Goal: Task Accomplishment & Management: Manage account settings

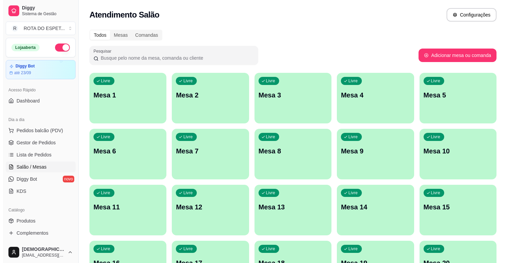
scroll to position [112, 0]
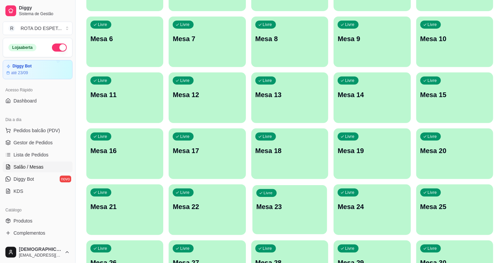
click at [308, 224] on div "Livre Mesa 23" at bounding box center [289, 205] width 75 height 41
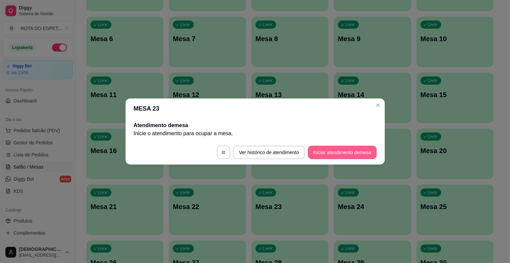
click at [330, 156] on button "Iniciar atendimento de mesa" at bounding box center [342, 153] width 69 height 14
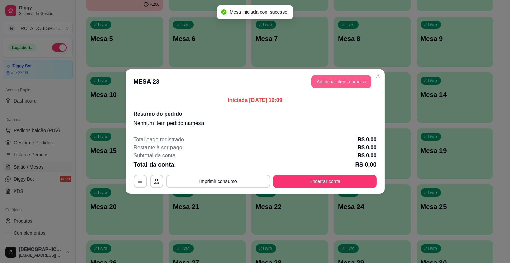
click at [348, 83] on button "Adicionar itens na mesa" at bounding box center [341, 82] width 60 height 14
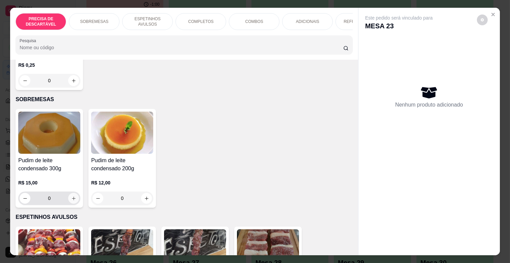
click at [71, 196] on icon "increase-product-quantity" at bounding box center [73, 198] width 5 height 5
type input "2"
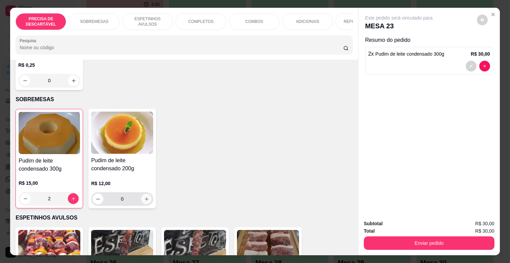
click at [144, 197] on icon "increase-product-quantity" at bounding box center [146, 199] width 5 height 5
type input "1"
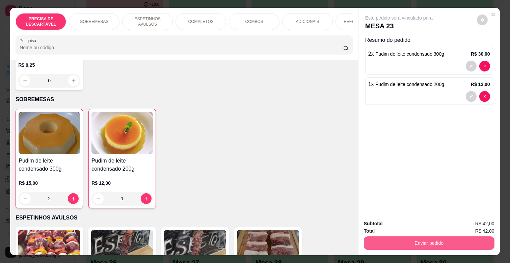
click at [445, 238] on button "Enviar pedido" at bounding box center [429, 244] width 131 height 14
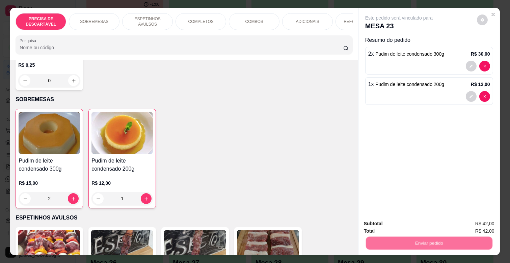
click at [427, 223] on button "Não registrar e enviar pedido" at bounding box center [407, 224] width 68 height 12
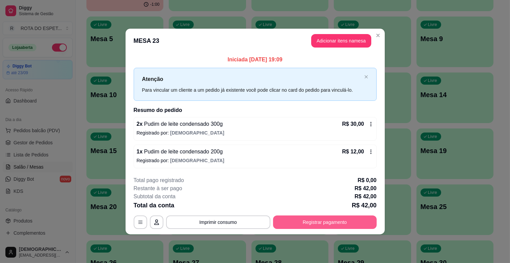
click at [324, 227] on button "Registrar pagamento" at bounding box center [325, 223] width 104 height 14
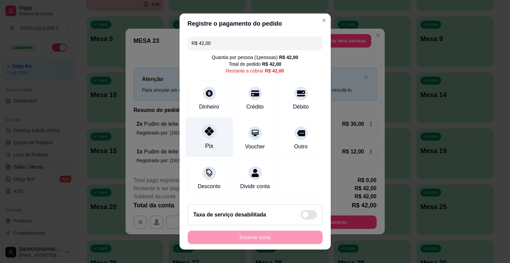
click at [203, 136] on div at bounding box center [209, 131] width 15 height 15
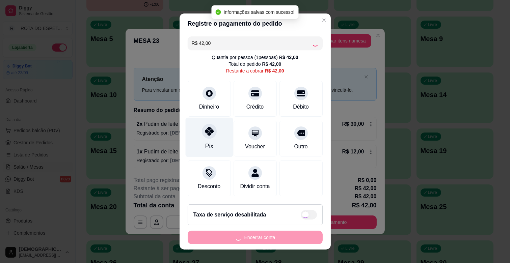
type input "R$ 0,00"
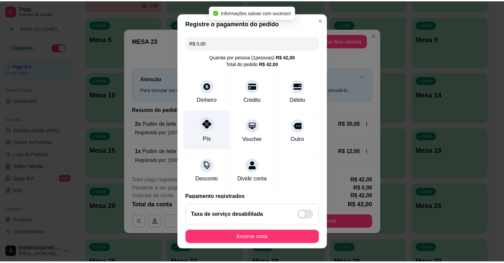
scroll to position [36, 0]
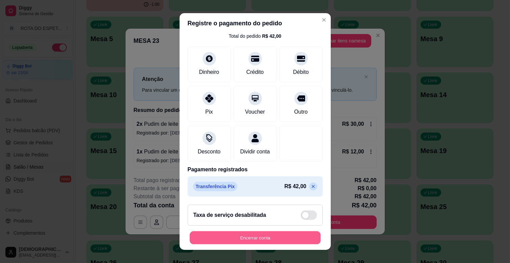
click at [269, 237] on button "Encerrar conta" at bounding box center [255, 238] width 131 height 13
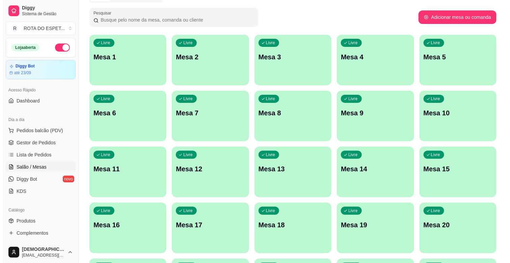
scroll to position [0, 0]
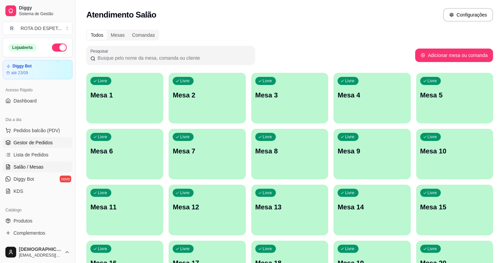
click at [36, 141] on span "Gestor de Pedidos" at bounding box center [33, 142] width 39 height 7
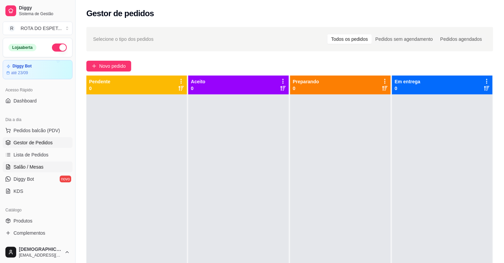
click at [46, 168] on link "Salão / Mesas" at bounding box center [38, 167] width 70 height 11
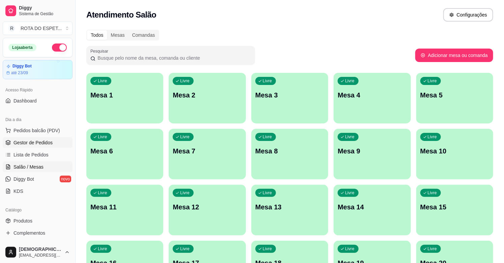
click at [46, 143] on span "Gestor de Pedidos" at bounding box center [33, 142] width 39 height 7
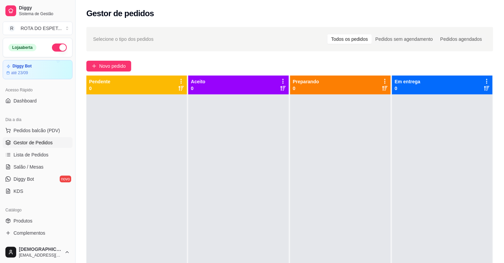
click at [180, 184] on div at bounding box center [136, 226] width 101 height 263
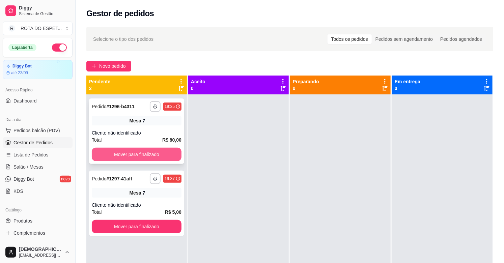
click at [120, 143] on div "Total R$ 80,00" at bounding box center [137, 139] width 90 height 7
click at [120, 159] on button "Mover para finalizado" at bounding box center [137, 155] width 90 height 14
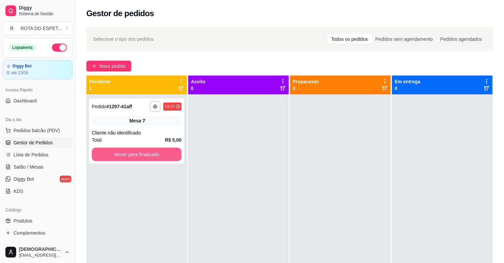
click at [120, 159] on button "Mover para finalizado" at bounding box center [137, 155] width 90 height 14
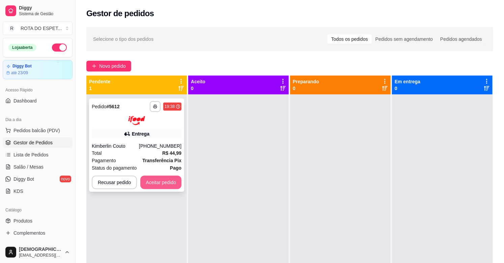
click at [174, 180] on button "Aceitar pedido" at bounding box center [160, 183] width 41 height 14
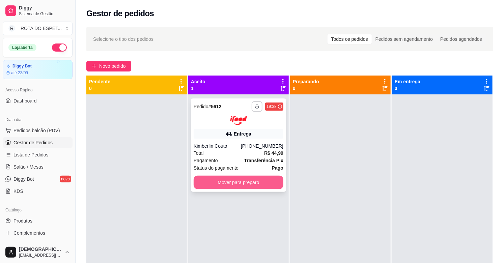
click at [213, 181] on button "Mover para preparo" at bounding box center [239, 183] width 90 height 14
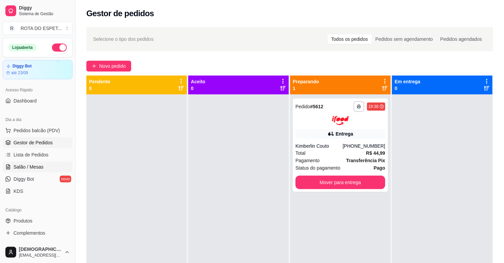
click at [25, 170] on link "Salão / Mesas" at bounding box center [38, 167] width 70 height 11
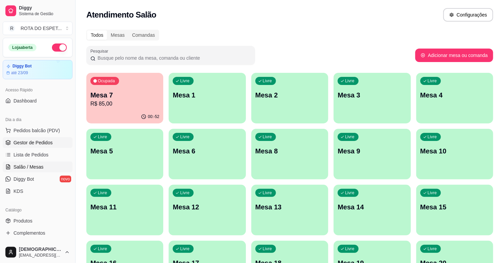
click at [35, 143] on span "Gestor de Pedidos" at bounding box center [33, 142] width 39 height 7
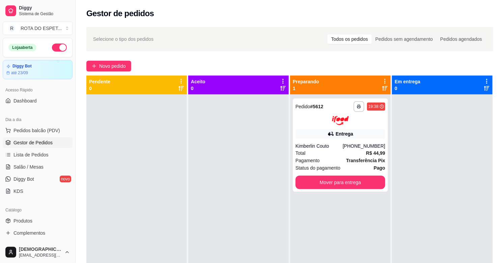
click at [206, 201] on div at bounding box center [238, 226] width 101 height 263
click at [19, 166] on span "Salão / Mesas" at bounding box center [29, 167] width 30 height 7
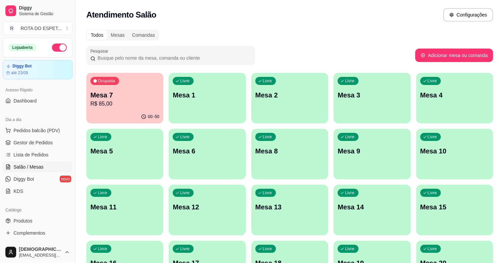
click at [349, 44] on div "Todos Mesas Comandas Pesquisar Adicionar mesa ou comanda Ocupada Mesa 7 R$ 85,0…" at bounding box center [290, 247] width 429 height 442
click at [177, 263] on html "Diggy Sistema de Gestão R ROTA DO ESPET ... Loja aberta Diggy Bot até 23/09 Ace…" at bounding box center [252, 131] width 504 height 263
click at [16, 142] on span "Gestor de Pedidos" at bounding box center [33, 142] width 39 height 7
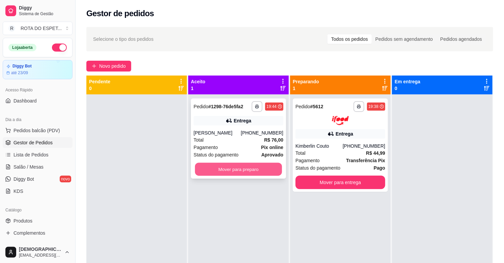
click at [222, 170] on button "Mover para preparo" at bounding box center [238, 169] width 87 height 13
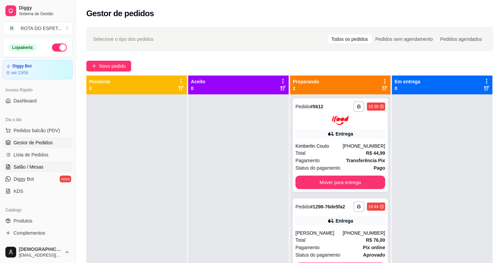
click at [46, 165] on link "Salão / Mesas" at bounding box center [38, 167] width 70 height 11
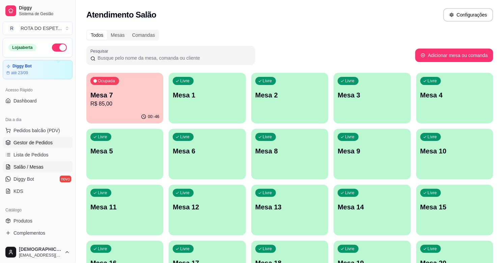
click at [39, 139] on span "Gestor de Pedidos" at bounding box center [33, 142] width 39 height 7
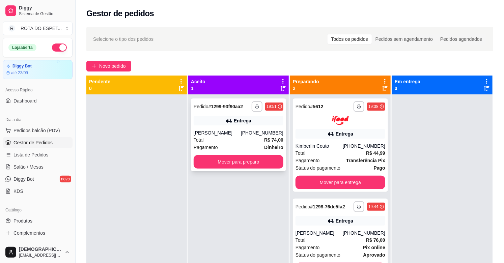
click at [228, 124] on icon at bounding box center [229, 120] width 7 height 7
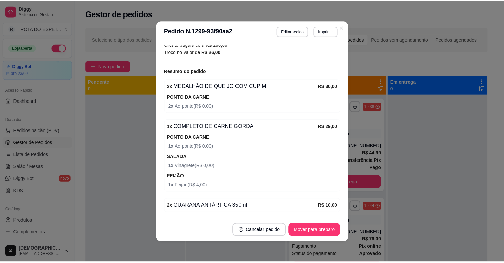
scroll to position [260, 0]
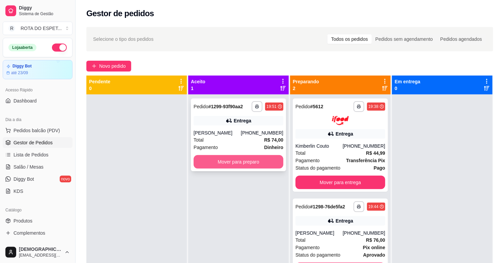
click at [214, 165] on button "Mover para preparo" at bounding box center [239, 162] width 90 height 14
click at [219, 127] on div "**********" at bounding box center [238, 135] width 95 height 73
click at [211, 163] on button "Mover para preparo" at bounding box center [239, 162] width 90 height 14
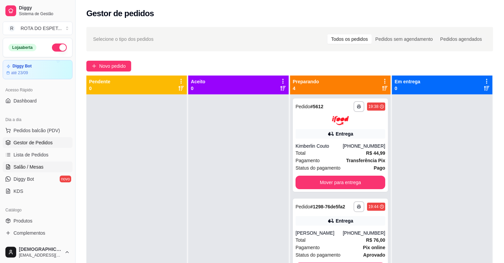
click at [39, 170] on span "Salão / Mesas" at bounding box center [29, 167] width 30 height 7
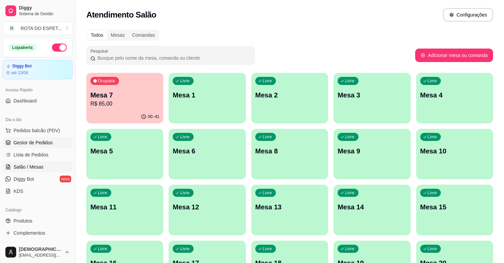
click at [49, 139] on link "Gestor de Pedidos" at bounding box center [38, 142] width 70 height 11
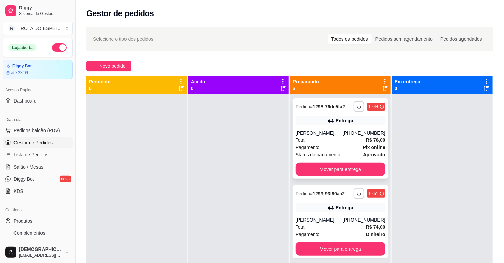
click at [323, 140] on div "**********" at bounding box center [340, 139] width 95 height 80
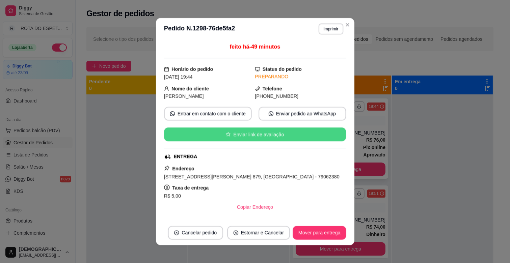
click at [323, 140] on button "Enviar link de avaliação" at bounding box center [255, 135] width 182 height 14
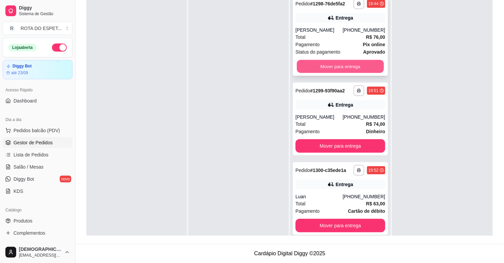
click at [322, 63] on button "Mover para entrega" at bounding box center [340, 66] width 87 height 13
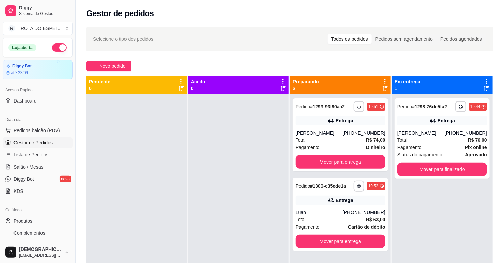
click at [192, 153] on div at bounding box center [238, 226] width 101 height 263
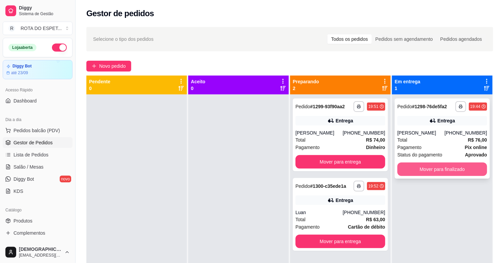
click at [448, 167] on button "Mover para finalizado" at bounding box center [443, 170] width 90 height 14
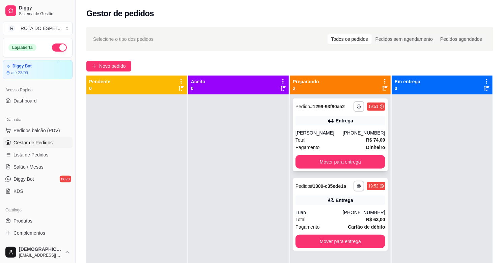
click at [335, 135] on div "Danielly Aparecida" at bounding box center [319, 133] width 47 height 7
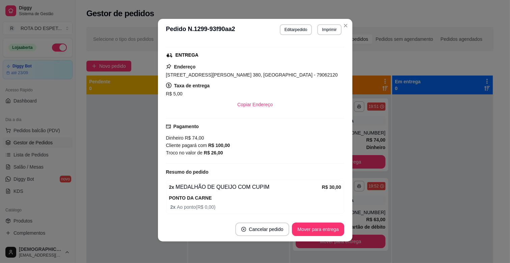
scroll to position [147, 0]
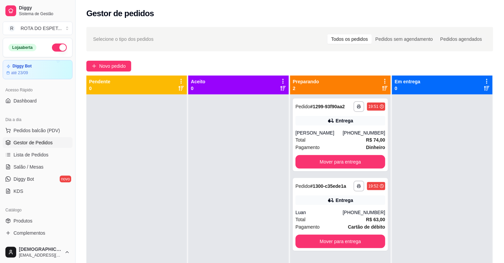
click at [209, 221] on div at bounding box center [238, 226] width 101 height 263
click at [330, 211] on div "Luan" at bounding box center [319, 212] width 47 height 7
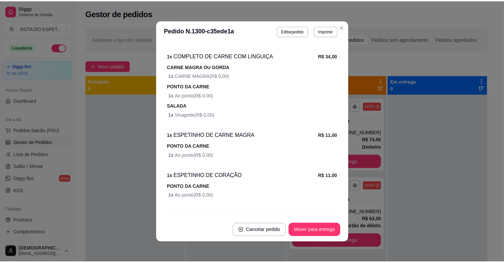
scroll to position [265, 0]
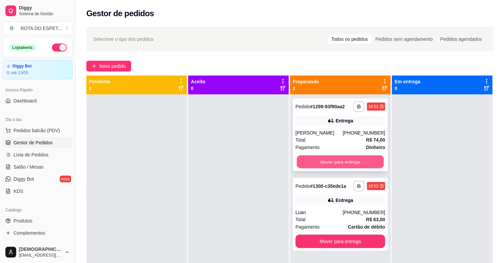
click at [341, 160] on button "Mover para entrega" at bounding box center [340, 162] width 87 height 13
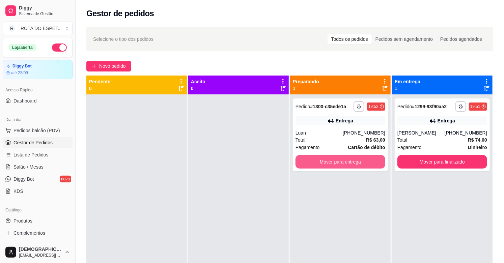
click at [341, 160] on button "Mover para entrega" at bounding box center [341, 162] width 90 height 14
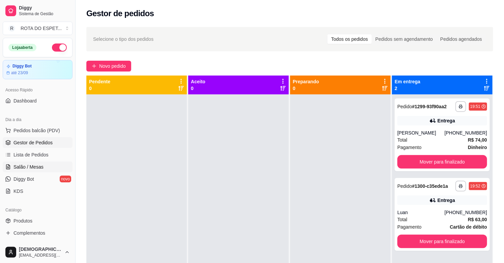
click at [20, 169] on span "Salão / Mesas" at bounding box center [29, 167] width 30 height 7
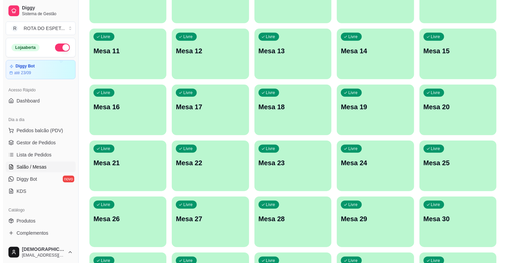
scroll to position [169, 0]
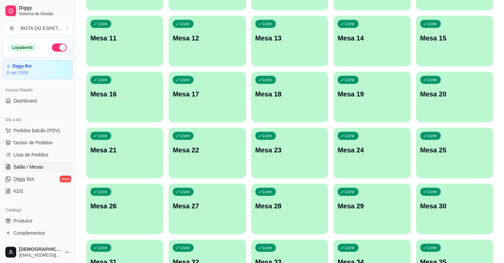
click at [213, 154] on p "Mesa 22" at bounding box center [207, 149] width 69 height 9
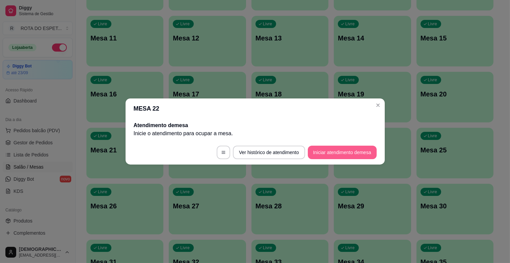
click at [331, 154] on button "Iniciar atendimento de mesa" at bounding box center [342, 153] width 69 height 14
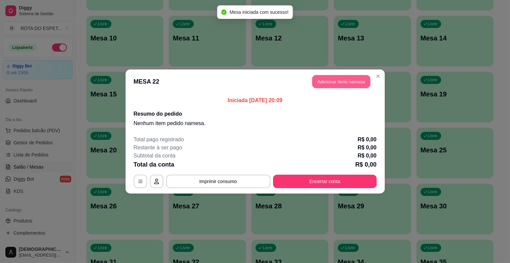
click at [343, 83] on button "Adicionar itens na mesa" at bounding box center [341, 81] width 58 height 13
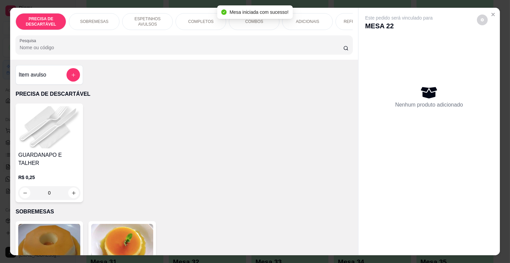
click at [214, 22] on div "COMPLETOS" at bounding box center [201, 21] width 51 height 17
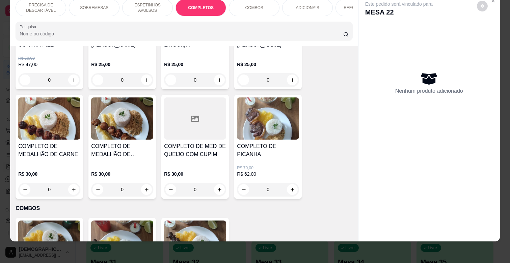
scroll to position [929, 0]
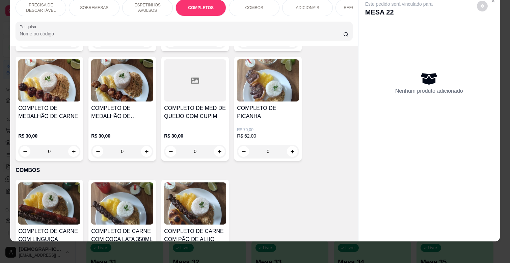
click at [71, 145] on div "0" at bounding box center [49, 152] width 62 height 14
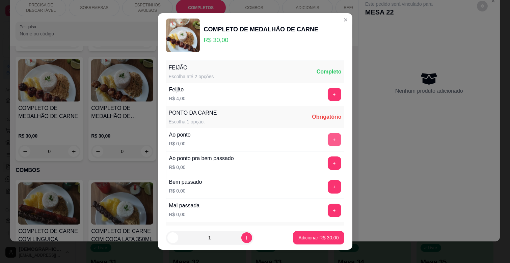
click at [328, 139] on button "+" at bounding box center [335, 140] width 14 height 14
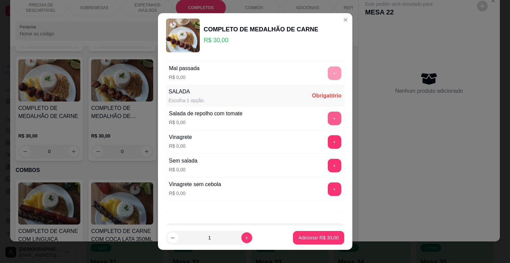
scroll to position [164, 0]
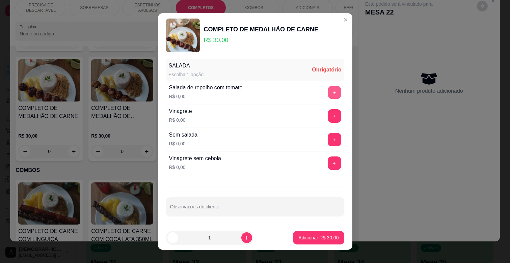
click at [328, 90] on button "+" at bounding box center [334, 92] width 13 height 13
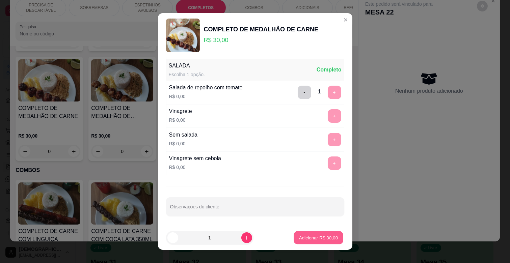
click at [311, 237] on p "Adicionar R$ 30,00" at bounding box center [318, 238] width 39 height 6
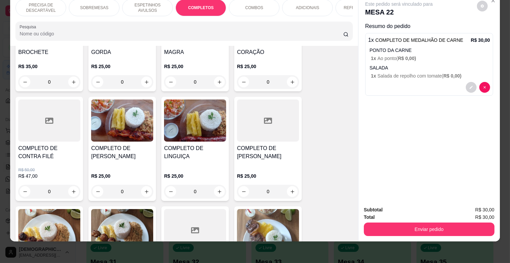
scroll to position [667, 0]
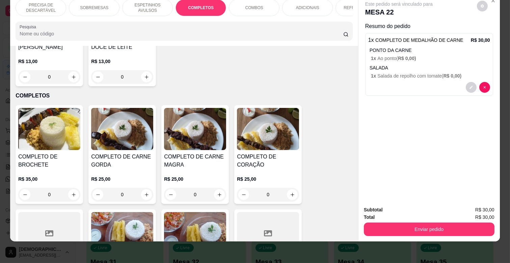
drag, startPoint x: 217, startPoint y: 184, endPoint x: 213, endPoint y: 186, distance: 4.0
click at [213, 188] on div "0" at bounding box center [195, 195] width 62 height 14
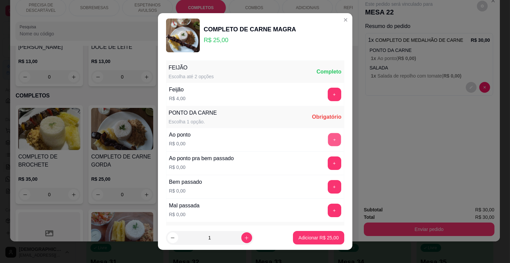
click at [328, 135] on button "+" at bounding box center [334, 139] width 13 height 13
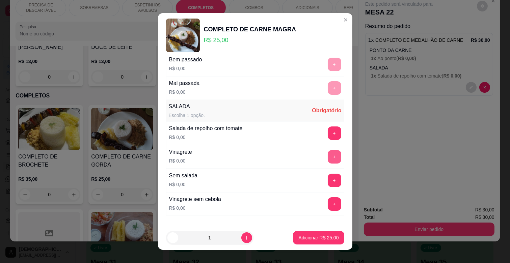
scroll to position [150, 0]
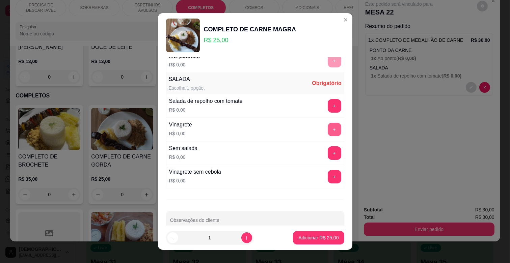
click at [328, 126] on button "+" at bounding box center [335, 130] width 14 height 14
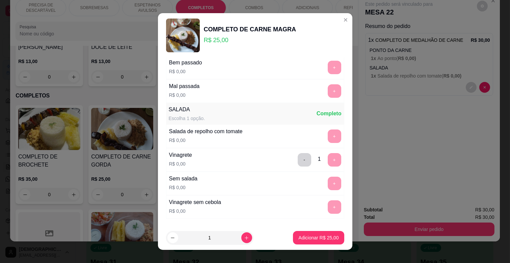
scroll to position [75, 0]
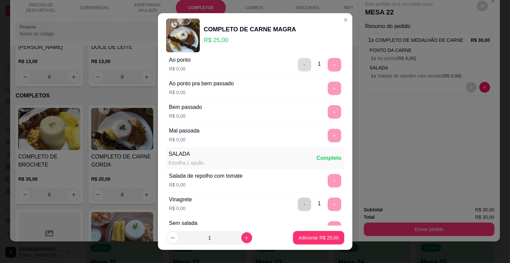
click at [298, 66] on button "-" at bounding box center [305, 65] width 14 height 14
click at [328, 112] on button "+" at bounding box center [335, 112] width 14 height 14
click at [319, 235] on p "Adicionar R$ 25,00" at bounding box center [318, 238] width 39 height 6
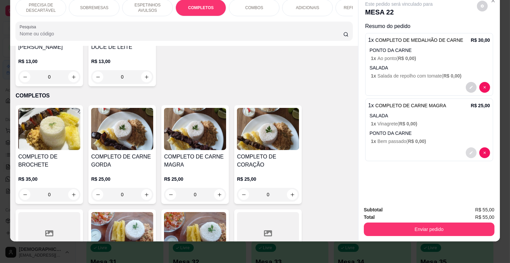
click at [467, 147] on button "decrease-product-quantity" at bounding box center [471, 152] width 11 height 11
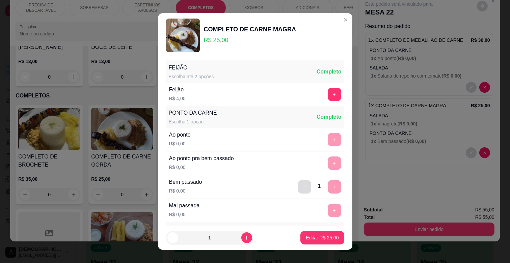
click at [298, 187] on button "-" at bounding box center [305, 187] width 14 height 14
click at [328, 140] on button "+" at bounding box center [334, 139] width 13 height 13
click at [302, 233] on button "Editar R$ 25,00" at bounding box center [322, 238] width 42 height 13
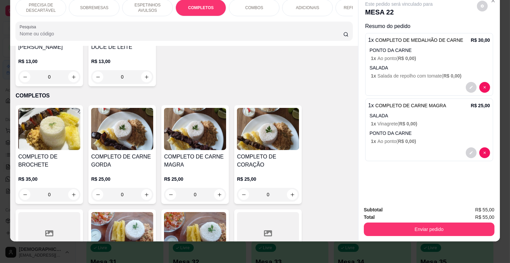
click at [138, 5] on p "ESPETINHOS AVULSOS" at bounding box center [147, 7] width 39 height 11
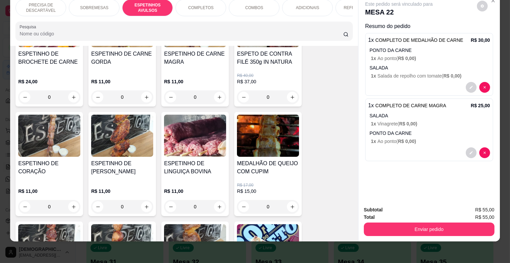
scroll to position [333, 0]
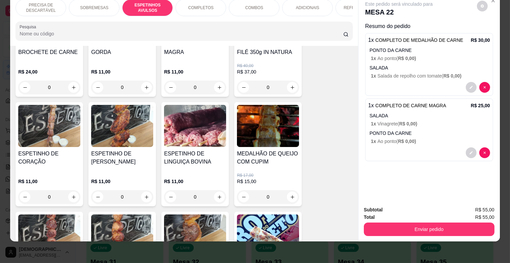
click at [215, 190] on div "0" at bounding box center [195, 197] width 62 height 14
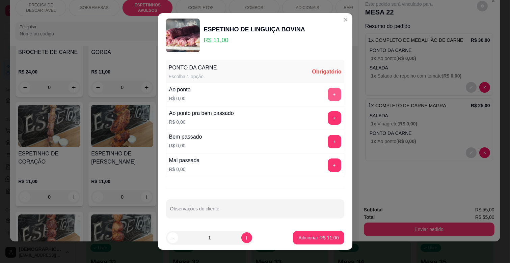
click at [328, 91] on button "+" at bounding box center [335, 95] width 14 height 14
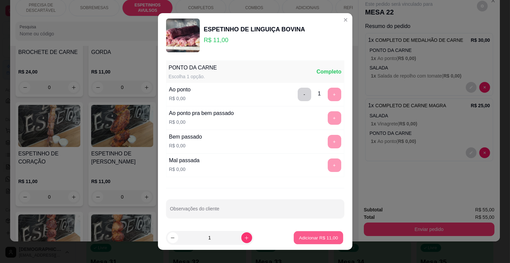
click at [322, 235] on p "Adicionar R$ 11,00" at bounding box center [318, 238] width 39 height 6
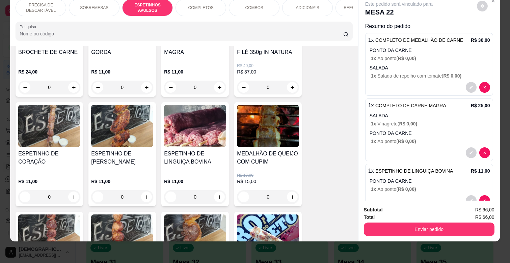
scroll to position [18, 0]
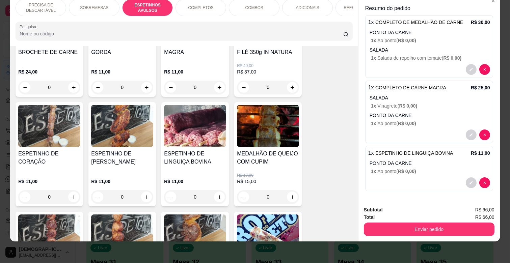
click at [401, 214] on div "Total R$ 66,00" at bounding box center [429, 217] width 131 height 7
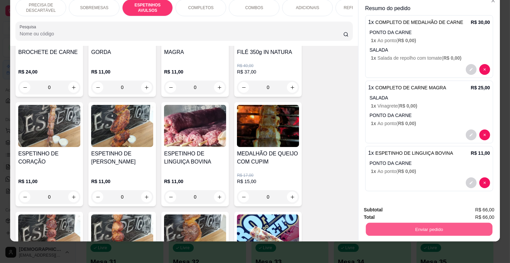
click at [407, 224] on button "Enviar pedido" at bounding box center [429, 229] width 127 height 13
click at [398, 208] on button "Não registrar e enviar pedido" at bounding box center [407, 207] width 68 height 12
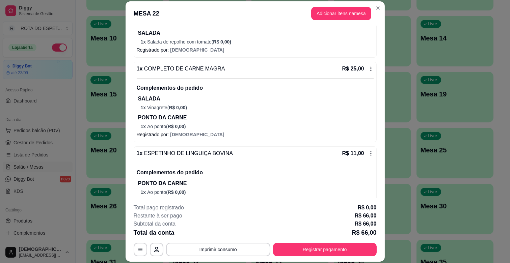
scroll to position [125, 0]
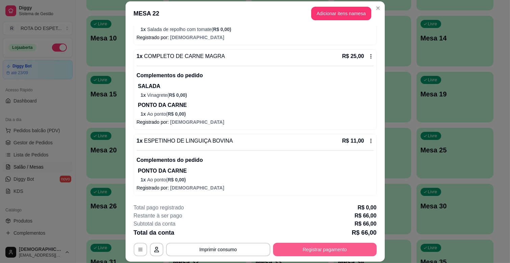
click at [299, 252] on button "Registrar pagamento" at bounding box center [325, 250] width 104 height 14
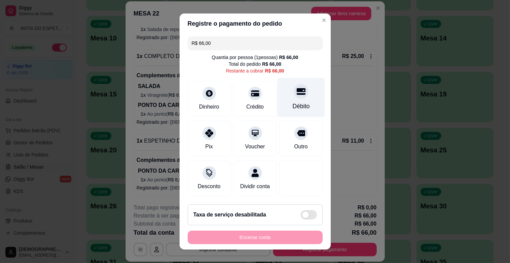
click at [298, 101] on div "Débito" at bounding box center [301, 97] width 48 height 39
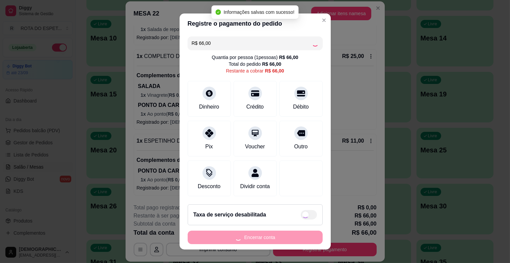
type input "R$ 0,00"
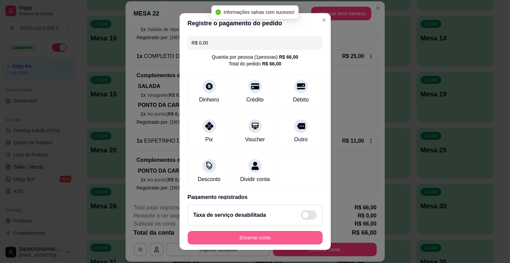
click at [260, 235] on button "Encerrar conta" at bounding box center [255, 238] width 135 height 14
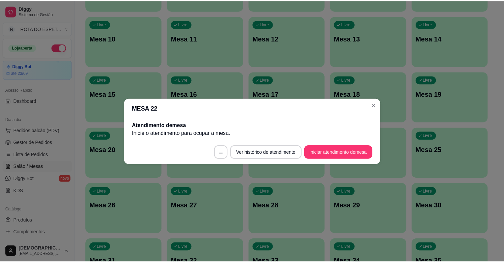
scroll to position [0, 0]
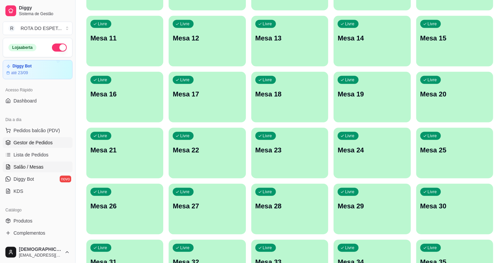
click at [23, 143] on span "Gestor de Pedidos" at bounding box center [33, 142] width 39 height 7
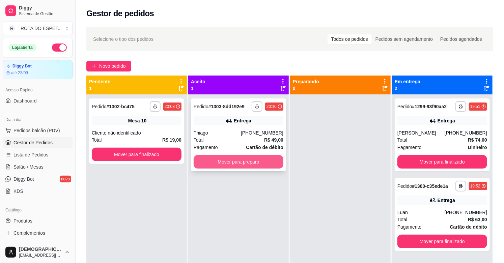
click at [261, 164] on button "Mover para preparo" at bounding box center [239, 162] width 90 height 14
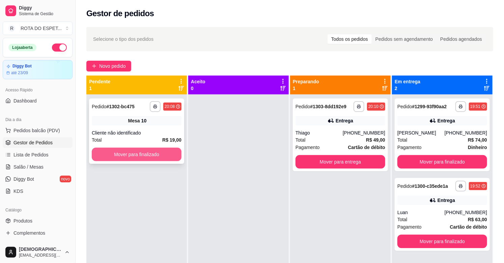
click at [144, 155] on button "Mover para finalizado" at bounding box center [137, 155] width 90 height 14
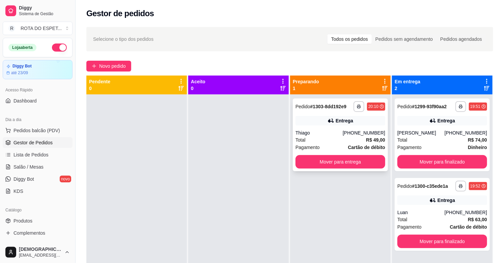
click at [343, 133] on div "Thiago" at bounding box center [319, 133] width 47 height 7
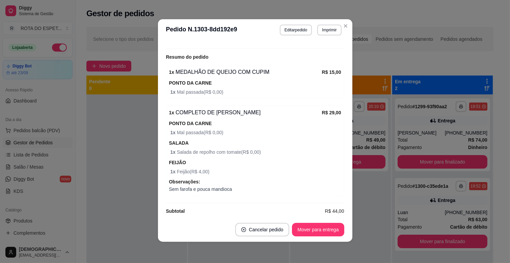
scroll to position [1, 0]
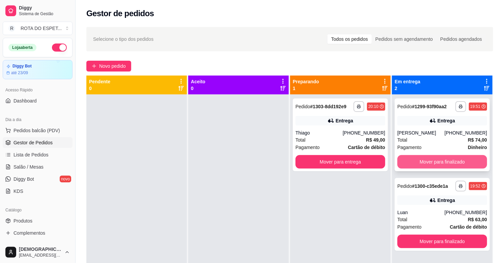
click at [453, 159] on button "Mover para finalizado" at bounding box center [443, 162] width 90 height 14
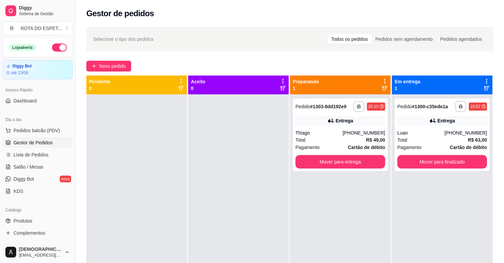
click at [215, 207] on div at bounding box center [238, 226] width 101 height 263
click at [440, 164] on button "Mover para finalizado" at bounding box center [442, 162] width 87 height 13
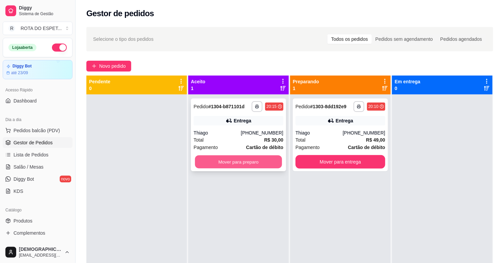
click at [231, 162] on button "Mover para preparo" at bounding box center [238, 162] width 87 height 13
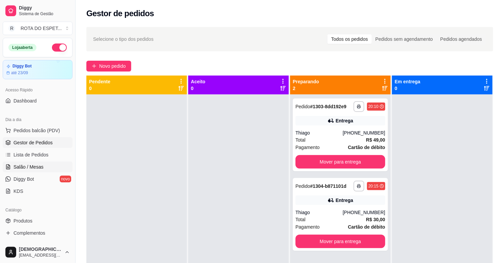
click at [35, 170] on span "Salão / Mesas" at bounding box center [29, 167] width 30 height 7
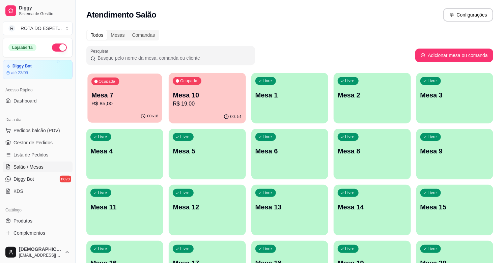
click at [142, 91] on p "Mesa 7" at bounding box center [124, 95] width 67 height 9
click at [232, 106] on p "R$ 19,00" at bounding box center [207, 104] width 67 height 8
click at [308, 53] on div "Pesquisar" at bounding box center [250, 55] width 329 height 19
click at [20, 140] on span "Gestor de Pedidos" at bounding box center [33, 142] width 39 height 7
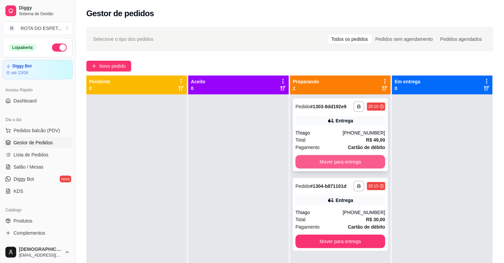
click at [312, 160] on button "Mover para entrega" at bounding box center [341, 162] width 90 height 14
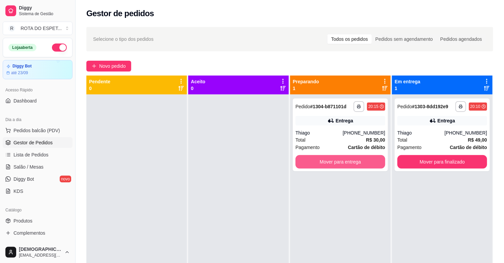
click at [312, 160] on button "Mover para entrega" at bounding box center [341, 162] width 90 height 14
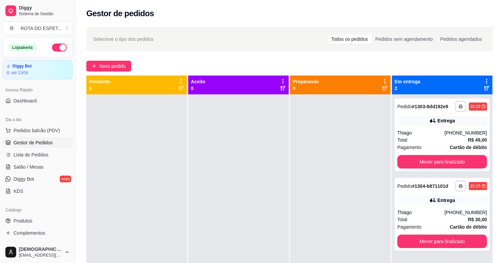
click at [313, 193] on div at bounding box center [340, 226] width 101 height 263
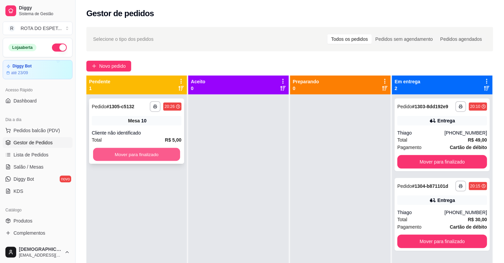
click at [161, 150] on button "Mover para finalizado" at bounding box center [136, 154] width 87 height 13
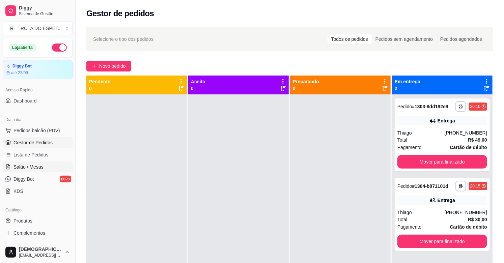
click at [25, 166] on span "Salão / Mesas" at bounding box center [29, 167] width 30 height 7
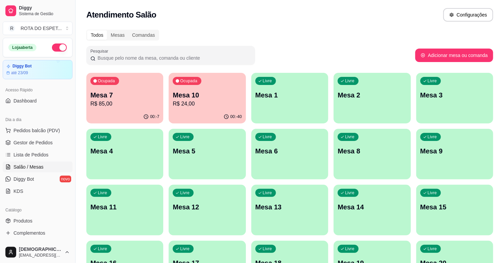
click at [144, 95] on p "Mesa 7" at bounding box center [124, 94] width 69 height 9
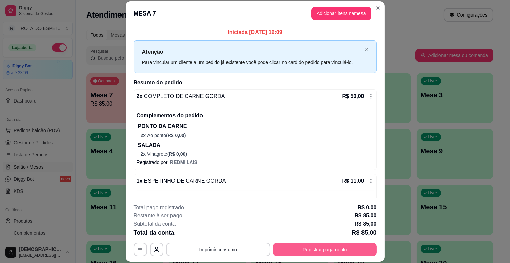
click at [311, 251] on button "Registrar pagamento" at bounding box center [325, 250] width 104 height 14
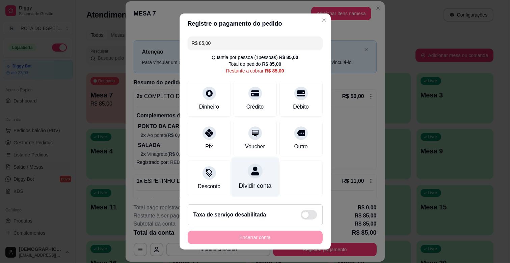
click at [257, 179] on div "Dividir conta" at bounding box center [255, 177] width 48 height 39
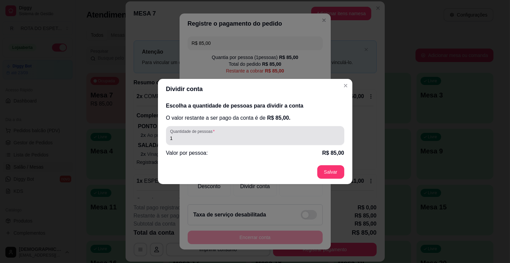
click at [262, 133] on div "1" at bounding box center [255, 136] width 170 height 14
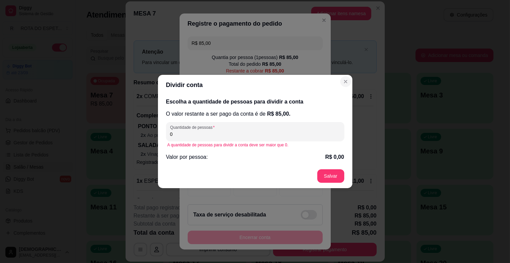
type input "0"
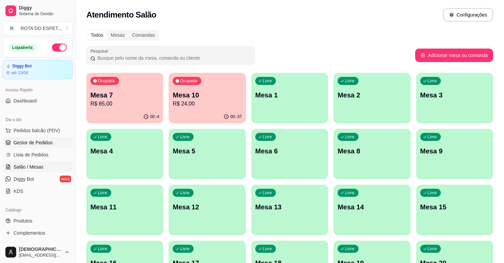
click at [46, 144] on span "Gestor de Pedidos" at bounding box center [33, 142] width 39 height 7
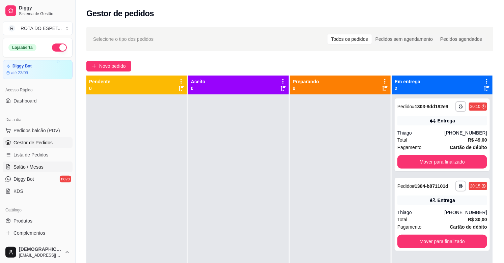
click at [42, 164] on span "Salão / Mesas" at bounding box center [29, 167] width 30 height 7
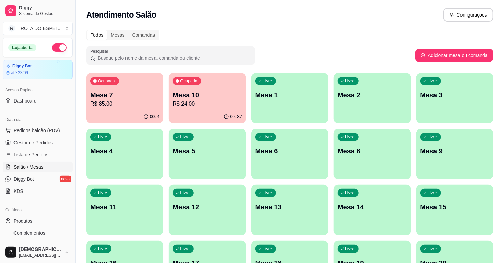
click at [285, 35] on div "Todos Mesas Comandas" at bounding box center [289, 35] width 407 height 11
click at [16, 136] on ul "Pedidos balcão (PDV) Gestor de Pedidos Lista de Pedidos Salão / Mesas Diggy Bot…" at bounding box center [38, 161] width 70 height 72
click at [19, 143] on span "Gestor de Pedidos" at bounding box center [33, 142] width 39 height 7
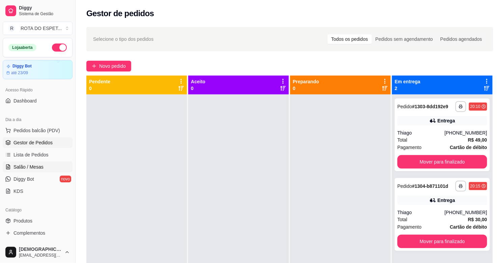
click at [35, 167] on span "Salão / Mesas" at bounding box center [29, 167] width 30 height 7
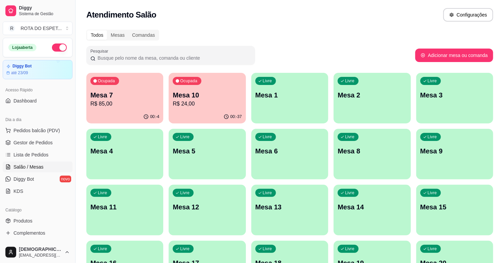
click at [220, 108] on div "Ocupada Mesa 10 R$ 24,00" at bounding box center [207, 91] width 77 height 37
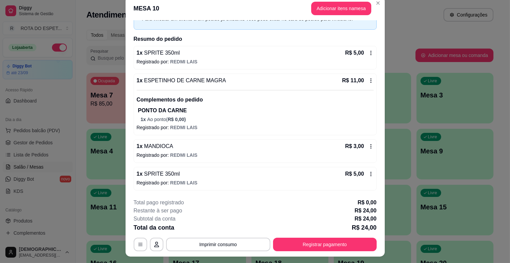
scroll to position [20, 0]
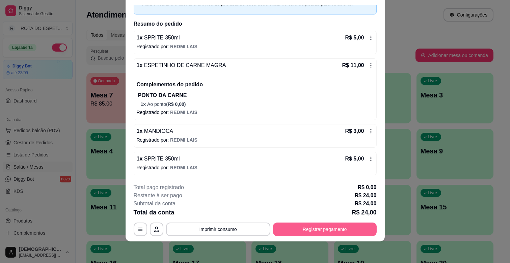
click at [323, 224] on button "Registrar pagamento" at bounding box center [325, 230] width 104 height 14
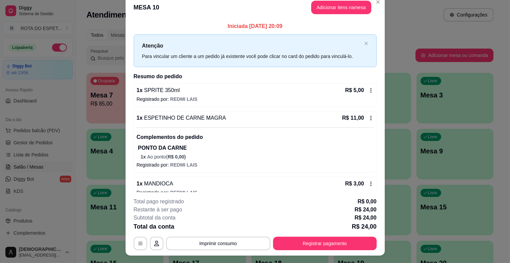
scroll to position [0, 0]
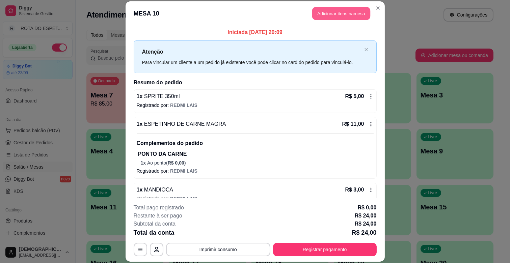
click at [325, 12] on button "Adicionar itens na mesa" at bounding box center [341, 13] width 58 height 13
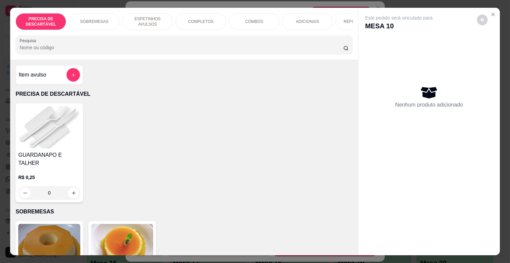
scroll to position [150, 0]
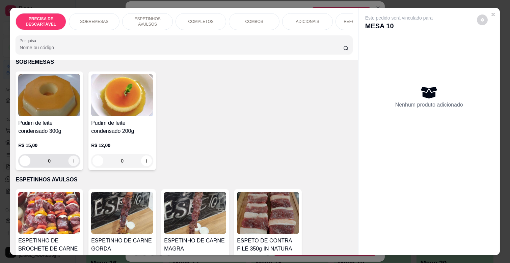
click at [71, 159] on icon "increase-product-quantity" at bounding box center [73, 161] width 5 height 5
type input "1"
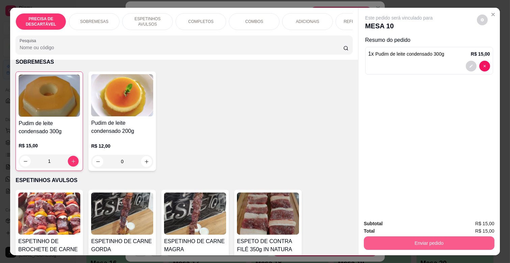
click at [409, 239] on button "Enviar pedido" at bounding box center [429, 244] width 131 height 14
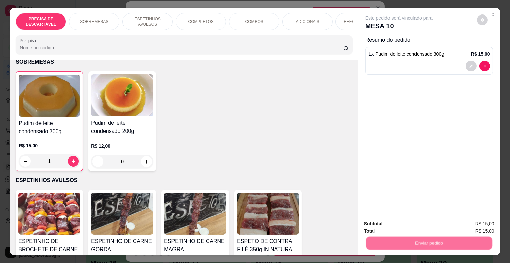
click at [410, 221] on button "Não registrar e enviar pedido" at bounding box center [407, 223] width 68 height 12
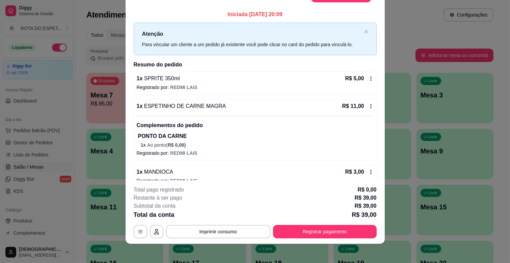
scroll to position [20, 0]
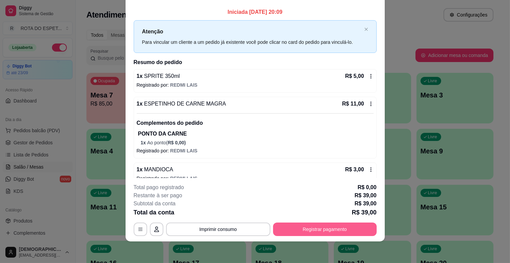
click at [335, 226] on button "Registrar pagamento" at bounding box center [325, 230] width 104 height 14
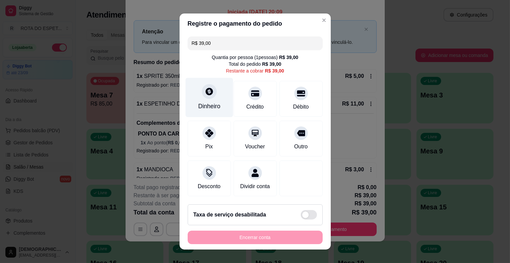
click at [206, 93] on icon at bounding box center [209, 91] width 7 height 7
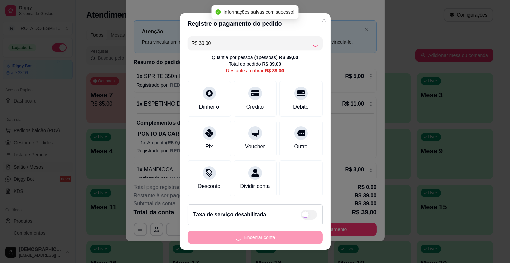
type input "R$ 0,00"
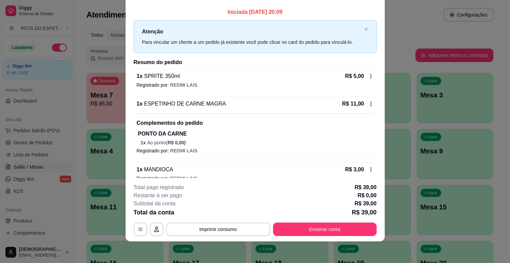
scroll to position [0, 0]
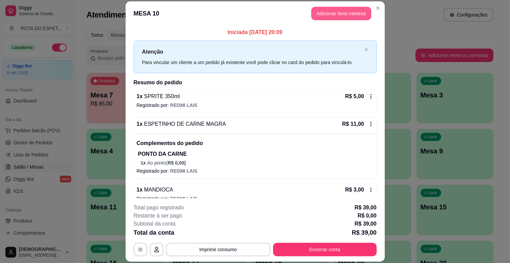
click at [325, 19] on button "Adicionar itens na mesa" at bounding box center [341, 14] width 60 height 14
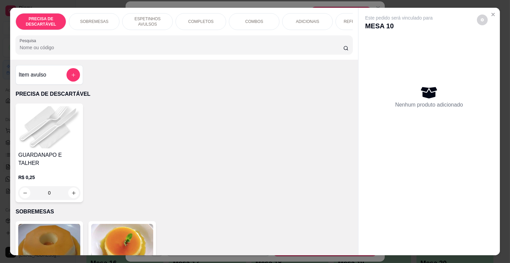
scroll to position [0, 247]
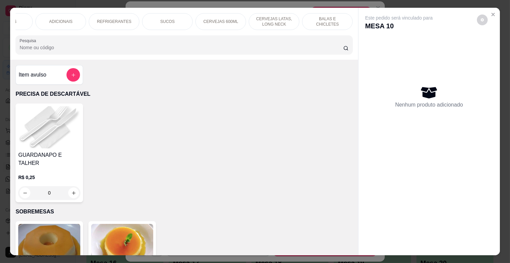
click at [318, 24] on div "BALAS E CHICLETES" at bounding box center [327, 21] width 51 height 17
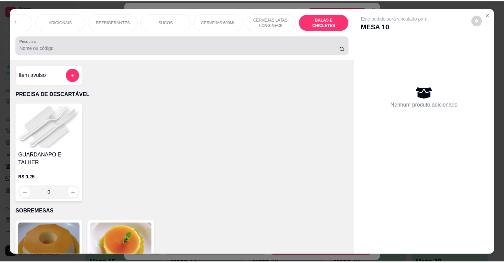
scroll to position [16, 0]
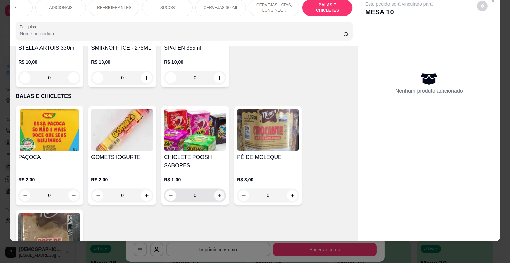
click at [218, 193] on icon "increase-product-quantity" at bounding box center [219, 195] width 5 height 5
type input "1"
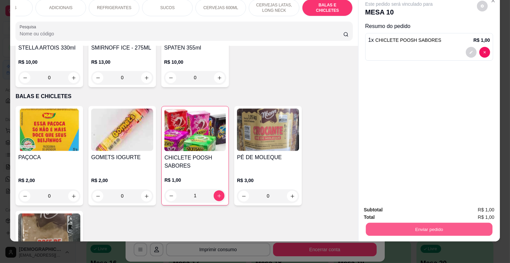
click at [440, 227] on button "Enviar pedido" at bounding box center [429, 229] width 127 height 13
click at [414, 204] on button "Não registrar e enviar pedido" at bounding box center [406, 207] width 70 height 13
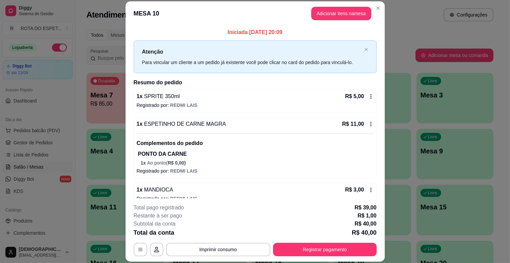
click at [313, 248] on button "Registrar pagamento" at bounding box center [325, 250] width 104 height 14
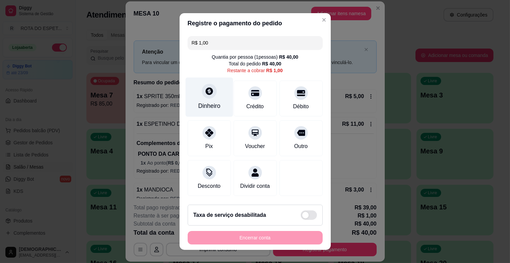
click at [196, 95] on div "Dinheiro" at bounding box center [209, 97] width 48 height 39
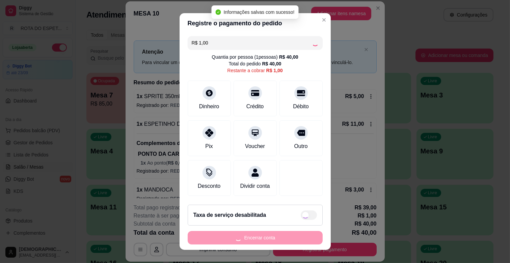
type input "R$ 0,00"
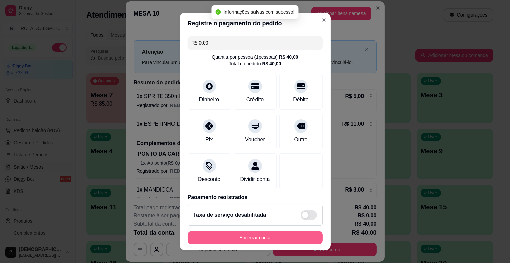
click at [223, 235] on button "Encerrar conta" at bounding box center [255, 238] width 135 height 14
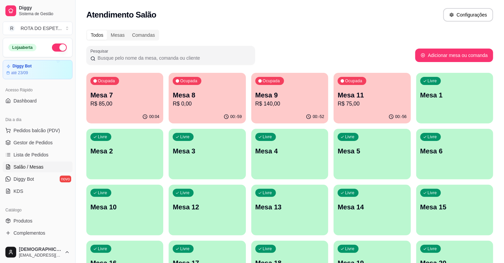
click at [127, 93] on p "Mesa 7" at bounding box center [124, 94] width 69 height 9
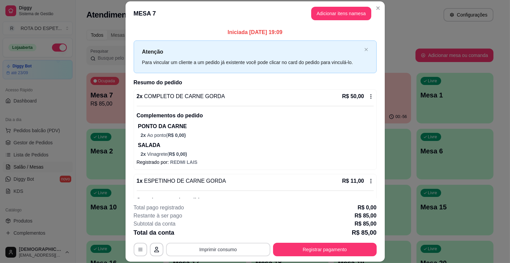
click at [240, 245] on button "Imprimir consumo" at bounding box center [218, 250] width 104 height 14
click at [224, 236] on button "IMPRESSORA CAIXA" at bounding box center [218, 234] width 56 height 11
click at [302, 249] on button "Registrar pagamento" at bounding box center [325, 250] width 104 height 14
click at [323, 14] on button "Adicionar itens na mesa" at bounding box center [341, 14] width 60 height 14
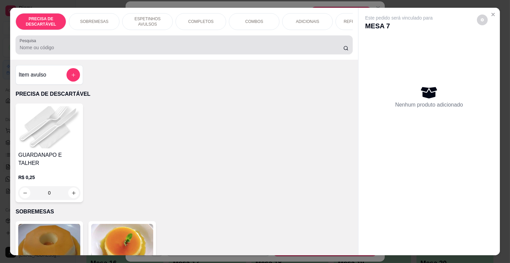
click at [87, 51] on input "Pesquisa" at bounding box center [182, 47] width 324 height 7
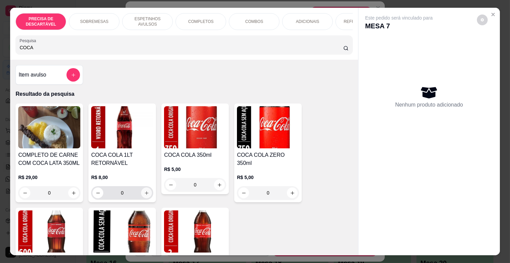
type input "COCA"
click at [144, 195] on icon "increase-product-quantity" at bounding box center [146, 193] width 5 height 5
type input "1"
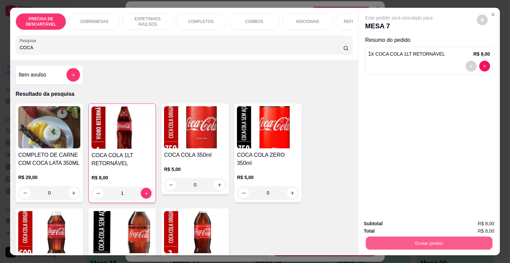
click at [412, 239] on button "Enviar pedido" at bounding box center [429, 243] width 127 height 13
click at [415, 224] on button "Não registrar e enviar pedido" at bounding box center [407, 223] width 68 height 12
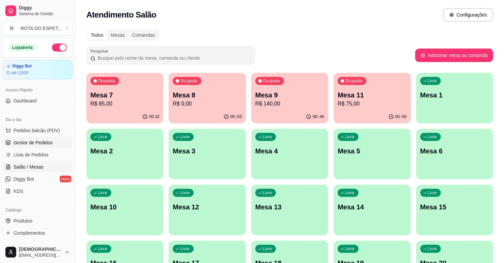
click at [48, 140] on span "Gestor de Pedidos" at bounding box center [33, 142] width 39 height 7
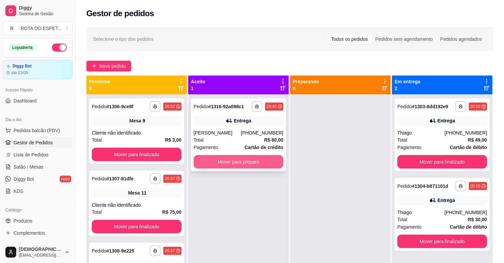
click at [238, 161] on button "Mover para preparo" at bounding box center [239, 162] width 90 height 14
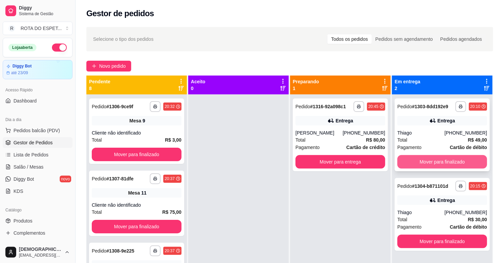
click at [443, 160] on button "Mover para finalizado" at bounding box center [443, 162] width 90 height 14
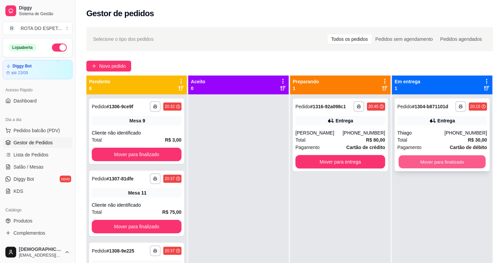
click at [443, 160] on button "Mover para finalizado" at bounding box center [442, 162] width 87 height 13
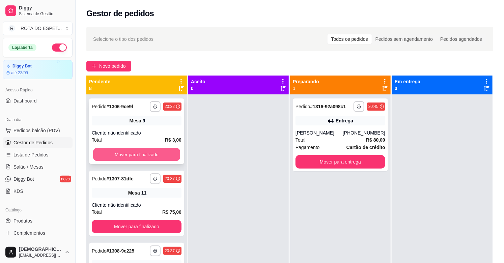
click at [136, 157] on button "Mover para finalizado" at bounding box center [136, 154] width 87 height 13
click at [138, 155] on button "Mover para finalizado" at bounding box center [136, 154] width 87 height 13
click at [138, 155] on button "Mover para finalizado" at bounding box center [137, 155] width 90 height 14
click at [138, 156] on button "Mover para finalizado" at bounding box center [137, 155] width 90 height 14
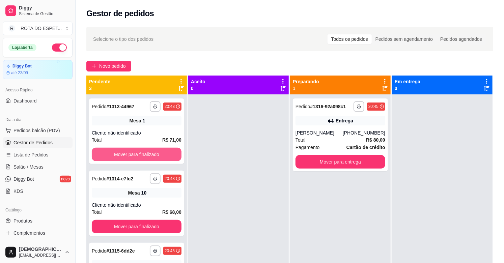
click at [138, 156] on button "Mover para finalizado" at bounding box center [137, 155] width 90 height 14
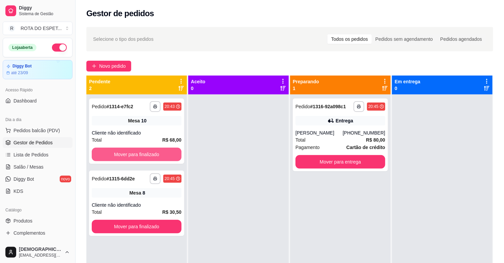
click at [138, 156] on button "Mover para finalizado" at bounding box center [137, 155] width 90 height 14
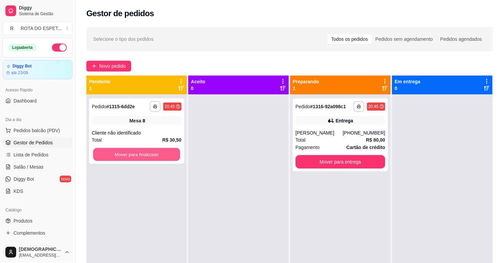
click at [138, 156] on button "Mover para finalizado" at bounding box center [136, 154] width 87 height 13
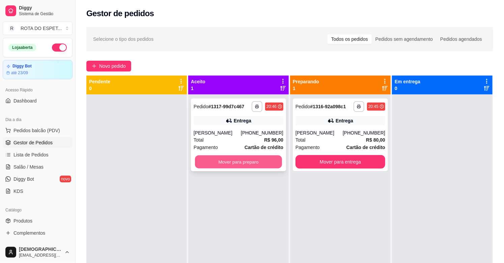
click at [222, 166] on button "Mover para preparo" at bounding box center [238, 162] width 87 height 13
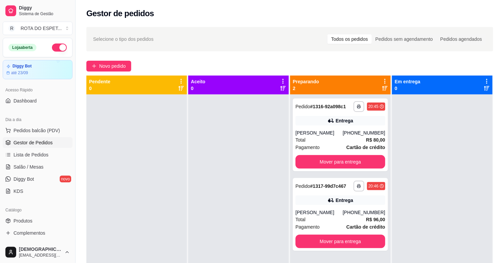
click at [144, 170] on div at bounding box center [136, 226] width 101 height 263
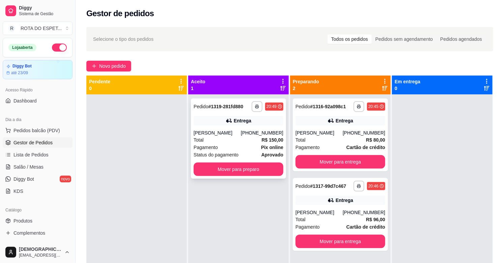
click at [227, 125] on div "Entrega" at bounding box center [239, 120] width 90 height 9
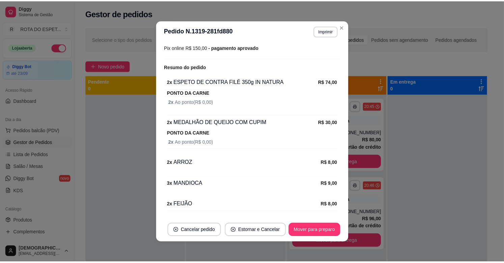
scroll to position [225, 0]
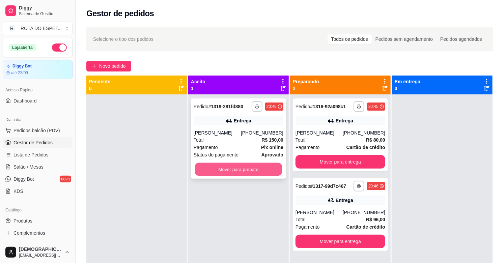
click at [210, 168] on button "Mover para preparo" at bounding box center [238, 169] width 87 height 13
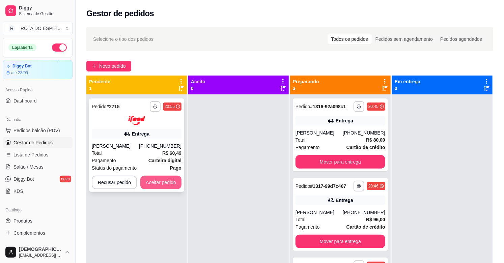
click at [160, 179] on button "Aceitar pedido" at bounding box center [160, 183] width 41 height 14
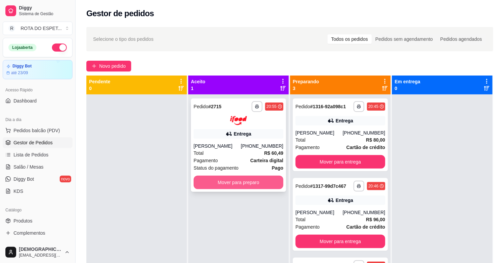
click at [227, 187] on button "Mover para preparo" at bounding box center [239, 183] width 90 height 14
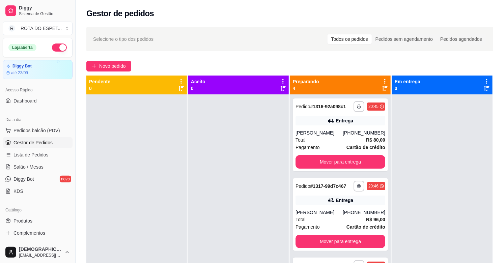
click at [198, 213] on div at bounding box center [238, 226] width 101 height 263
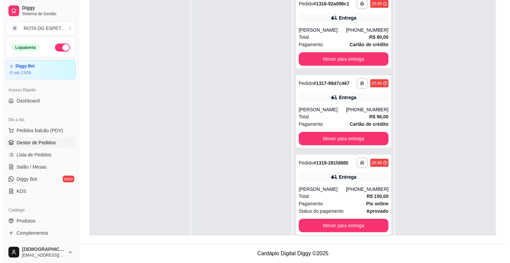
scroll to position [0, 0]
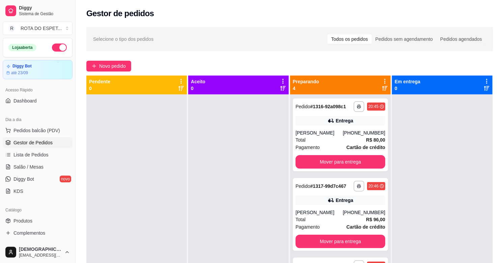
click at [232, 160] on div at bounding box center [238, 226] width 101 height 263
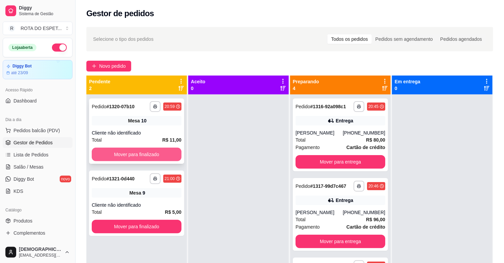
click at [146, 155] on button "Mover para finalizado" at bounding box center [137, 155] width 90 height 14
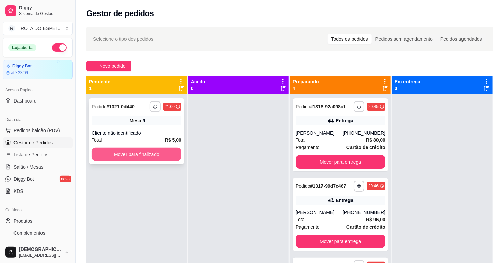
click at [151, 156] on button "Mover para finalizado" at bounding box center [137, 155] width 90 height 14
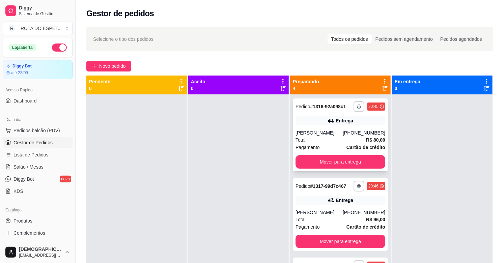
click at [300, 127] on div "**********" at bounding box center [340, 135] width 95 height 73
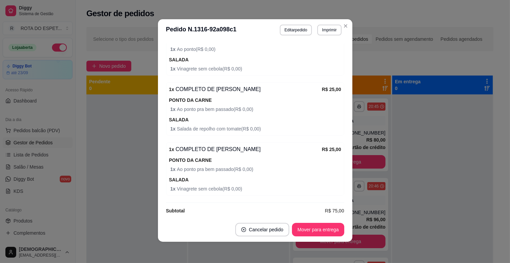
scroll to position [1, 0]
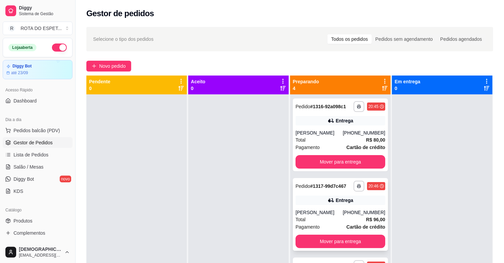
click at [321, 216] on div "[PERSON_NAME]" at bounding box center [319, 212] width 47 height 7
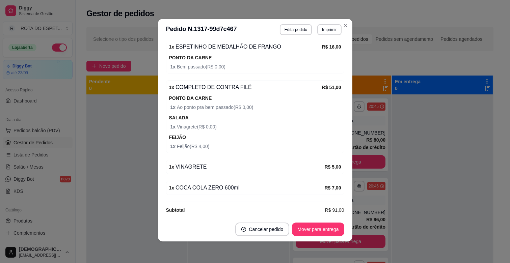
scroll to position [212, 0]
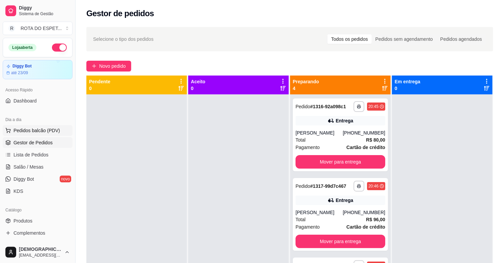
click at [48, 129] on span "Pedidos balcão (PDV)" at bounding box center [37, 130] width 47 height 7
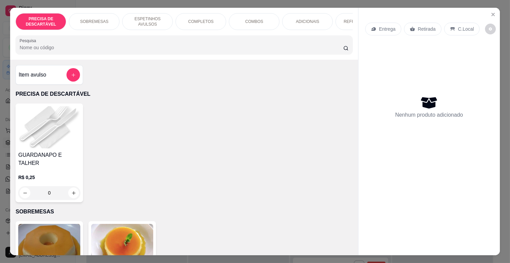
click at [154, 23] on p "ESPETINHOS AVULSOS" at bounding box center [147, 21] width 39 height 11
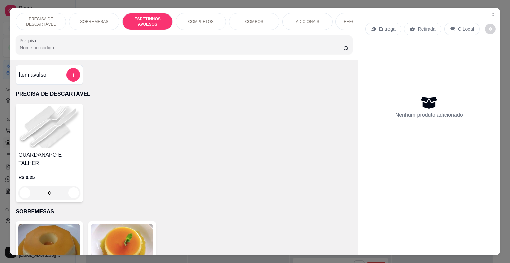
scroll to position [16, 0]
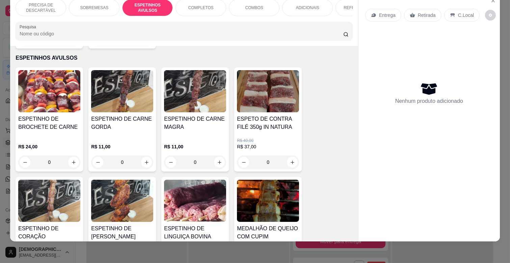
click at [213, 2] on div "COMPLETOS" at bounding box center [201, 7] width 51 height 17
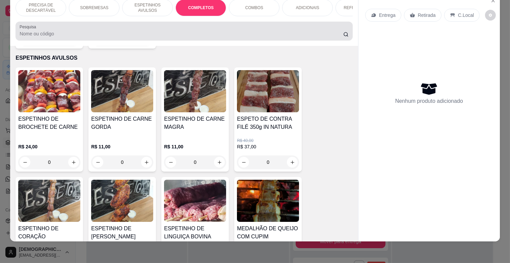
scroll to position [704, 0]
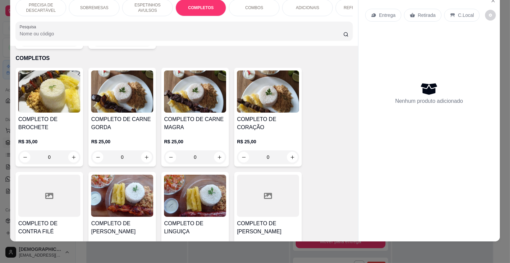
click at [198, 120] on h4 "COMPLETO DE CARNE MAGRA" at bounding box center [195, 123] width 62 height 16
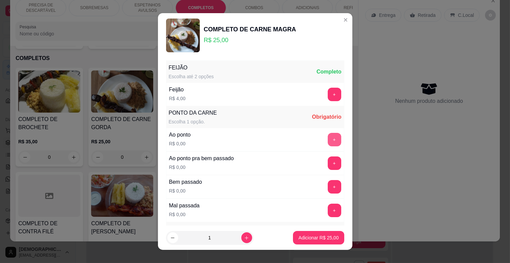
click at [328, 139] on button "+" at bounding box center [335, 140] width 14 height 14
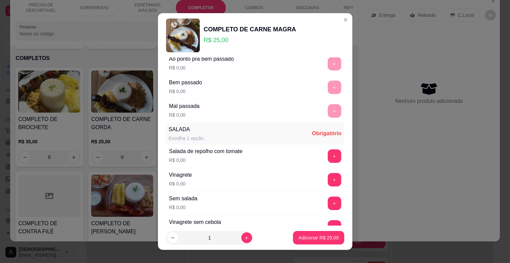
scroll to position [150, 0]
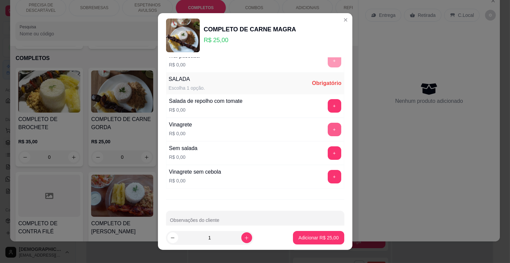
click at [328, 129] on button "+" at bounding box center [335, 130] width 14 height 14
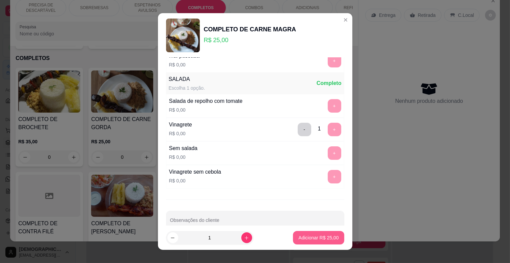
click at [313, 238] on p "Adicionar R$ 25,00" at bounding box center [318, 238] width 40 height 7
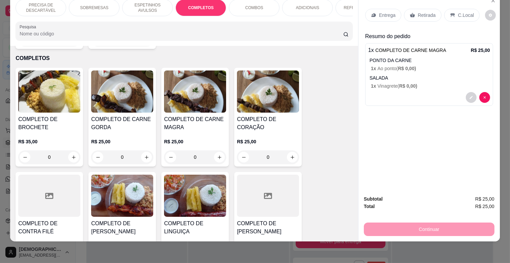
click at [155, 4] on p "ESPETINHOS AVULSOS" at bounding box center [147, 7] width 39 height 11
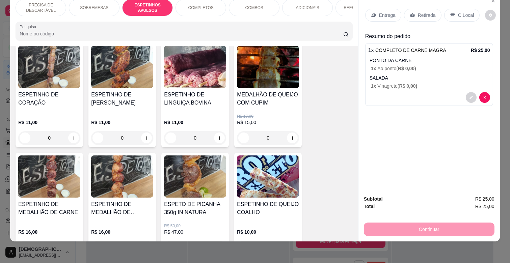
scroll to position [408, 0]
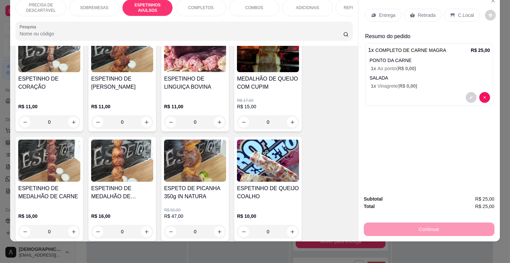
click at [61, 164] on img at bounding box center [49, 161] width 62 height 42
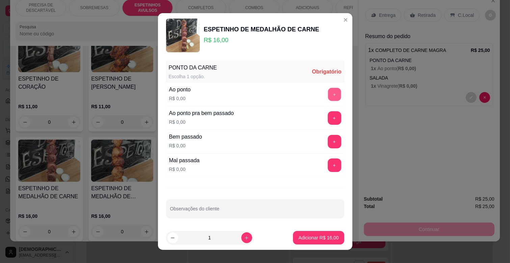
click at [328, 95] on button "+" at bounding box center [334, 94] width 13 height 13
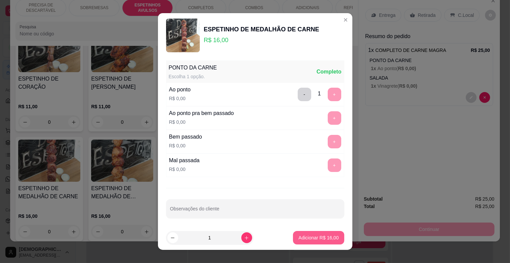
click at [308, 237] on p "Adicionar R$ 16,00" at bounding box center [318, 238] width 40 height 7
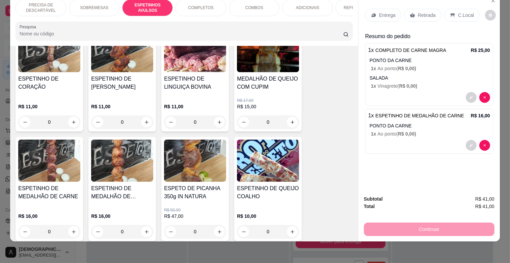
scroll to position [0, 247]
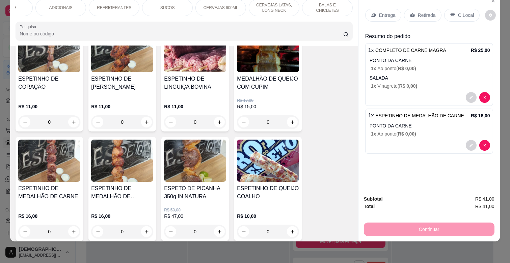
click at [383, 12] on p "Entrega" at bounding box center [387, 15] width 17 height 7
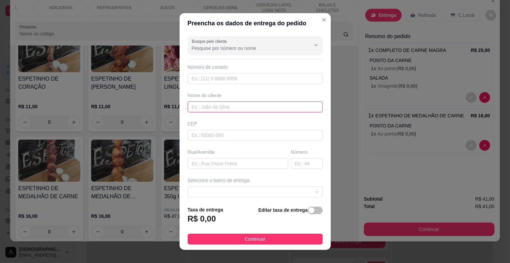
click at [215, 110] on input "text" at bounding box center [255, 107] width 135 height 11
type input "RAI"
click at [228, 78] on input "text" at bounding box center [255, 78] width 135 height 11
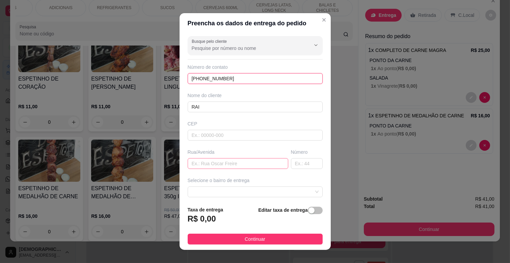
type input "[PHONE_NUMBER]"
click at [212, 164] on input "text" at bounding box center [238, 163] width 101 height 11
type input "RUA [PERSON_NAME]"
click at [299, 161] on input "text" at bounding box center [307, 163] width 32 height 11
click at [279, 193] on span at bounding box center [255, 192] width 127 height 10
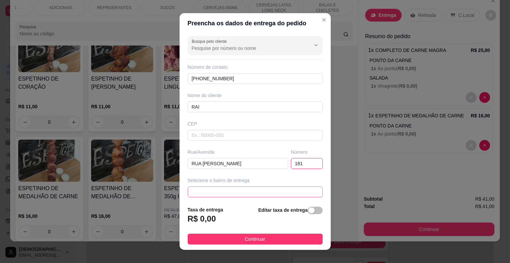
type input "181"
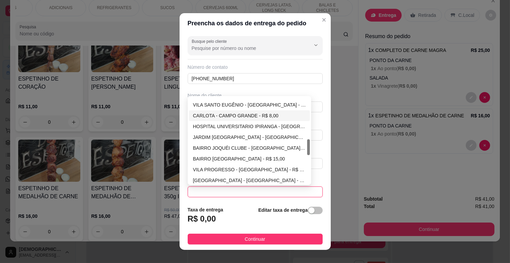
scroll to position [150, 0]
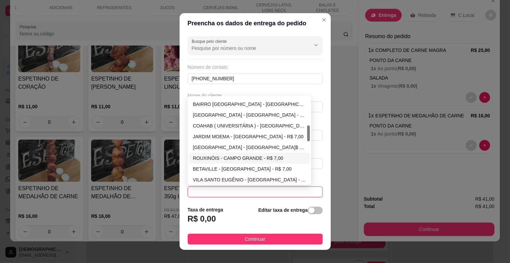
click at [229, 159] on div "ROUXINÓIS - CAMPO GRANDE - R$ 7,00" at bounding box center [249, 158] width 113 height 7
type input "CAMPO GRANDE"
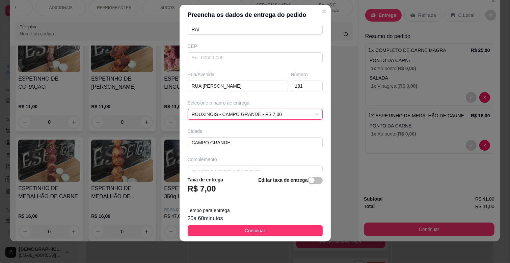
scroll to position [82, 0]
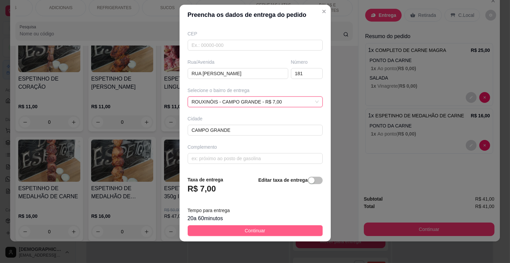
click at [276, 228] on button "Continuar" at bounding box center [255, 230] width 135 height 11
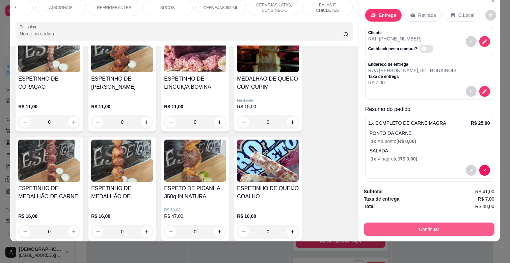
click at [414, 224] on button "Continuar" at bounding box center [429, 230] width 131 height 14
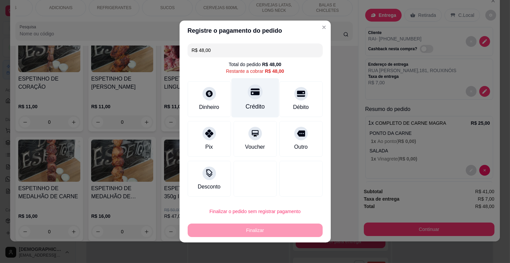
click at [263, 103] on div "Crédito" at bounding box center [255, 97] width 48 height 39
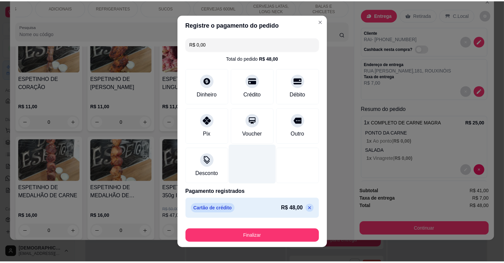
scroll to position [7, 0]
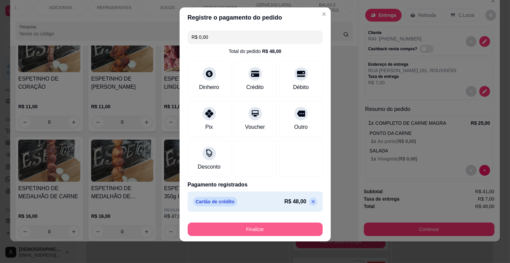
click at [269, 231] on button "Finalizar" at bounding box center [255, 230] width 135 height 14
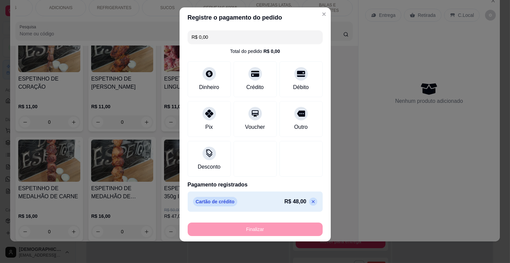
type input "-R$ 48,00"
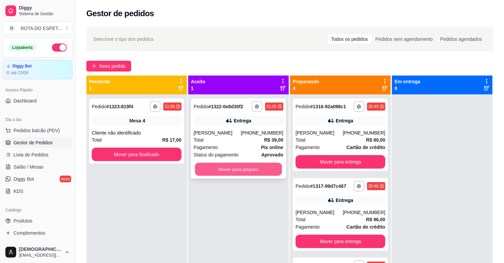
click at [250, 171] on button "Mover para preparo" at bounding box center [238, 169] width 87 height 13
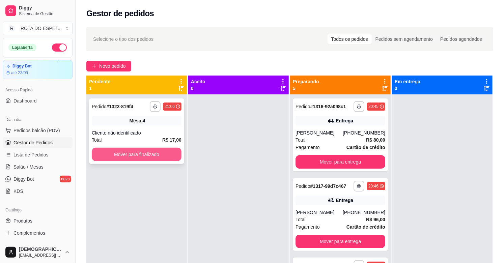
click at [126, 156] on button "Mover para finalizado" at bounding box center [137, 155] width 90 height 14
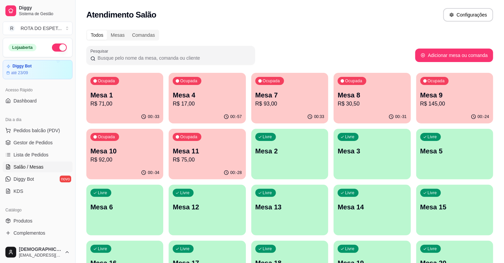
click at [269, 100] on p "R$ 93,00" at bounding box center [289, 104] width 69 height 8
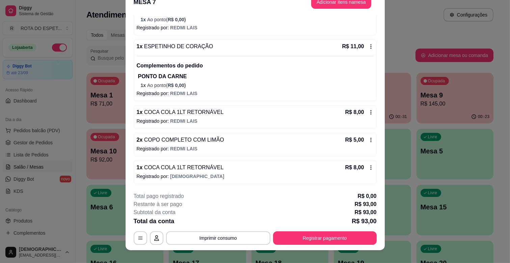
scroll to position [20, 0]
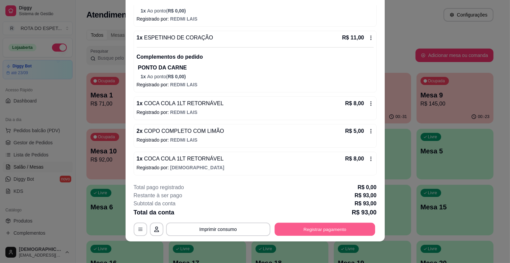
click at [301, 228] on button "Registrar pagamento" at bounding box center [324, 229] width 101 height 13
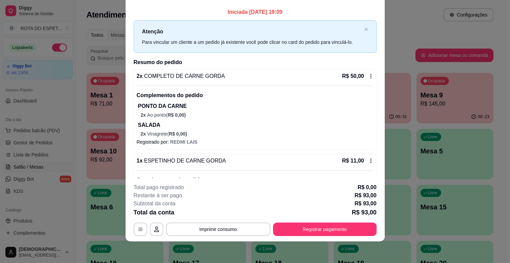
scroll to position [0, 0]
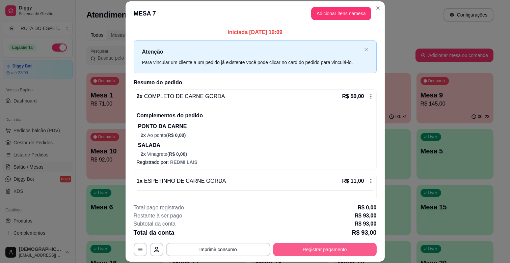
click at [325, 250] on button "Registrar pagamento" at bounding box center [325, 250] width 104 height 14
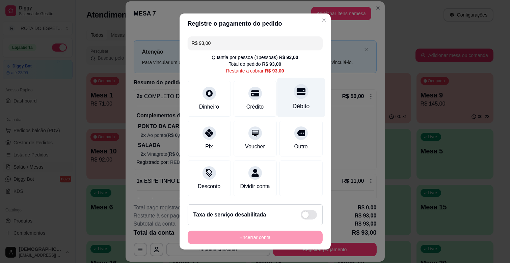
click at [295, 100] on div "Débito" at bounding box center [301, 97] width 48 height 39
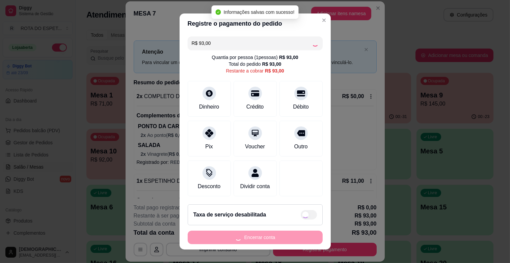
type input "R$ 0,00"
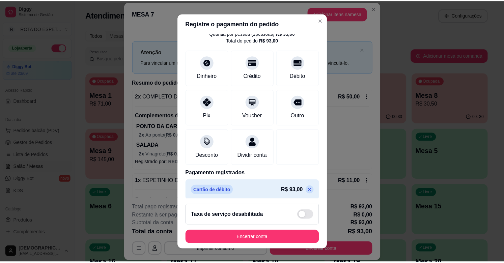
scroll to position [36, 0]
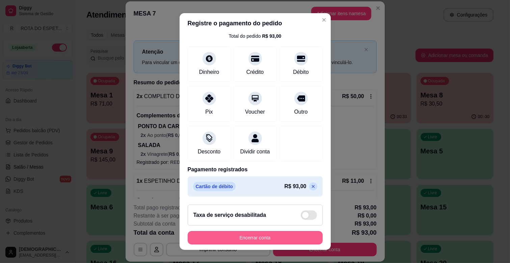
click at [238, 239] on button "Encerrar conta" at bounding box center [255, 238] width 135 height 14
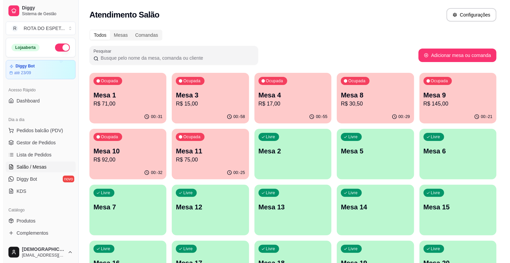
scroll to position [150, 0]
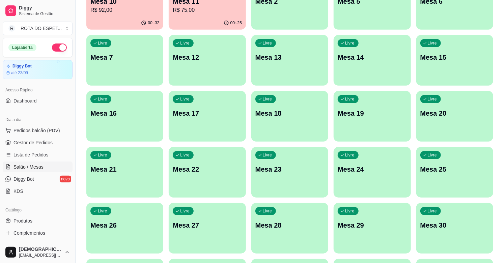
click at [220, 165] on p "Mesa 22" at bounding box center [207, 169] width 69 height 9
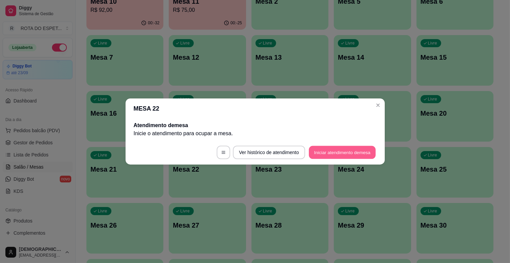
click at [340, 152] on button "Iniciar atendimento de mesa" at bounding box center [342, 152] width 67 height 13
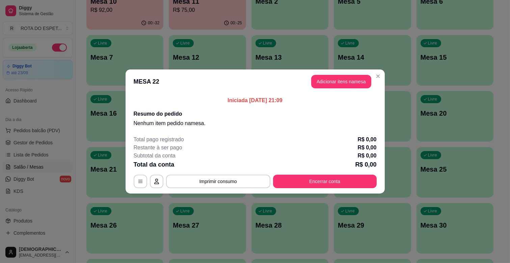
click at [340, 77] on button "Adicionar itens na mesa" at bounding box center [341, 82] width 60 height 14
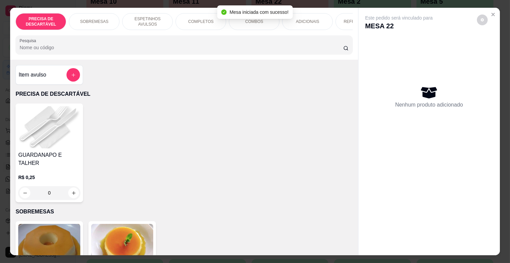
click at [205, 14] on div "COMPLETOS" at bounding box center [201, 21] width 51 height 17
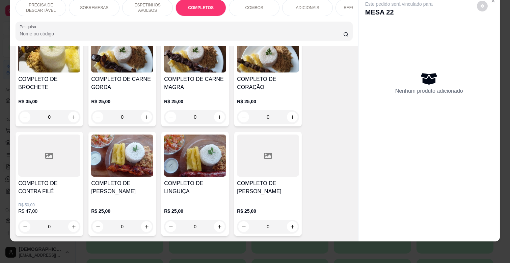
scroll to position [742, 0]
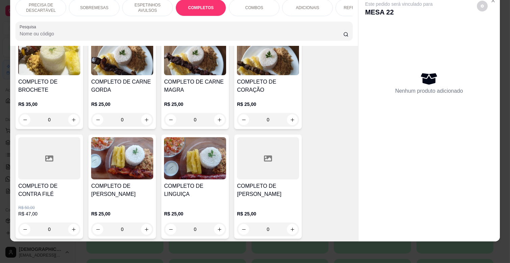
click at [218, 113] on div "0" at bounding box center [195, 120] width 62 height 14
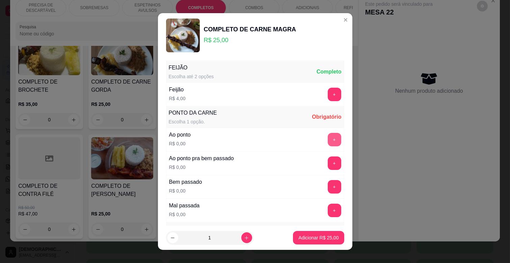
click at [328, 141] on button "+" at bounding box center [335, 140] width 14 height 14
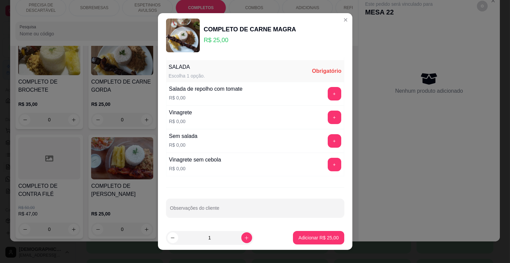
scroll to position [164, 0]
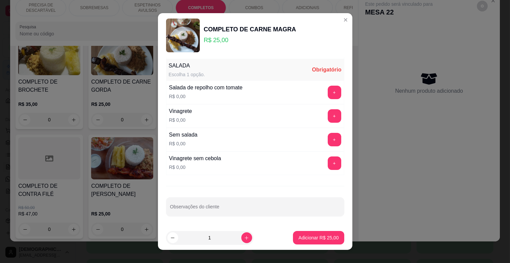
click at [325, 98] on div "+" at bounding box center [334, 93] width 19 height 14
click at [329, 83] on div "Salada de repolho com tomate R$ 0,00 +" at bounding box center [255, 93] width 178 height 24
click at [328, 89] on button "+" at bounding box center [334, 92] width 13 height 13
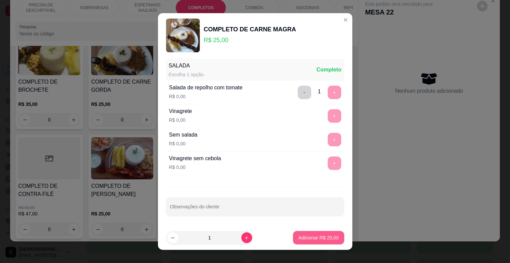
click at [314, 238] on p "Adicionar R$ 25,00" at bounding box center [318, 238] width 40 height 7
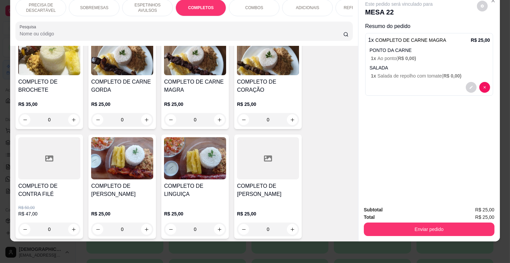
click at [138, 2] on p "ESPETINHOS AVULSOS" at bounding box center [147, 7] width 39 height 11
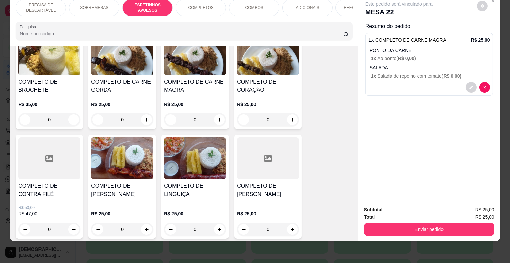
scroll to position [258, 0]
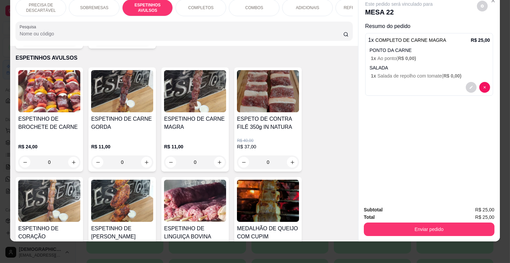
click at [215, 156] on div "0" at bounding box center [195, 163] width 62 height 14
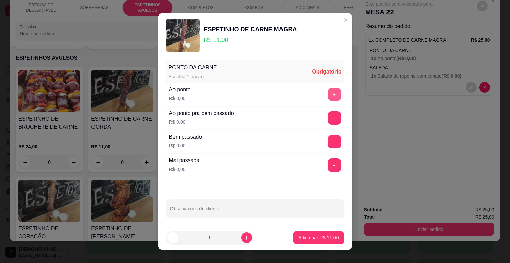
click at [328, 88] on button "+" at bounding box center [334, 94] width 13 height 13
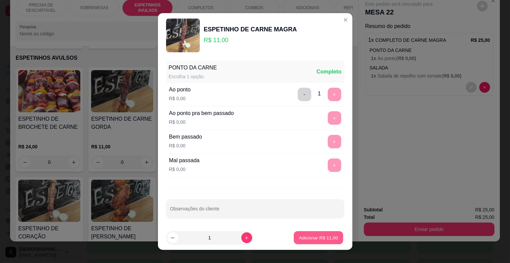
click at [316, 234] on button "Adicionar R$ 11,00" at bounding box center [319, 238] width 50 height 13
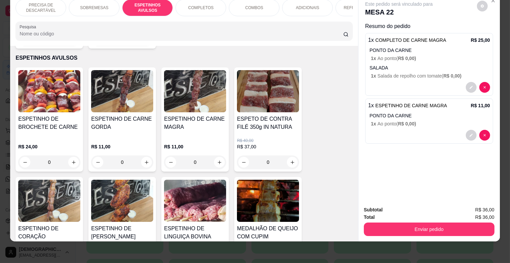
click at [307, 5] on div "ADICIONAIS" at bounding box center [307, 7] width 51 height 17
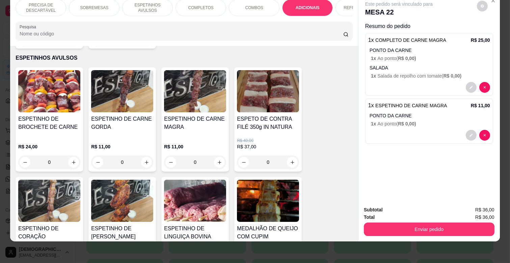
scroll to position [1154, 0]
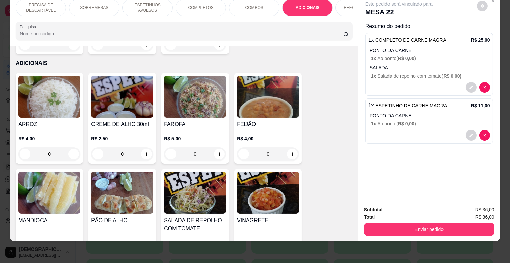
click at [345, 5] on p "REFRIGERANTES" at bounding box center [361, 7] width 34 height 5
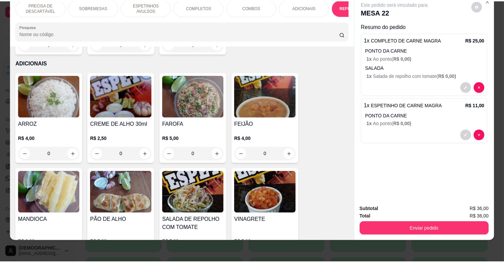
scroll to position [1472, 0]
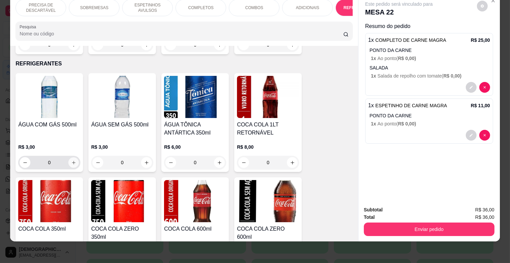
click at [71, 160] on icon "increase-product-quantity" at bounding box center [73, 162] width 5 height 5
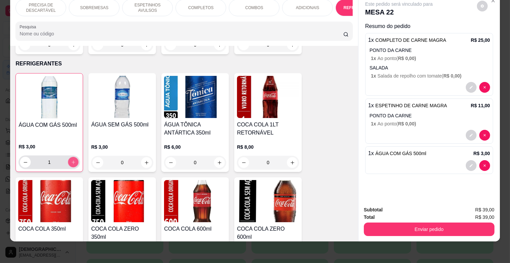
click at [71, 160] on icon "increase-product-quantity" at bounding box center [73, 162] width 5 height 5
type input "2"
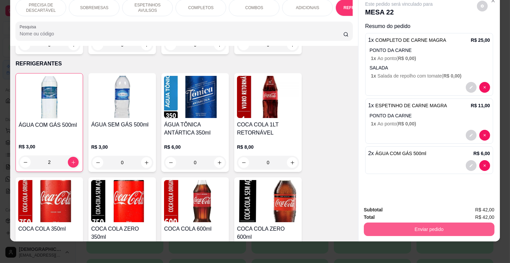
click at [410, 223] on button "Enviar pedido" at bounding box center [429, 230] width 131 height 14
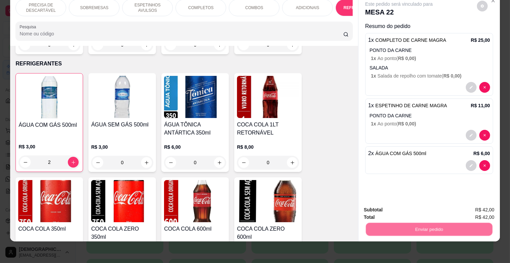
click at [417, 204] on button "Não registrar e enviar pedido" at bounding box center [406, 207] width 70 height 13
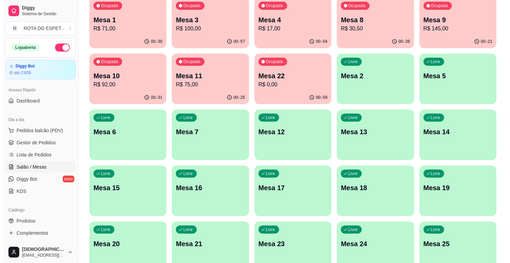
scroll to position [75, 0]
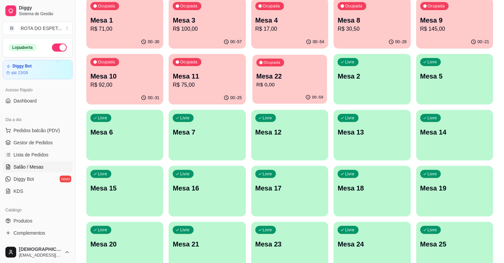
click at [294, 84] on p "R$ 0,00" at bounding box center [290, 85] width 67 height 8
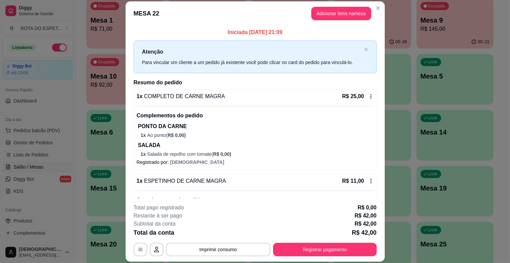
scroll to position [68, 0]
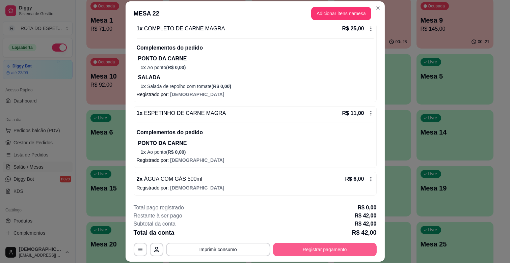
click at [304, 247] on button "Registrar pagamento" at bounding box center [325, 250] width 104 height 14
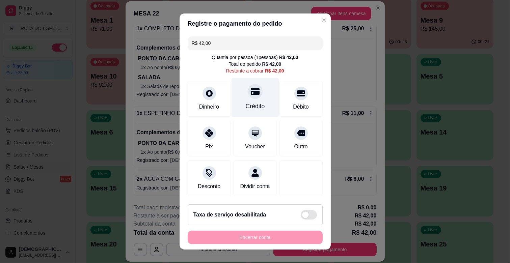
click at [244, 101] on div "Crédito" at bounding box center [255, 97] width 48 height 39
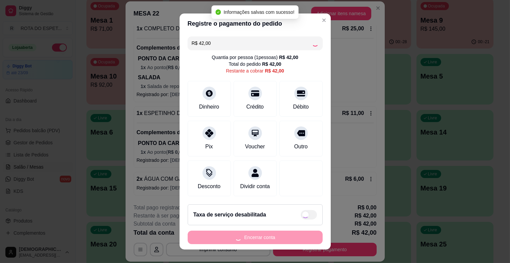
type input "R$ 0,00"
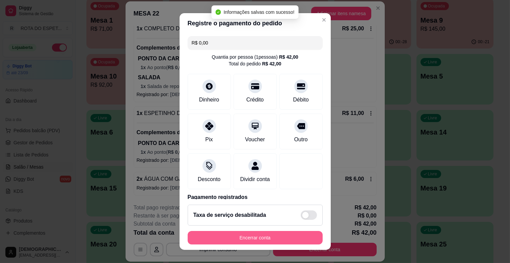
click at [238, 240] on button "Encerrar conta" at bounding box center [255, 238] width 135 height 14
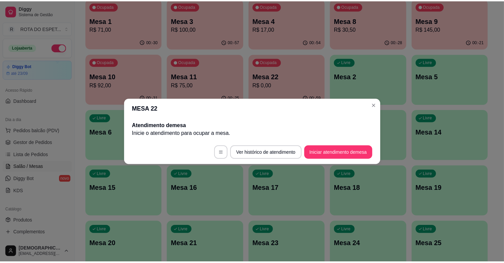
scroll to position [0, 0]
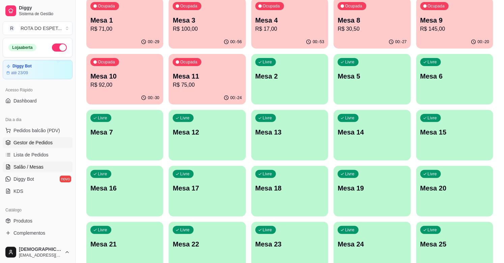
click at [43, 139] on span "Gestor de Pedidos" at bounding box center [33, 142] width 39 height 7
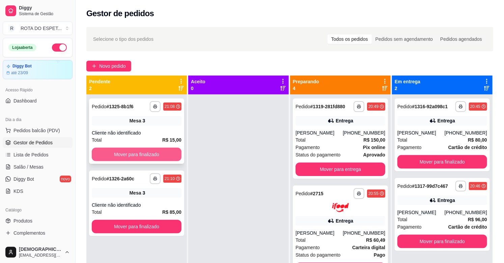
click at [156, 154] on button "Mover para finalizado" at bounding box center [137, 155] width 90 height 14
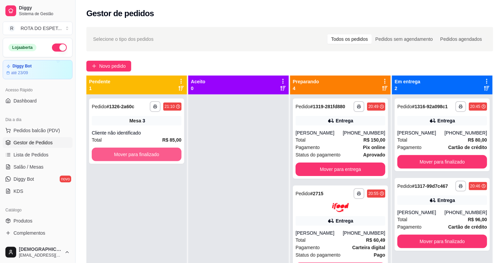
click at [156, 154] on button "Mover para finalizado" at bounding box center [137, 155] width 90 height 14
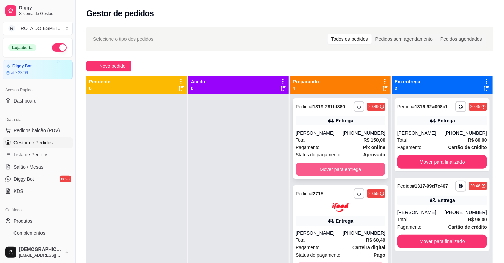
click at [326, 171] on button "Mover para entrega" at bounding box center [341, 170] width 90 height 14
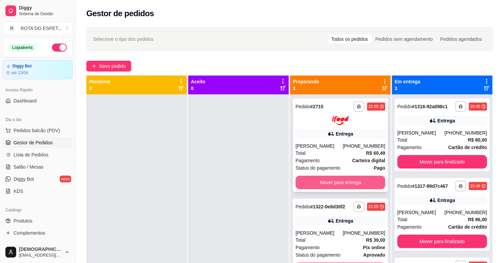
click at [334, 179] on button "Mover para entrega" at bounding box center [341, 183] width 90 height 14
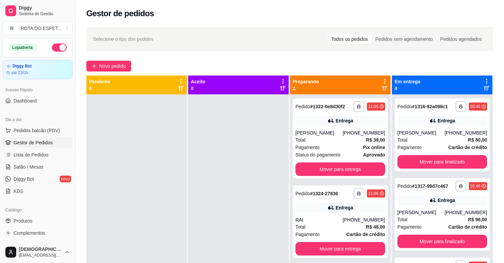
click at [215, 232] on div at bounding box center [238, 226] width 101 height 263
click at [440, 162] on button "Mover para finalizado" at bounding box center [442, 162] width 87 height 13
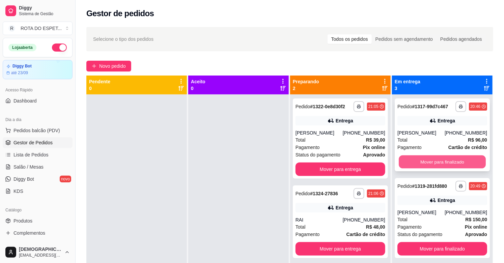
click at [440, 165] on button "Mover para finalizado" at bounding box center [442, 162] width 87 height 13
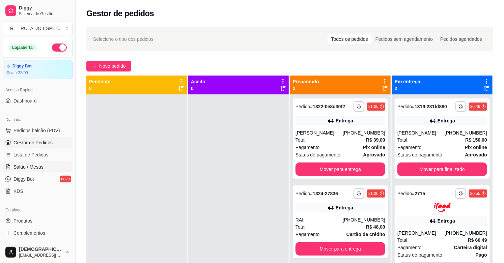
click at [45, 165] on link "Salão / Mesas" at bounding box center [38, 167] width 70 height 11
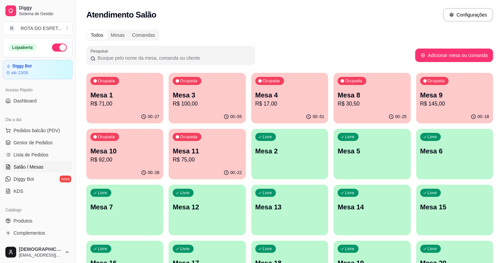
click at [201, 156] on p "R$ 75,00" at bounding box center [207, 160] width 69 height 8
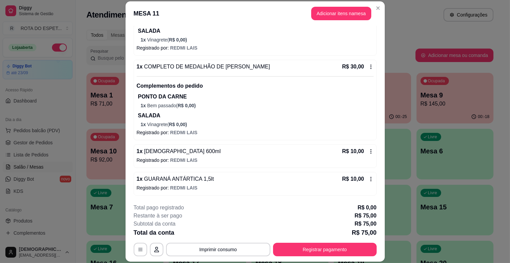
scroll to position [20, 0]
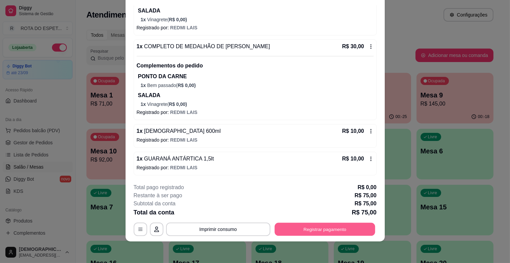
click at [350, 228] on button "Registrar pagamento" at bounding box center [324, 229] width 101 height 13
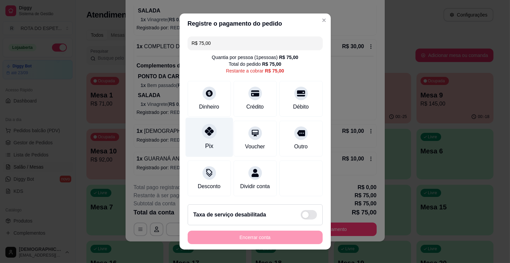
click at [211, 139] on div "Pix" at bounding box center [209, 137] width 48 height 39
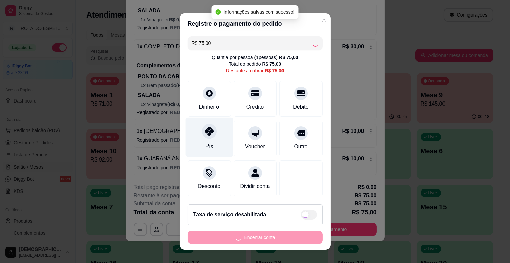
type input "R$ 0,00"
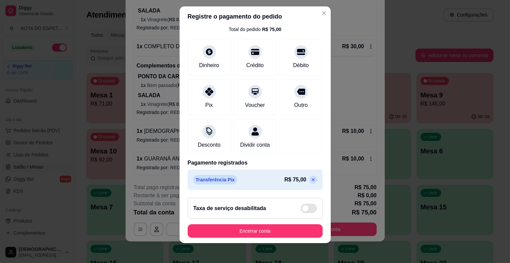
scroll to position [8, 0]
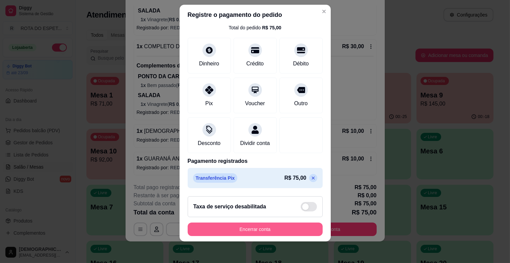
click at [272, 228] on button "Encerrar conta" at bounding box center [255, 230] width 135 height 14
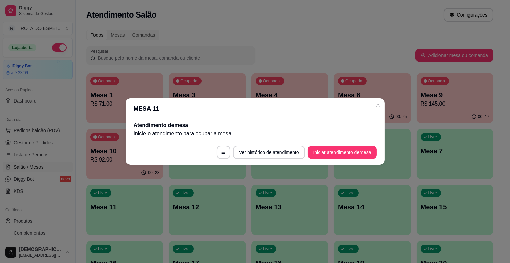
scroll to position [0, 0]
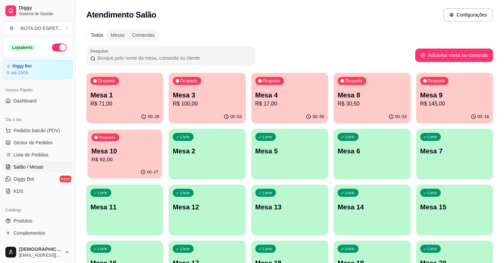
click at [139, 167] on div "00:-27" at bounding box center [124, 172] width 75 height 13
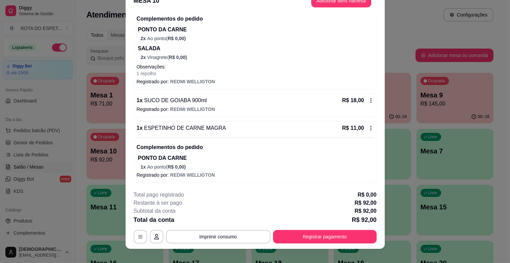
scroll to position [20, 0]
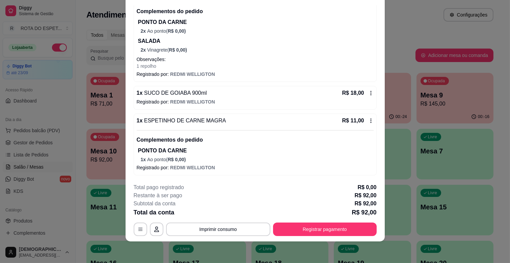
click at [319, 237] on footer "**********" at bounding box center [255, 209] width 259 height 63
click at [301, 225] on button "Registrar pagamento" at bounding box center [325, 230] width 104 height 14
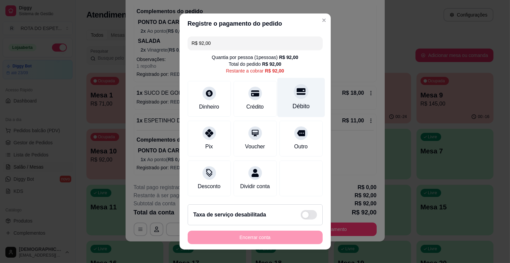
click at [293, 109] on div "Débito" at bounding box center [300, 106] width 17 height 9
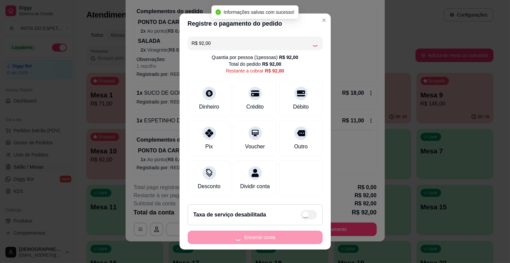
type input "R$ 0,00"
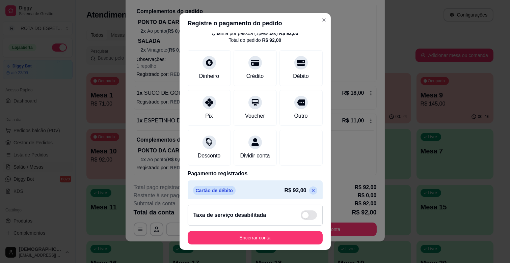
scroll to position [36, 0]
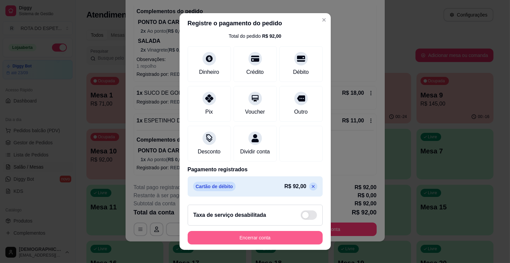
click at [266, 242] on button "Encerrar conta" at bounding box center [255, 238] width 135 height 14
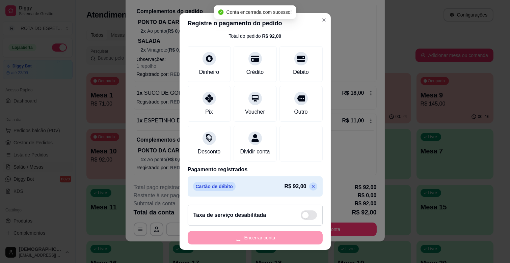
scroll to position [0, 0]
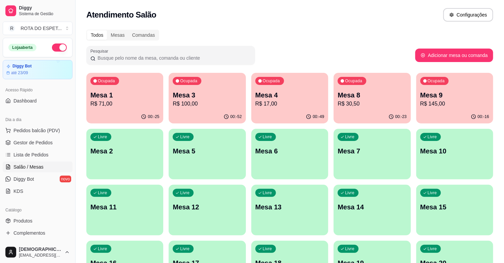
click at [49, 144] on span "Gestor de Pedidos" at bounding box center [33, 142] width 39 height 7
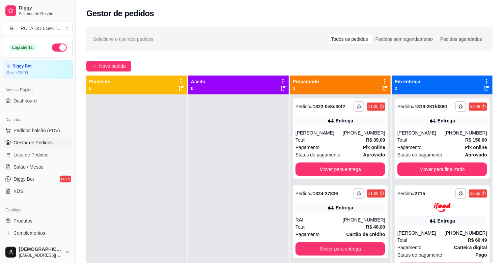
click at [201, 178] on div at bounding box center [238, 226] width 101 height 263
click at [47, 163] on link "Salão / Mesas" at bounding box center [38, 167] width 70 height 11
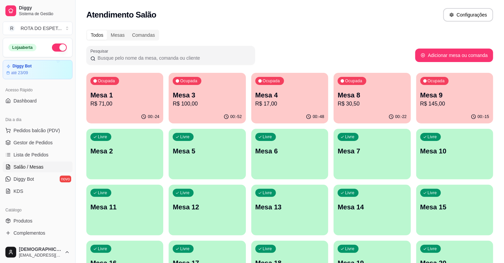
click at [370, 99] on p "Mesa 8" at bounding box center [372, 94] width 69 height 9
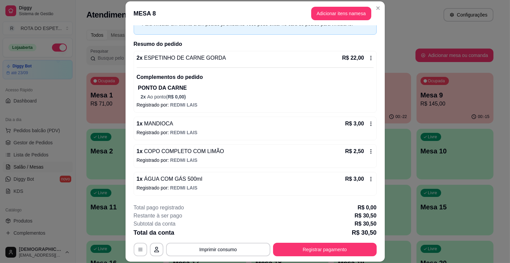
scroll to position [20, 0]
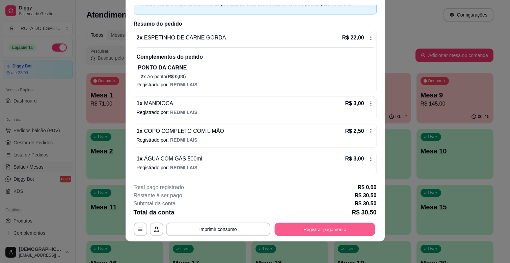
click at [310, 231] on button "Registrar pagamento" at bounding box center [324, 229] width 101 height 13
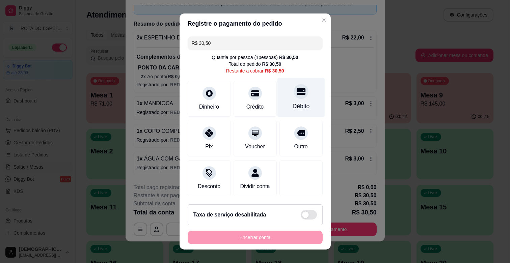
click at [282, 81] on div "Débito" at bounding box center [301, 97] width 48 height 39
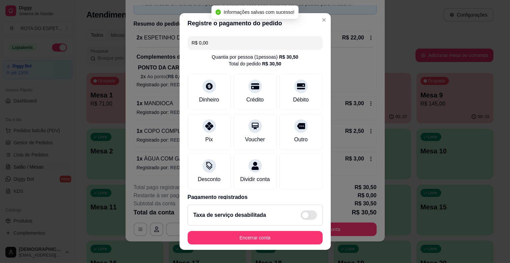
type input "R$ 0,00"
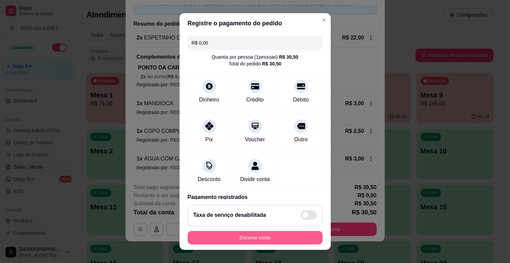
click at [239, 239] on button "Encerrar conta" at bounding box center [255, 238] width 135 height 14
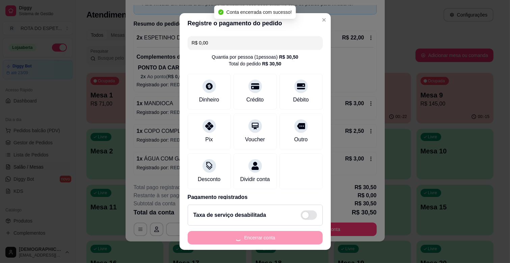
scroll to position [0, 0]
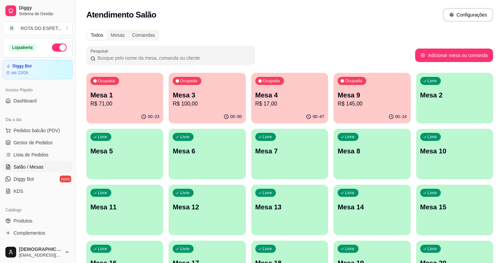
click at [19, 143] on span "Gestor de Pedidos" at bounding box center [33, 142] width 39 height 7
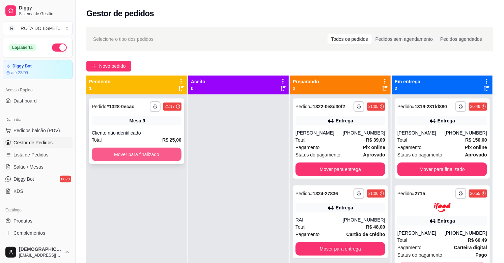
click at [136, 153] on button "Mover para finalizado" at bounding box center [137, 155] width 90 height 14
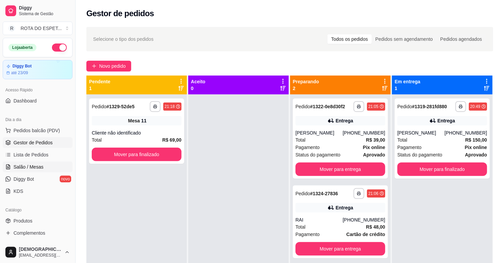
click at [24, 162] on link "Salão / Mesas" at bounding box center [38, 167] width 70 height 11
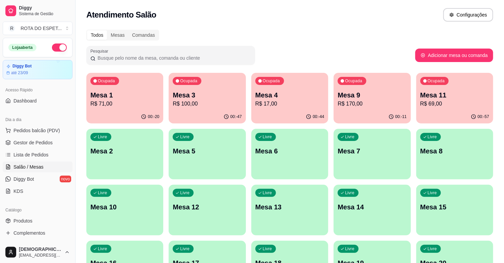
click at [121, 76] on div "Ocupada Mesa 1 R$ 71,00" at bounding box center [124, 91] width 77 height 37
click at [118, 93] on p "Mesa 1" at bounding box center [124, 94] width 69 height 9
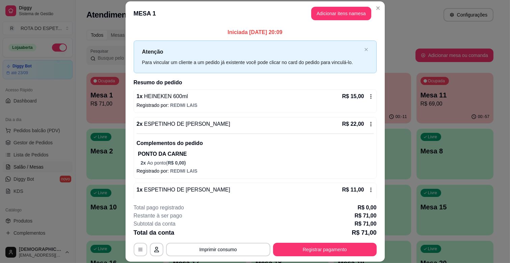
drag, startPoint x: 342, startPoint y: 4, endPoint x: 339, endPoint y: 9, distance: 5.8
click at [339, 9] on header "MESA 1 Adicionar itens na mesa" at bounding box center [255, 13] width 259 height 24
click at [348, 11] on button "Adicionar itens na mesa" at bounding box center [341, 13] width 58 height 13
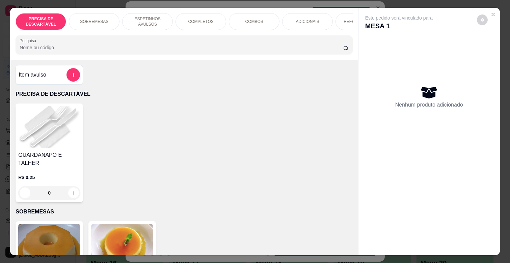
scroll to position [0, 172]
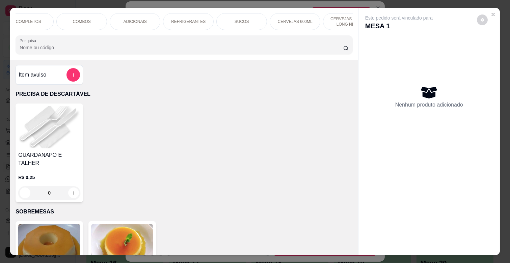
click at [330, 17] on p "CERVEJAS LATAS, LONG NECK" at bounding box center [348, 21] width 39 height 11
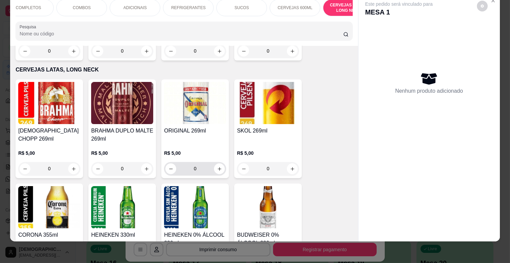
scroll to position [2344, 0]
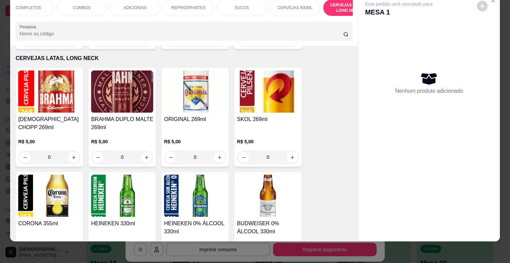
click at [144, 260] on icon "increase-product-quantity" at bounding box center [146, 262] width 5 height 5
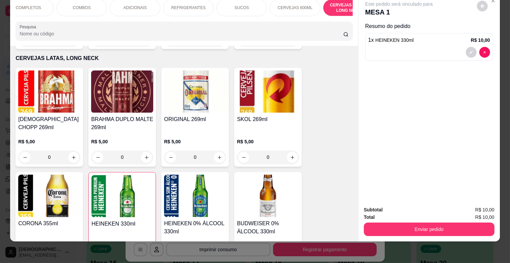
click at [144, 259] on icon "increase-product-quantity" at bounding box center [146, 261] width 5 height 5
type input "3"
click at [437, 230] on button "Enviar pedido" at bounding box center [429, 230] width 131 height 14
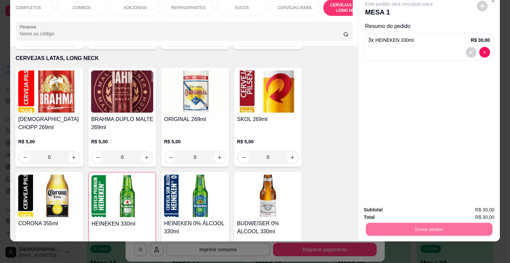
click at [414, 208] on button "Não registrar e enviar pedido" at bounding box center [407, 207] width 68 height 12
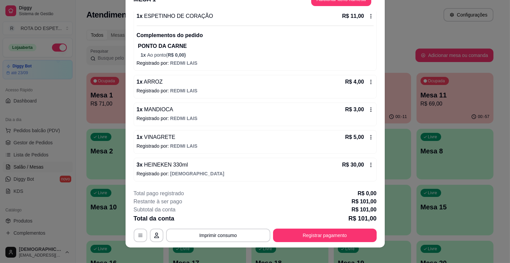
scroll to position [20, 0]
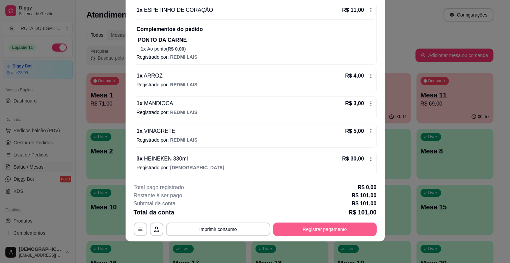
click at [298, 225] on button "Registrar pagamento" at bounding box center [325, 230] width 104 height 14
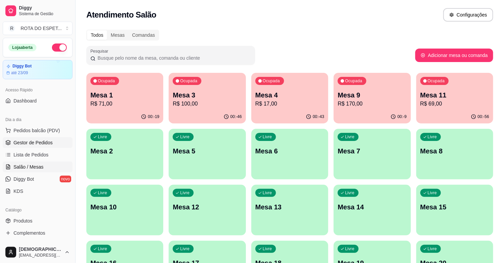
click at [39, 140] on span "Gestor de Pedidos" at bounding box center [33, 142] width 39 height 7
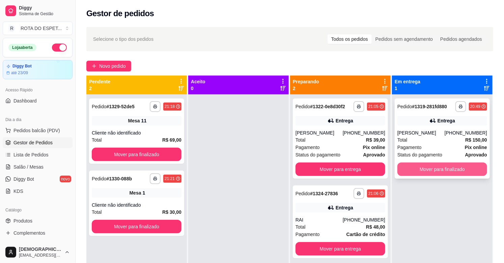
click at [410, 170] on button "Mover para finalizado" at bounding box center [443, 170] width 90 height 14
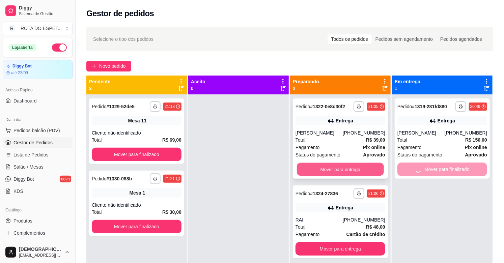
click at [354, 170] on button "Mover para entrega" at bounding box center [340, 169] width 87 height 13
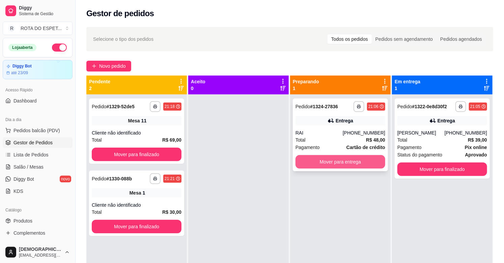
click at [341, 166] on button "Mover para entrega" at bounding box center [341, 162] width 90 height 14
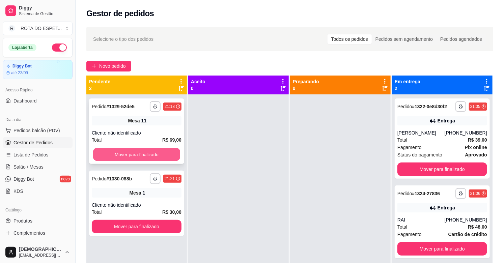
click at [171, 153] on button "Mover para finalizado" at bounding box center [136, 154] width 87 height 13
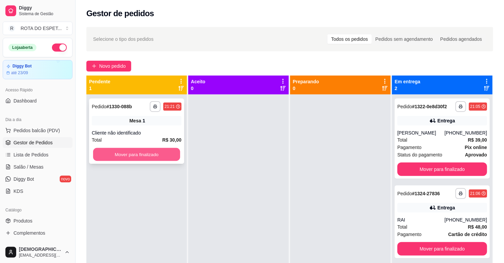
click at [157, 153] on button "Mover para finalizado" at bounding box center [136, 154] width 87 height 13
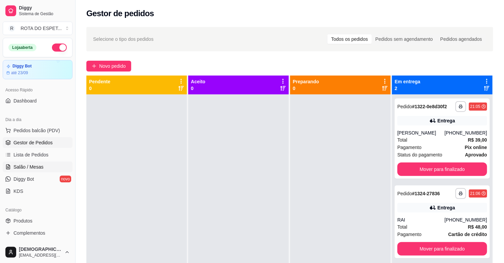
click at [28, 166] on span "Salão / Mesas" at bounding box center [29, 167] width 30 height 7
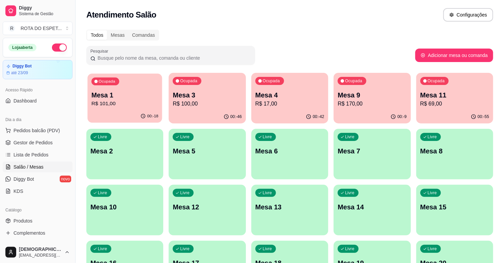
click at [110, 103] on p "R$ 101,00" at bounding box center [124, 104] width 67 height 8
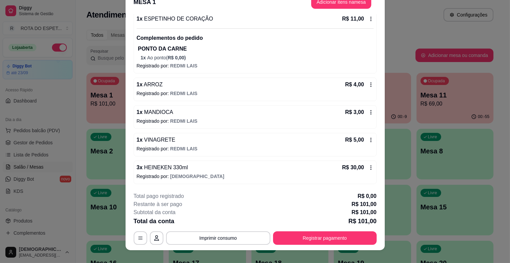
scroll to position [20, 0]
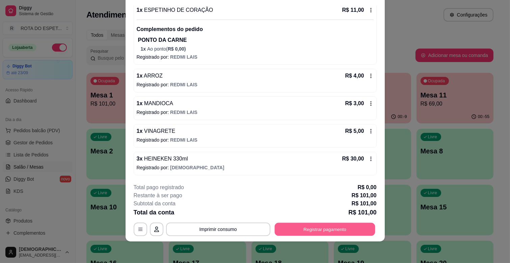
click at [302, 231] on button "Registrar pagamento" at bounding box center [324, 229] width 101 height 13
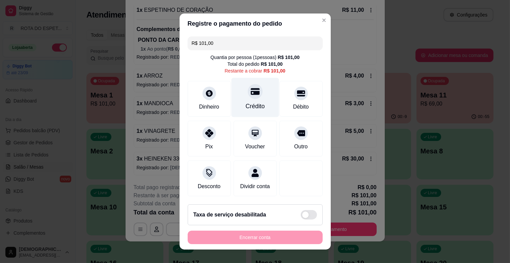
click at [250, 87] on icon at bounding box center [254, 91] width 9 height 9
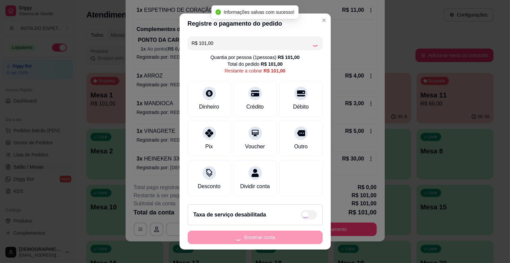
type input "R$ 0,00"
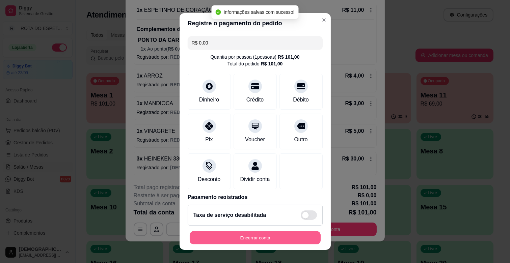
click at [266, 238] on button "Encerrar conta" at bounding box center [255, 238] width 131 height 13
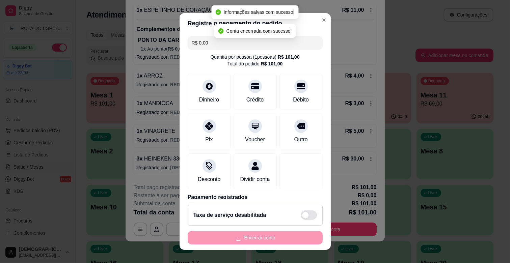
scroll to position [0, 0]
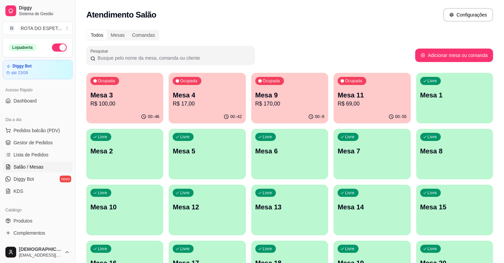
click at [174, 100] on p "R$ 17,00" at bounding box center [207, 104] width 69 height 8
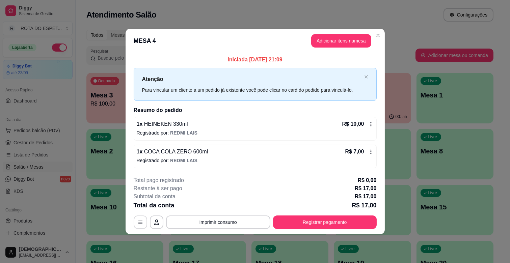
click at [134, 221] on button "button" at bounding box center [141, 223] width 14 height 14
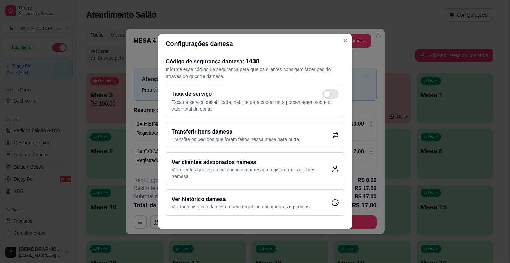
click at [213, 129] on h2 "Transferir itens da mesa" at bounding box center [236, 132] width 128 height 8
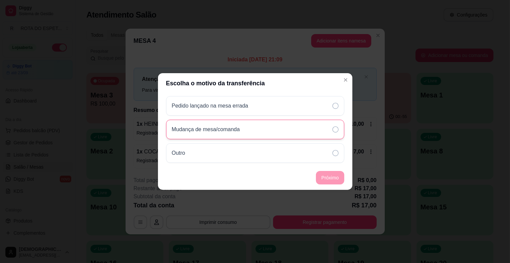
click at [285, 129] on div "Mudança de mesa/comanda" at bounding box center [255, 130] width 178 height 20
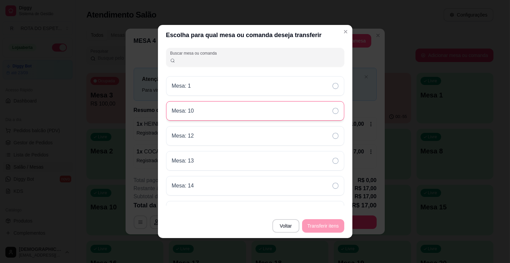
click at [270, 110] on div "Mesa: 10" at bounding box center [255, 111] width 178 height 20
click at [338, 226] on button "Transferir itens" at bounding box center [323, 226] width 41 height 13
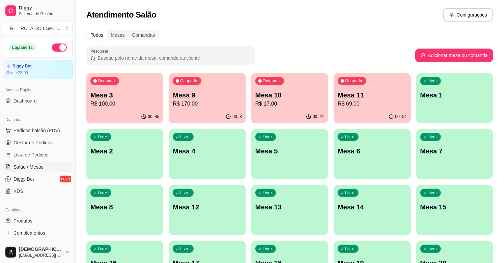
click at [312, 104] on p "R$ 17,00" at bounding box center [289, 104] width 69 height 8
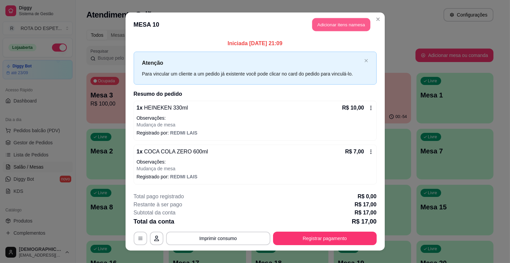
click at [334, 30] on button "Adicionar itens na mesa" at bounding box center [341, 24] width 58 height 13
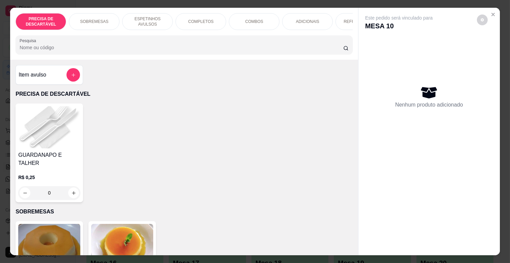
scroll to position [0, 1]
click at [149, 18] on p "ESPETINHOS AVULSOS" at bounding box center [146, 21] width 39 height 11
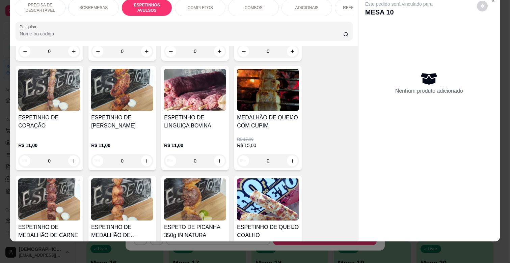
scroll to position [370, 0]
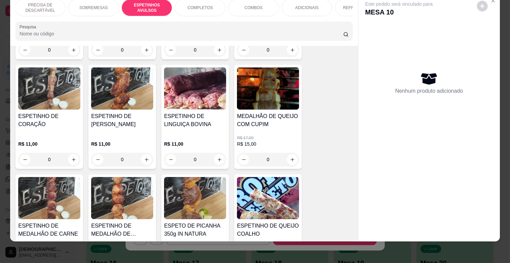
click at [291, 160] on div "MEDALHÃO DE QUEIJO COM CUPIM R$ 17,00 R$ 15,00 0" at bounding box center [268, 117] width 68 height 104
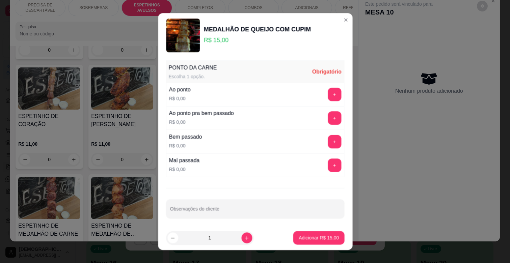
click at [291, 145] on div "Bem passado R$ 0,00 +" at bounding box center [255, 142] width 178 height 24
click at [327, 86] on div "Ao ponto R$ 0,00 +" at bounding box center [255, 95] width 178 height 24
click at [328, 90] on button "+" at bounding box center [335, 95] width 14 height 14
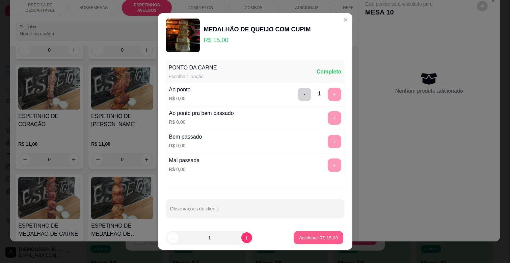
click at [304, 244] on button "Adicionar R$ 15,00" at bounding box center [319, 238] width 50 height 13
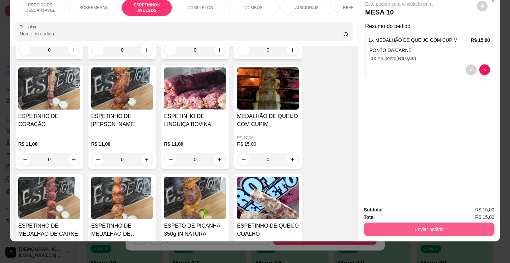
click at [386, 225] on button "Enviar pedido" at bounding box center [429, 230] width 131 height 14
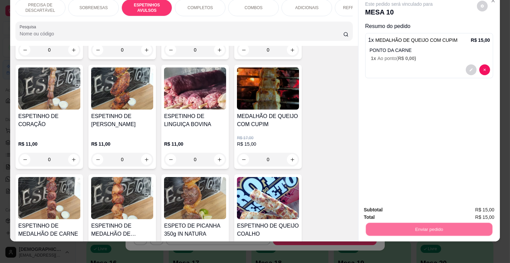
click at [403, 205] on button "Não registrar e enviar pedido" at bounding box center [406, 207] width 70 height 13
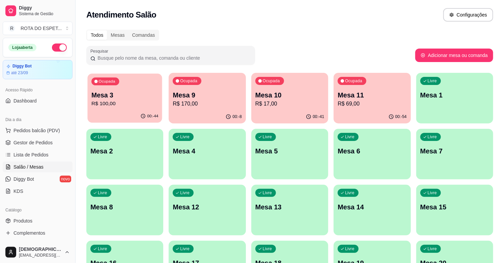
click at [139, 92] on p "Mesa 3" at bounding box center [124, 95] width 67 height 9
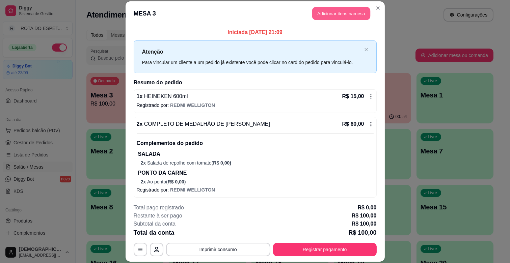
click at [340, 15] on button "Adicionar itens na mesa" at bounding box center [341, 13] width 58 height 13
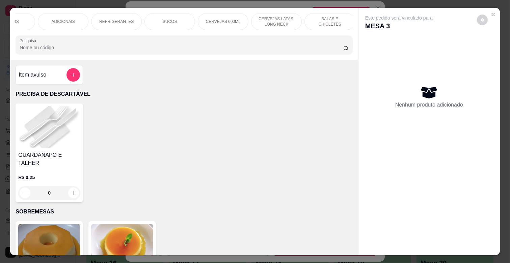
scroll to position [0, 247]
click at [218, 23] on div "CERVEJAS 600ML" at bounding box center [220, 21] width 51 height 17
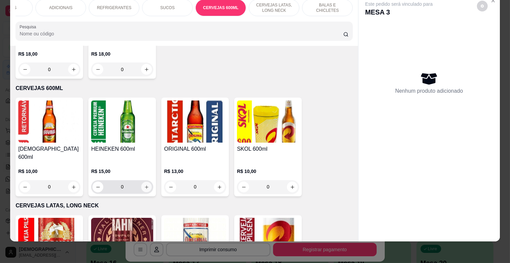
click at [144, 185] on icon "increase-product-quantity" at bounding box center [146, 187] width 5 height 5
type input "1"
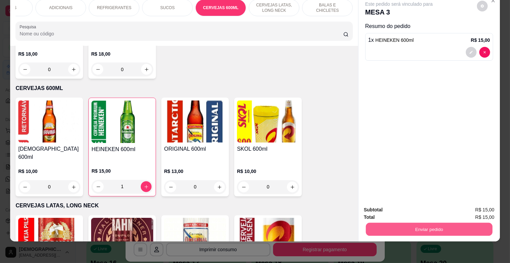
click at [406, 223] on button "Enviar pedido" at bounding box center [429, 229] width 127 height 13
click at [406, 210] on button "Não registrar e enviar pedido" at bounding box center [407, 207] width 68 height 12
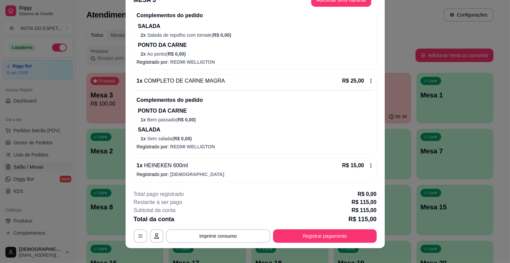
scroll to position [20, 0]
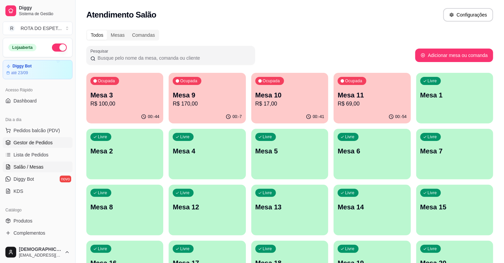
click at [37, 141] on span "Gestor de Pedidos" at bounding box center [33, 142] width 39 height 7
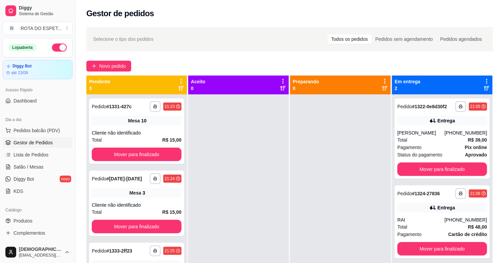
click at [221, 187] on div at bounding box center [238, 226] width 101 height 263
click at [113, 149] on button "Mover para finalizado" at bounding box center [137, 155] width 90 height 14
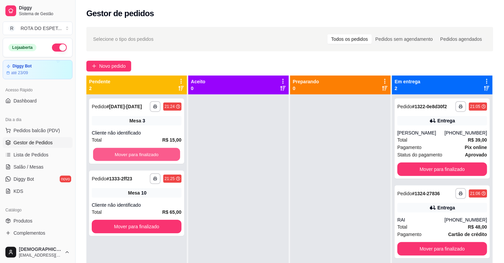
click at [113, 149] on button "Mover para finalizado" at bounding box center [136, 154] width 87 height 13
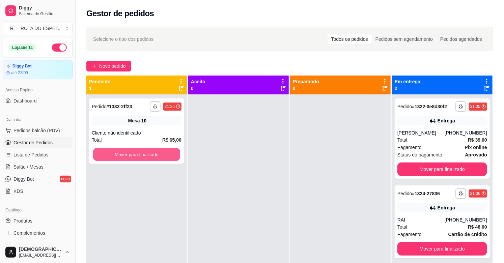
click at [113, 149] on button "Mover para finalizado" at bounding box center [136, 154] width 87 height 13
click at [150, 157] on button "Mover para finalizado" at bounding box center [137, 155] width 90 height 14
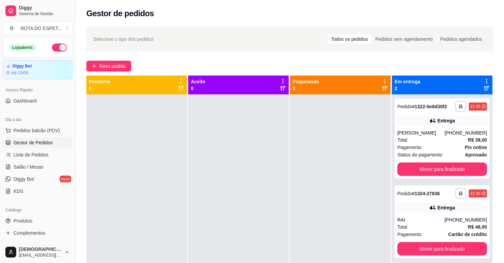
click at [213, 252] on div at bounding box center [238, 226] width 101 height 263
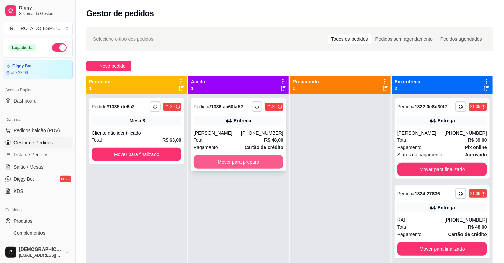
click at [253, 166] on button "Mover para preparo" at bounding box center [239, 162] width 90 height 14
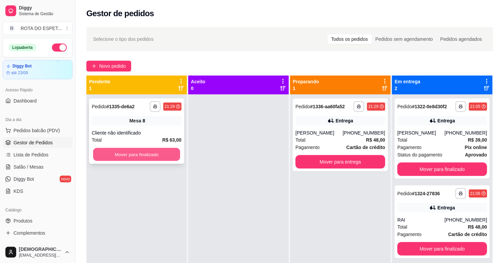
click at [134, 156] on button "Mover para finalizado" at bounding box center [136, 154] width 87 height 13
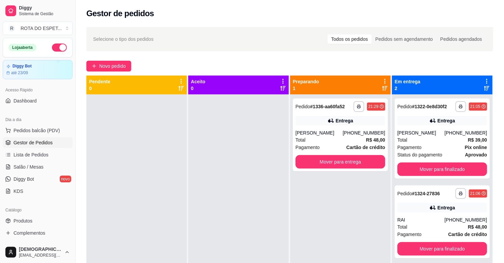
click at [234, 184] on div at bounding box center [238, 226] width 101 height 263
click at [42, 164] on span "Salão / Mesas" at bounding box center [29, 167] width 30 height 7
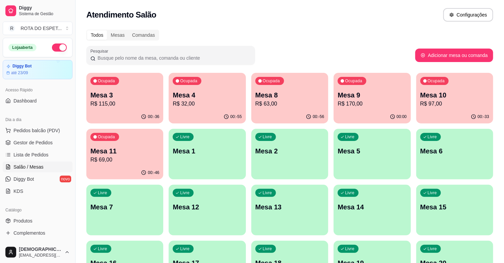
click at [444, 106] on p "R$ 97,00" at bounding box center [455, 104] width 69 height 8
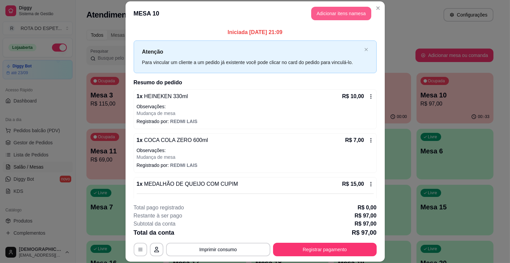
click at [349, 19] on button "Adicionar itens na mesa" at bounding box center [341, 14] width 60 height 14
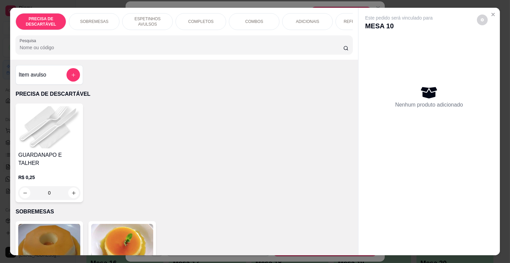
scroll to position [0, 247]
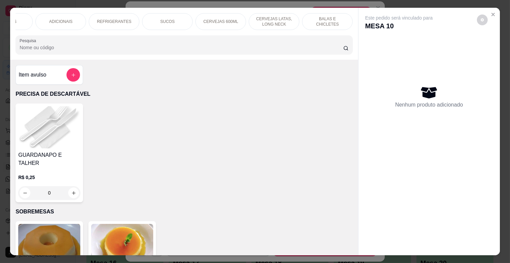
click at [287, 18] on p "CERVEJAS LATAS, LONG NECK" at bounding box center [273, 21] width 39 height 11
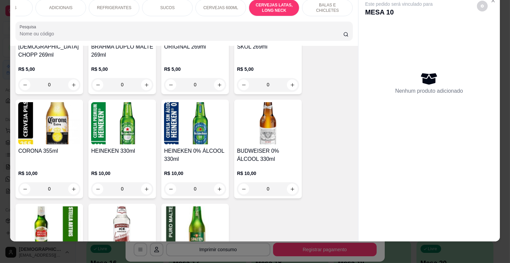
scroll to position [2419, 0]
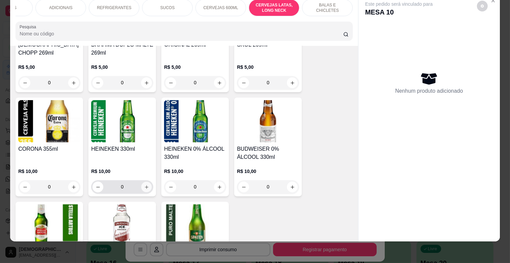
click at [147, 182] on button "increase-product-quantity" at bounding box center [146, 187] width 10 height 10
type input "1"
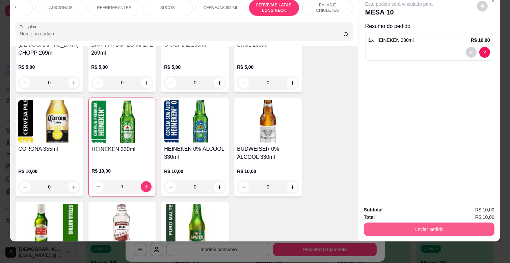
click at [430, 223] on button "Enviar pedido" at bounding box center [429, 230] width 131 height 14
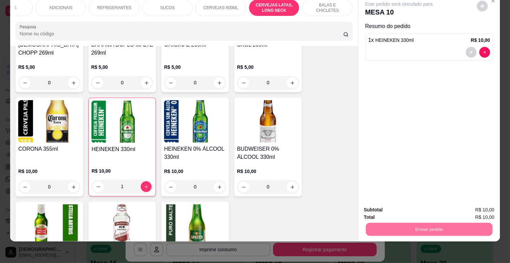
click at [422, 208] on button "Não registrar e enviar pedido" at bounding box center [407, 207] width 68 height 12
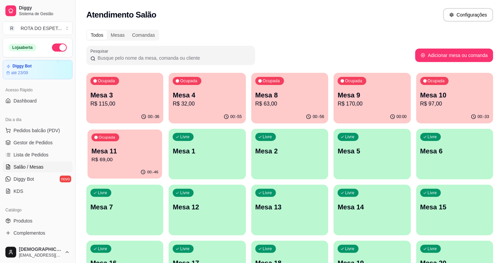
click at [103, 153] on p "Mesa 11" at bounding box center [124, 151] width 67 height 9
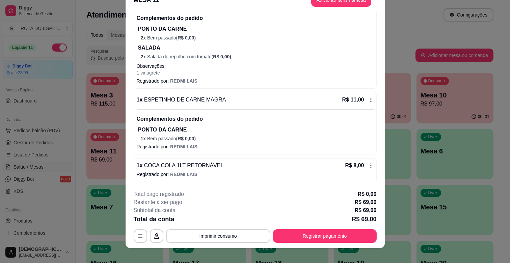
scroll to position [20, 0]
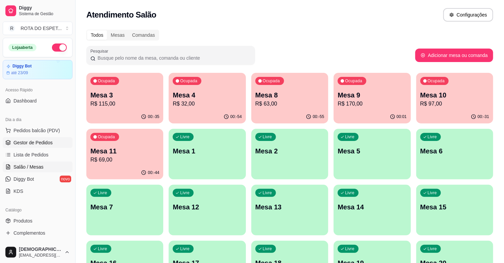
click at [52, 144] on link "Gestor de Pedidos" at bounding box center [38, 142] width 70 height 11
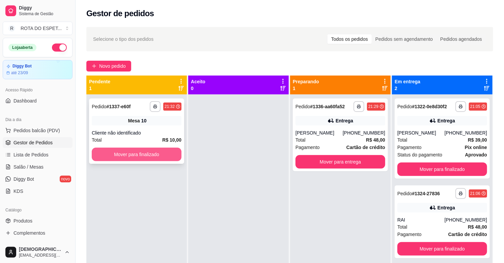
click at [159, 154] on button "Mover para finalizado" at bounding box center [137, 155] width 90 height 14
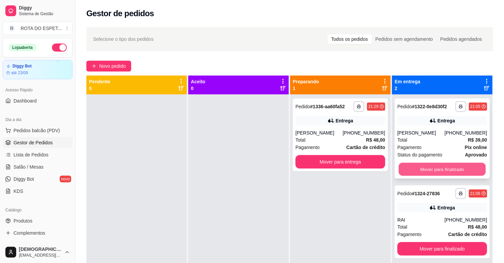
click at [447, 166] on button "Mover para finalizado" at bounding box center [442, 169] width 87 height 13
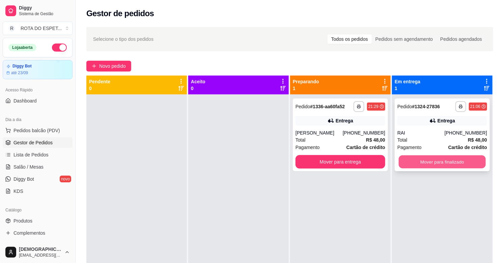
click at [447, 164] on button "Mover para finalizado" at bounding box center [442, 162] width 87 height 13
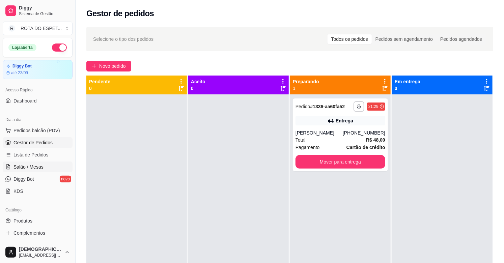
click at [19, 169] on span "Salão / Mesas" at bounding box center [29, 167] width 30 height 7
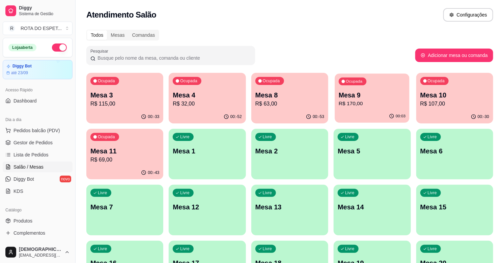
click at [353, 100] on p "R$ 170,00" at bounding box center [372, 104] width 67 height 8
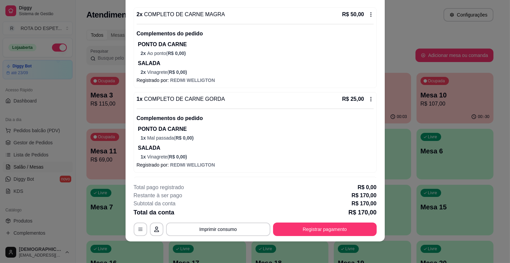
scroll to position [102, 0]
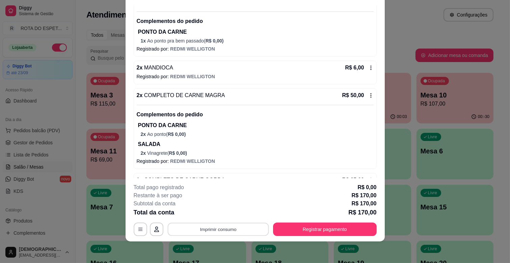
click at [224, 231] on button "Imprimir consumo" at bounding box center [217, 229] width 101 height 13
click at [234, 213] on button "IMPRESSORA CAIXA" at bounding box center [217, 214] width 54 height 10
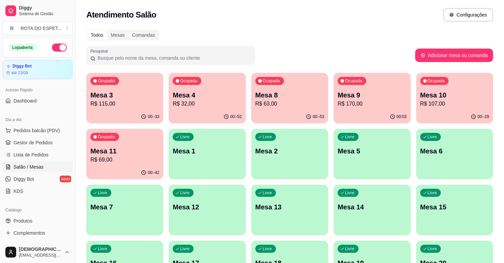
click at [363, 101] on p "R$ 170,00" at bounding box center [372, 104] width 69 height 8
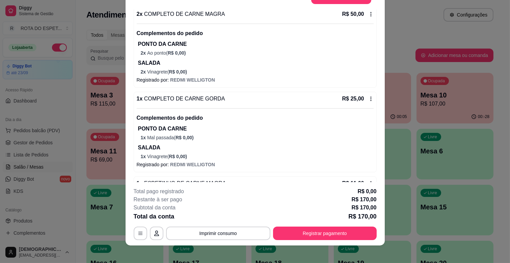
scroll to position [20, 0]
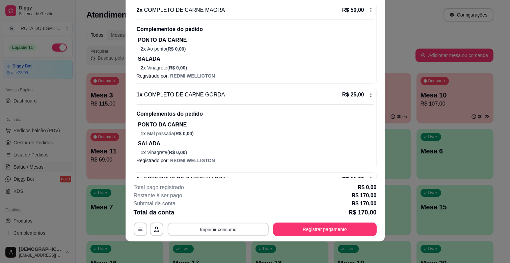
click at [227, 231] on button "Imprimir consumo" at bounding box center [217, 229] width 101 height 13
click at [232, 215] on button "IMPRESSORA CAIXA" at bounding box center [217, 214] width 54 height 10
click at [302, 228] on button "Registrar pagamento" at bounding box center [325, 230] width 104 height 14
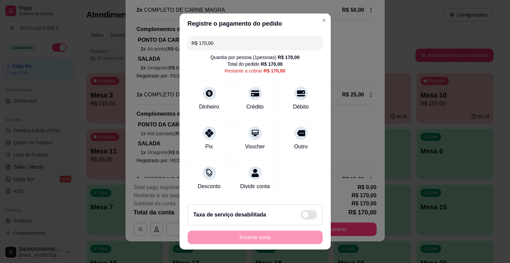
click at [237, 46] on input "R$ 170,00" at bounding box center [255, 43] width 127 height 14
click at [250, 91] on icon at bounding box center [254, 91] width 9 height 7
click at [235, 36] on input "R$ 113,00" at bounding box center [255, 43] width 127 height 14
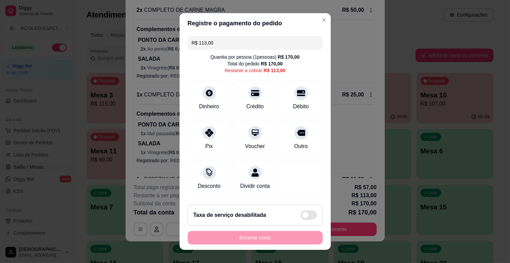
click at [235, 36] on input "R$ 113,00" at bounding box center [255, 43] width 127 height 14
click at [239, 45] on input "R$ 113,00" at bounding box center [255, 43] width 127 height 14
click at [288, 99] on div "Débito" at bounding box center [301, 97] width 48 height 39
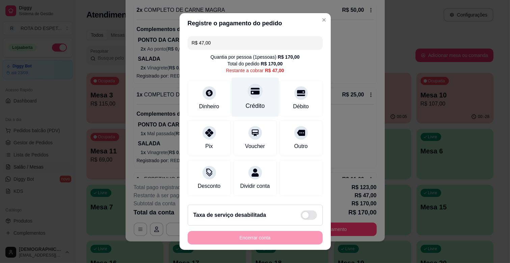
click at [255, 100] on div "Crédito" at bounding box center [255, 97] width 48 height 39
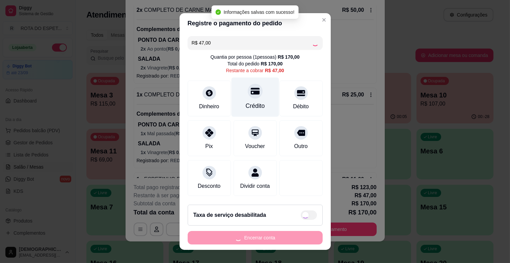
type input "R$ 0,00"
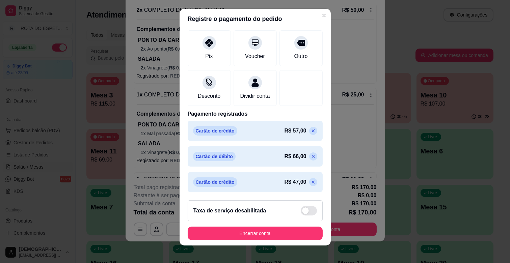
scroll to position [8, 0]
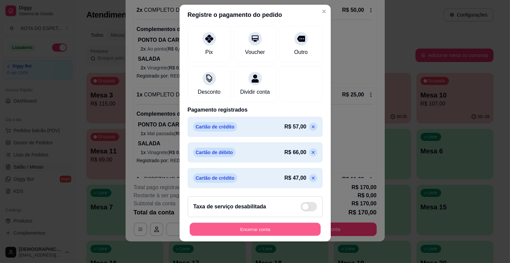
click at [263, 230] on button "Encerrar conta" at bounding box center [255, 229] width 131 height 13
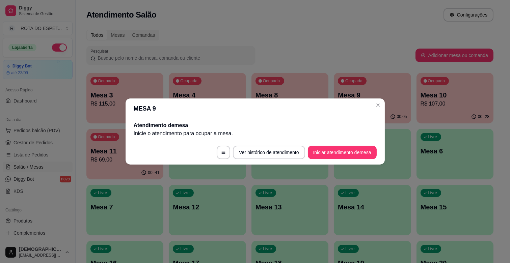
scroll to position [0, 0]
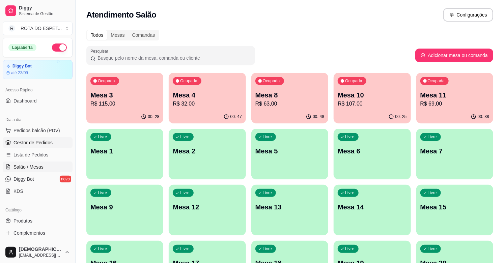
click at [27, 138] on link "Gestor de Pedidos" at bounding box center [38, 142] width 70 height 11
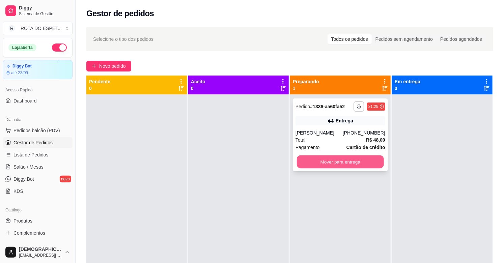
click at [336, 164] on button "Mover para entrega" at bounding box center [340, 162] width 87 height 13
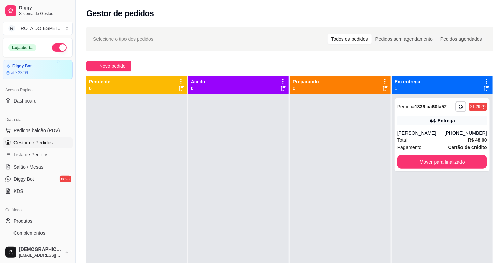
click at [367, 211] on div at bounding box center [340, 226] width 101 height 263
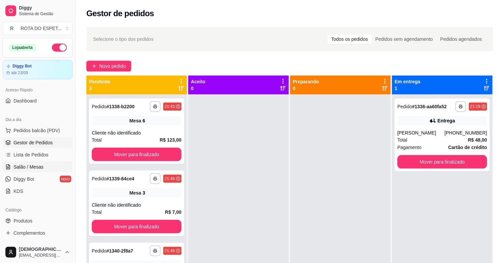
click at [20, 167] on span "Salão / Mesas" at bounding box center [29, 167] width 30 height 7
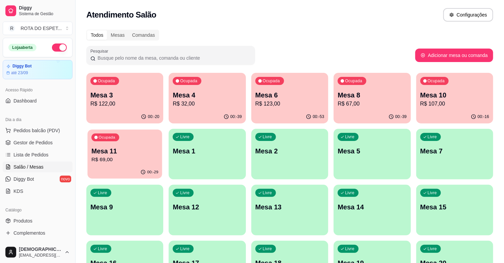
click at [134, 155] on div "Mesa 11 R$ 69,00" at bounding box center [124, 155] width 67 height 17
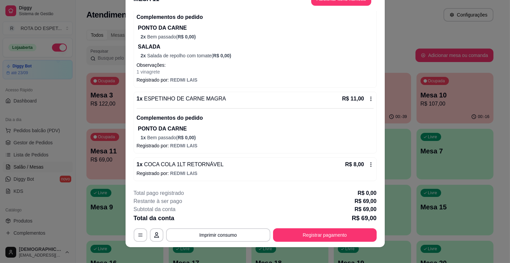
scroll to position [20, 0]
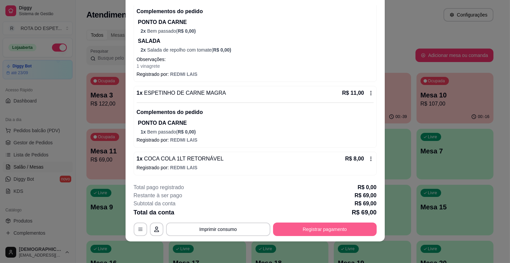
click at [305, 225] on button "Registrar pagamento" at bounding box center [325, 230] width 104 height 14
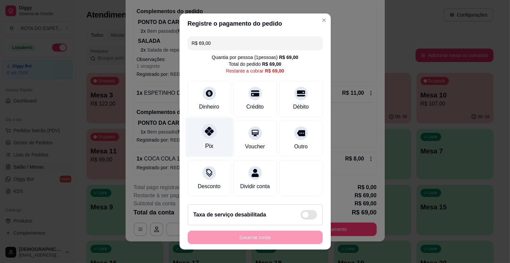
click at [210, 122] on div "Pix" at bounding box center [209, 137] width 48 height 39
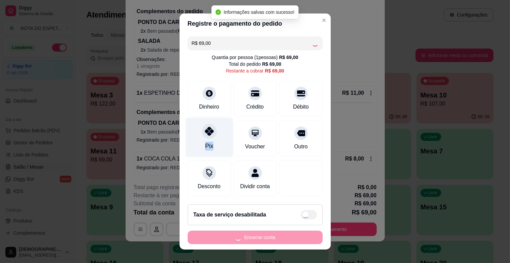
type input "R$ 0,00"
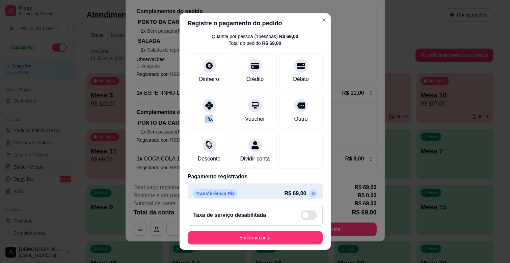
scroll to position [36, 0]
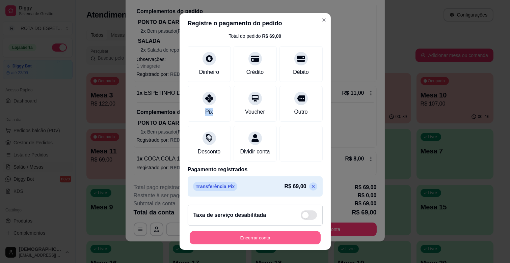
click at [254, 237] on button "Encerrar conta" at bounding box center [255, 238] width 131 height 13
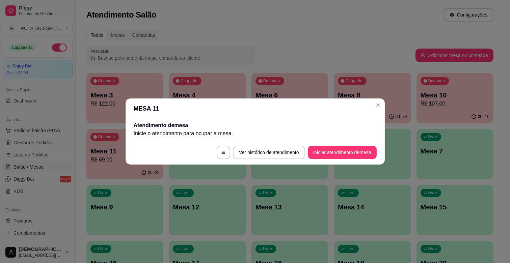
scroll to position [0, 0]
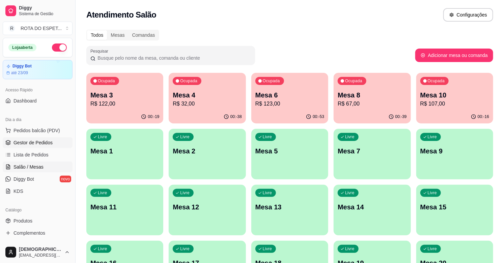
click at [39, 145] on span "Gestor de Pedidos" at bounding box center [33, 142] width 39 height 7
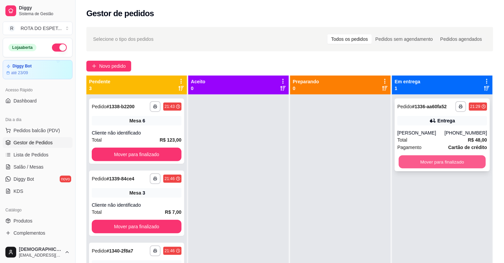
click at [434, 162] on button "Mover para finalizado" at bounding box center [442, 162] width 87 height 13
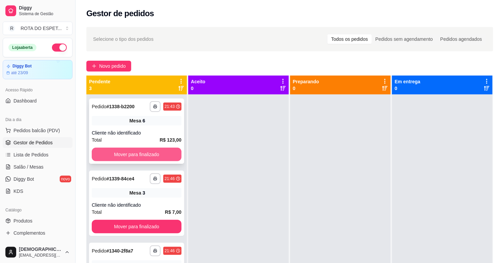
click at [119, 151] on button "Mover para finalizado" at bounding box center [137, 155] width 90 height 14
click at [119, 151] on div "Mover para finalizado" at bounding box center [137, 155] width 90 height 14
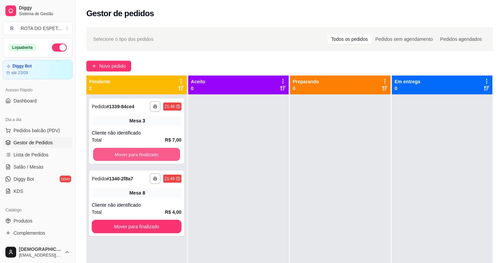
click at [122, 154] on button "Mover para finalizado" at bounding box center [136, 154] width 87 height 13
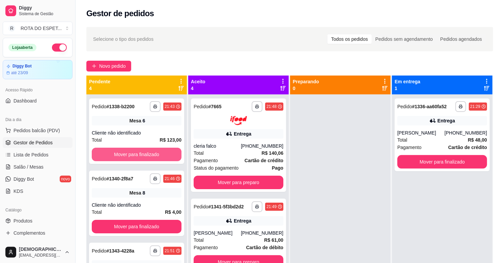
click at [122, 154] on button "Mover para finalizado" at bounding box center [137, 155] width 90 height 14
click at [122, 220] on button "Mover para finalizado" at bounding box center [137, 227] width 90 height 14
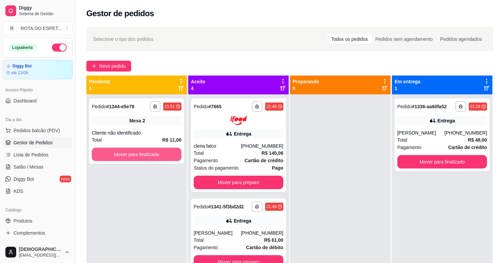
click at [122, 154] on button "Mover para finalizado" at bounding box center [137, 155] width 90 height 14
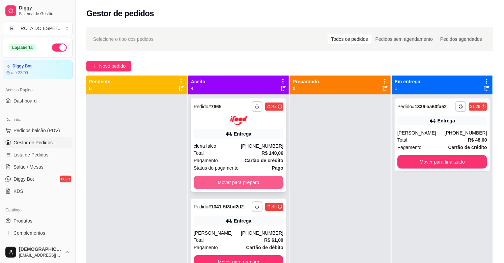
click at [244, 184] on button "Mover para preparo" at bounding box center [239, 183] width 90 height 14
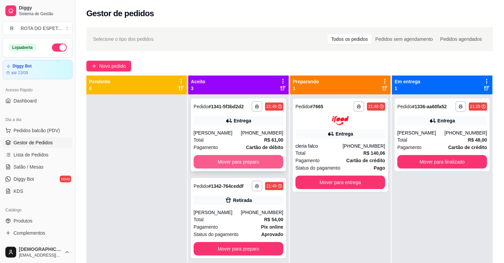
click at [247, 158] on button "Mover para preparo" at bounding box center [239, 162] width 90 height 14
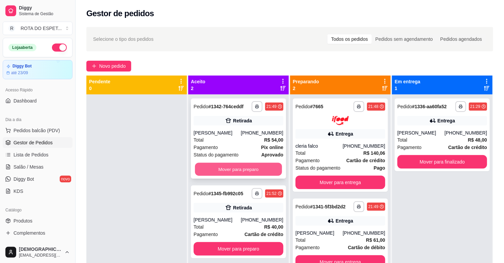
click at [243, 171] on button "Mover para preparo" at bounding box center [238, 169] width 87 height 13
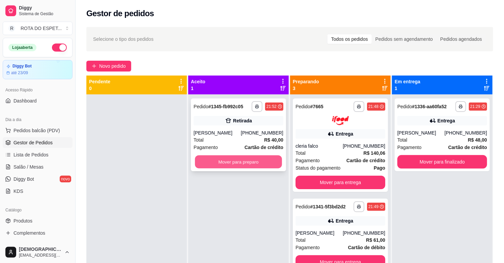
click at [241, 163] on button "Mover para preparo" at bounding box center [238, 162] width 87 height 13
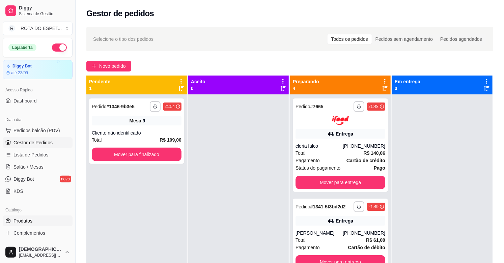
click at [45, 223] on link "Produtos" at bounding box center [38, 221] width 70 height 11
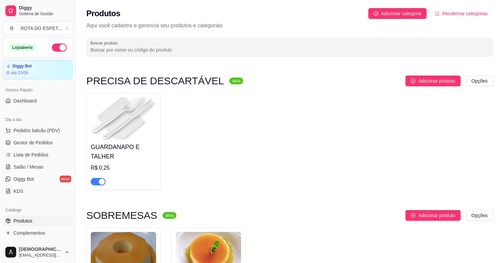
click at [217, 48] on input "Buscar produto" at bounding box center [289, 50] width 399 height 7
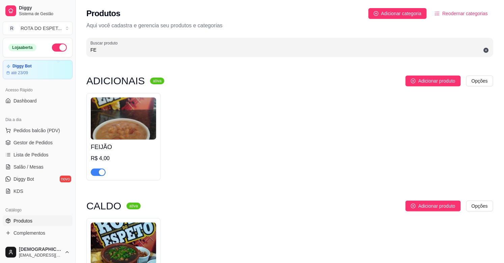
type input "FE"
click at [98, 178] on div "FEIJÃO R$ 4,00" at bounding box center [123, 136] width 74 height 87
click at [99, 173] on div "button" at bounding box center [102, 172] width 6 height 6
click at [35, 230] on span "Complementos" at bounding box center [30, 233] width 32 height 7
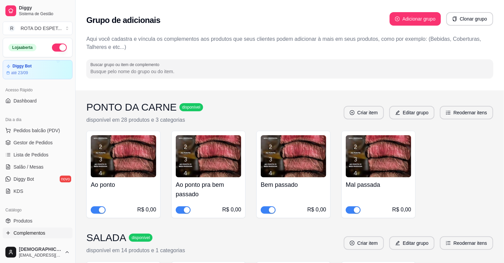
click at [261, 69] on input "Buscar grupo ou item de complemento" at bounding box center [289, 71] width 399 height 7
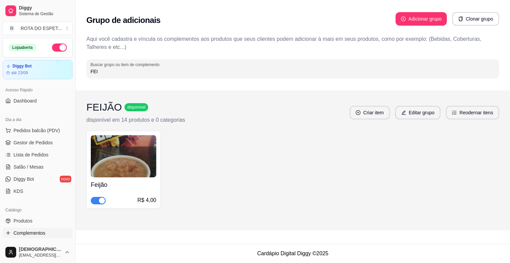
type input "FEI"
click at [101, 198] on div "button" at bounding box center [102, 201] width 6 height 6
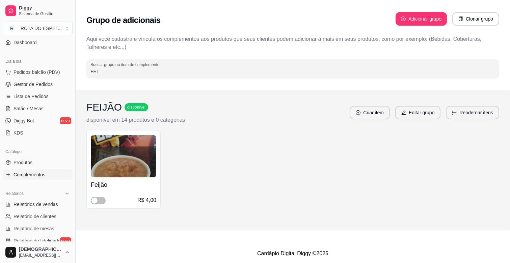
scroll to position [75, 0]
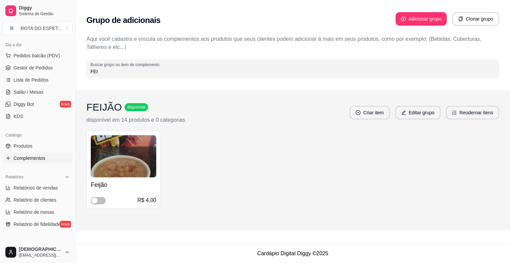
click at [29, 158] on span "Complementos" at bounding box center [30, 158] width 32 height 7
click at [29, 152] on ul "Produtos Complementos" at bounding box center [38, 152] width 70 height 23
click at [29, 149] on span "Produtos" at bounding box center [23, 146] width 19 height 7
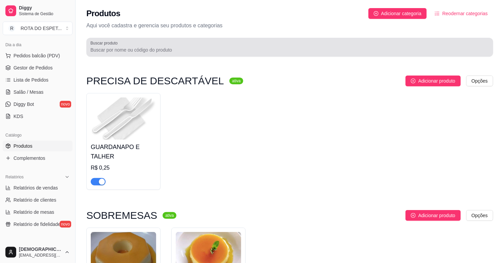
click at [146, 51] on input "Buscar produto" at bounding box center [289, 50] width 399 height 7
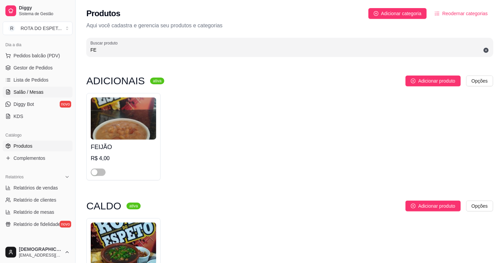
type input "FE"
click at [49, 92] on link "Salão / Mesas" at bounding box center [38, 92] width 70 height 11
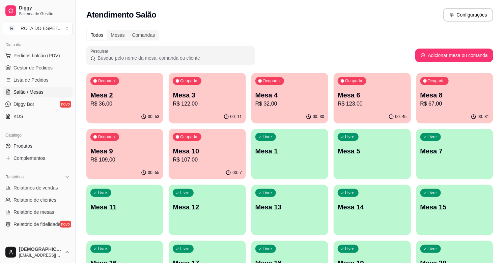
click at [248, 91] on div "Ocupada Mesa 2 R$ 36,00 00:-53 Ocupada Mesa 3 R$ 122,00 00:-11 Ocupada Mesa 4 R…" at bounding box center [289, 266] width 407 height 387
click at [218, 93] on p "Mesa 3" at bounding box center [207, 95] width 67 height 9
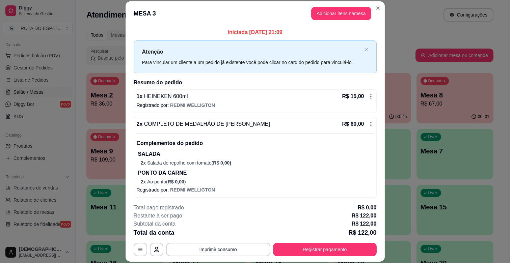
click at [303, 16] on header "MESA 3 Adicionar itens na mesa" at bounding box center [255, 13] width 259 height 24
click at [321, 14] on button "Adicionar itens na mesa" at bounding box center [341, 13] width 58 height 13
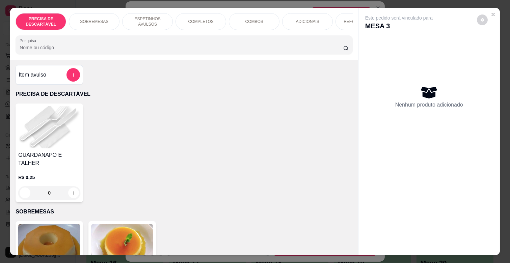
scroll to position [0, 247]
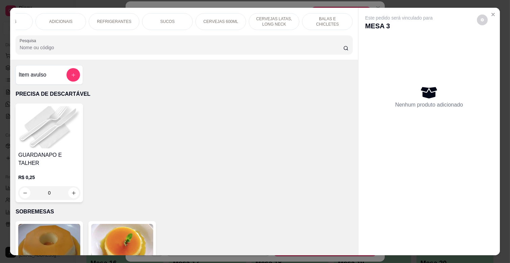
click at [337, 15] on div "BALAS E CHICLETES" at bounding box center [327, 21] width 51 height 17
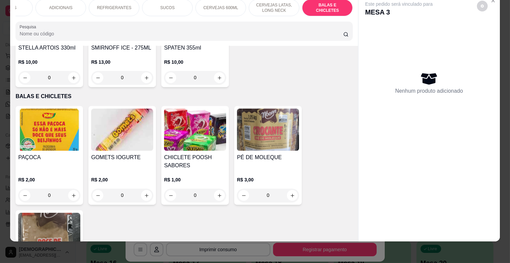
click at [224, 144] on div "CHICLETE POOSH SABORES R$ 1,00 0" at bounding box center [195, 155] width 68 height 99
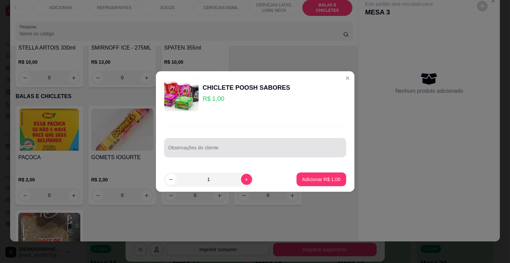
click at [216, 144] on div at bounding box center [255, 148] width 174 height 14
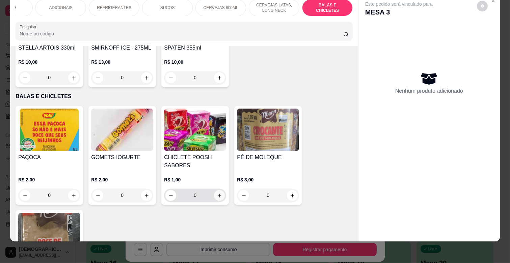
click at [220, 190] on button "increase-product-quantity" at bounding box center [219, 195] width 11 height 11
type input "1"
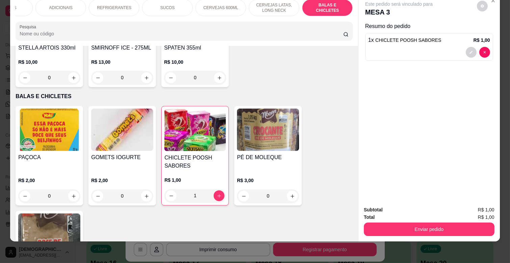
click at [437, 221] on div "Enviar pedido" at bounding box center [429, 228] width 131 height 15
drag, startPoint x: 437, startPoint y: 216, endPoint x: 434, endPoint y: 227, distance: 11.4
click at [437, 221] on div "Enviar pedido" at bounding box center [429, 228] width 131 height 15
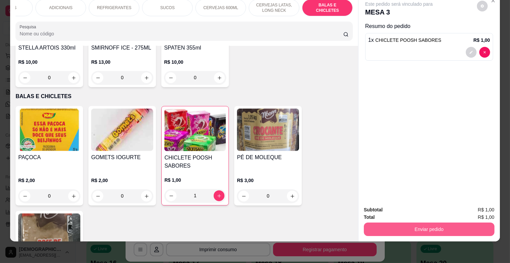
click at [434, 227] on button "Enviar pedido" at bounding box center [429, 230] width 131 height 14
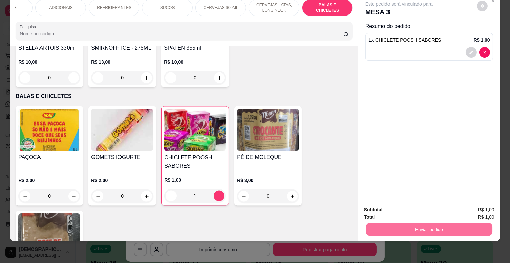
click at [409, 203] on button "Não registrar e enviar pedido" at bounding box center [406, 207] width 70 height 13
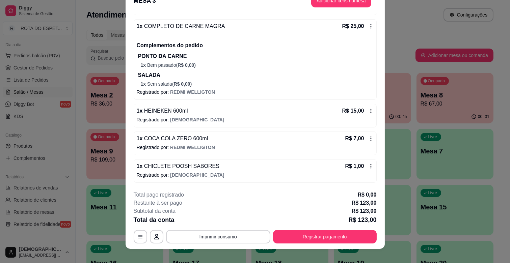
scroll to position [20, 0]
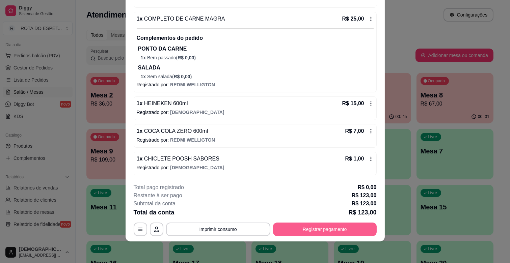
click at [319, 223] on button "Registrar pagamento" at bounding box center [325, 230] width 104 height 14
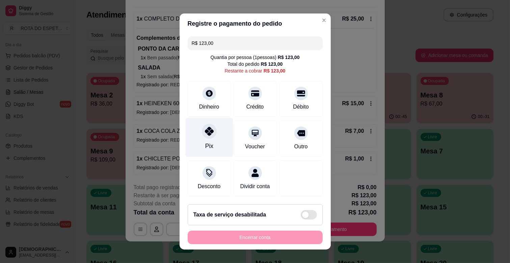
click at [219, 132] on div "Pix" at bounding box center [209, 137] width 48 height 39
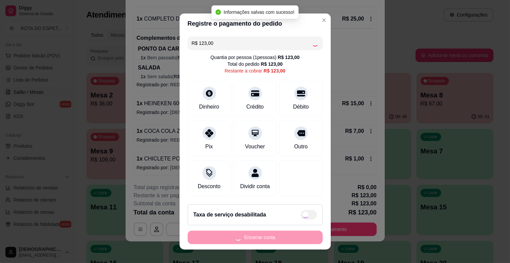
type input "R$ 0,00"
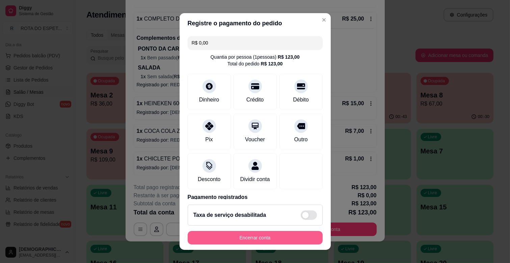
click at [248, 242] on button "Encerrar conta" at bounding box center [255, 238] width 135 height 14
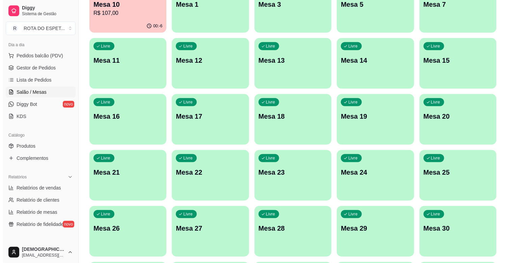
scroll to position [150, 0]
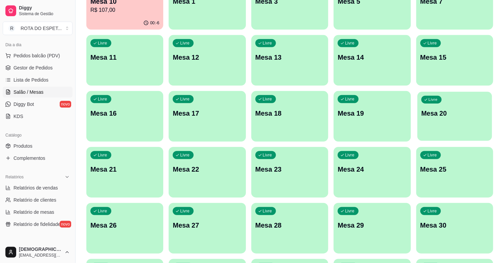
click at [467, 129] on div "Livre Mesa 20" at bounding box center [454, 112] width 75 height 41
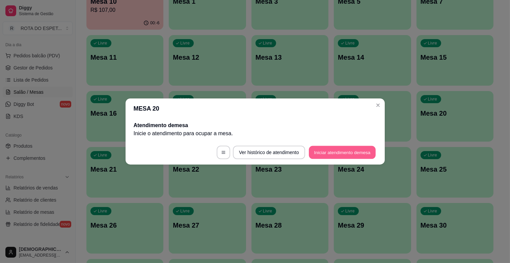
click at [343, 152] on button "Iniciar atendimento de mesa" at bounding box center [342, 152] width 67 height 13
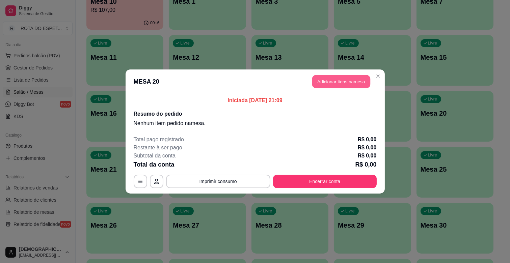
click at [348, 82] on button "Adicionar itens na mesa" at bounding box center [341, 81] width 58 height 13
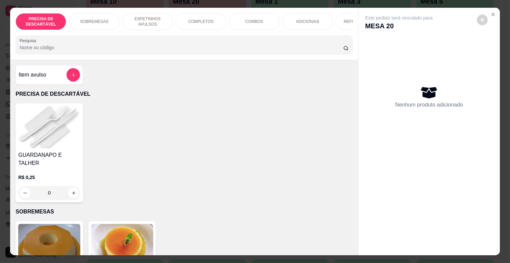
click at [207, 19] on p "COMPLETOS" at bounding box center [200, 21] width 25 height 5
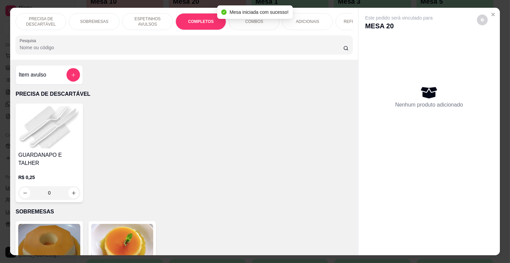
scroll to position [16, 0]
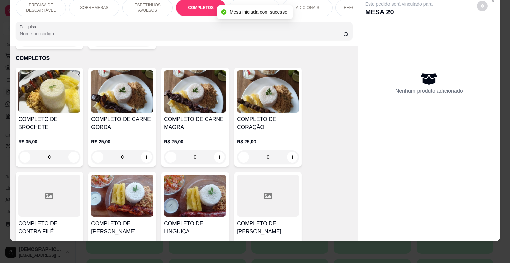
click at [208, 123] on h4 "COMPLETO DE CARNE MAGRA" at bounding box center [195, 123] width 62 height 16
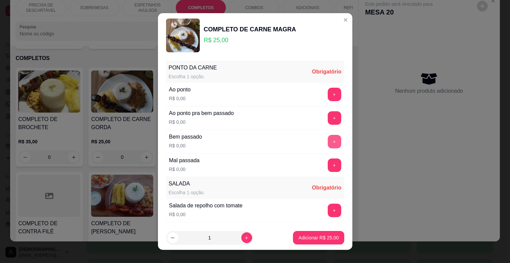
click at [328, 141] on button "+" at bounding box center [335, 142] width 14 height 14
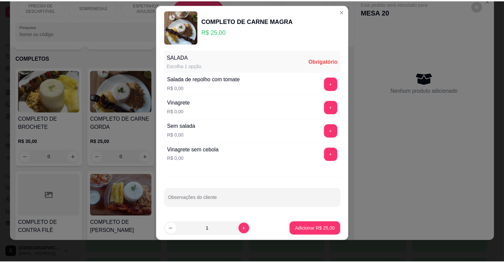
scroll to position [119, 0]
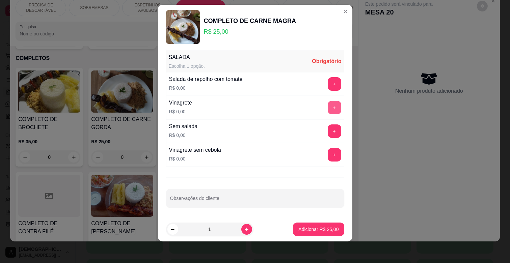
click at [328, 109] on button "+" at bounding box center [335, 108] width 14 height 14
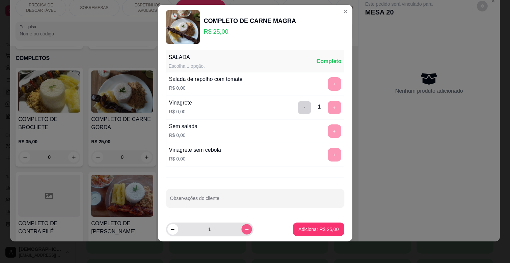
click at [241, 232] on button "increase-product-quantity" at bounding box center [246, 229] width 10 height 10
type input "2"
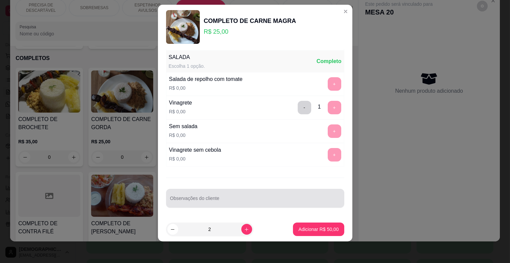
click at [234, 203] on input "Observações do cliente" at bounding box center [255, 201] width 170 height 7
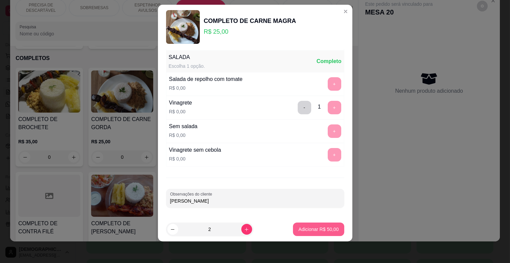
type input "[PERSON_NAME]"
click at [315, 232] on p "Adicionar R$ 50,00" at bounding box center [318, 229] width 40 height 7
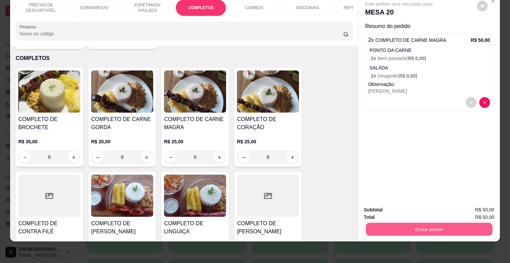
click at [407, 228] on button "Enviar pedido" at bounding box center [429, 229] width 127 height 13
click at [416, 201] on button "Não registrar e enviar pedido" at bounding box center [406, 207] width 70 height 13
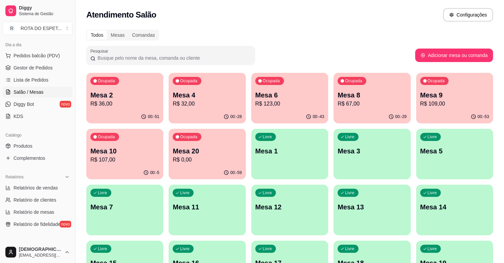
scroll to position [0, 0]
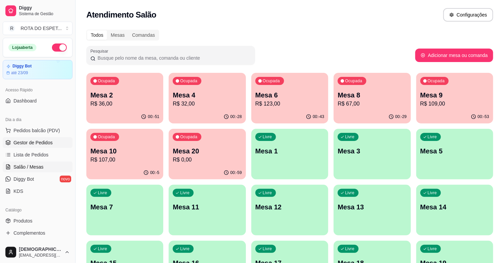
click at [36, 140] on span "Gestor de Pedidos" at bounding box center [33, 142] width 39 height 7
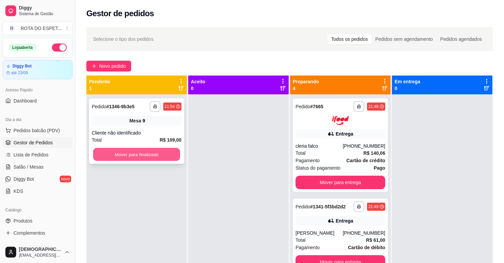
click at [147, 154] on button "Mover para finalizado" at bounding box center [136, 154] width 87 height 13
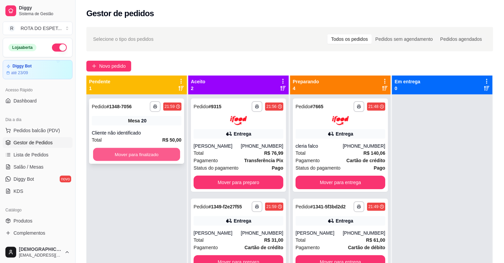
click at [146, 153] on button "Mover para finalizado" at bounding box center [136, 154] width 87 height 13
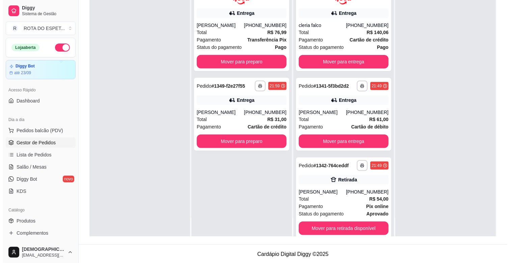
scroll to position [103, 0]
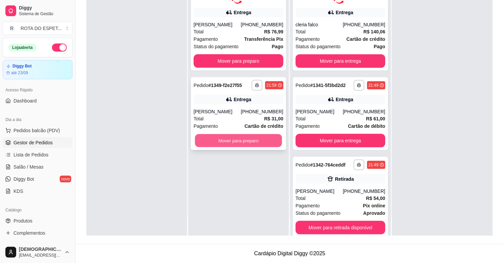
click at [257, 143] on button "Mover para preparo" at bounding box center [238, 140] width 87 height 13
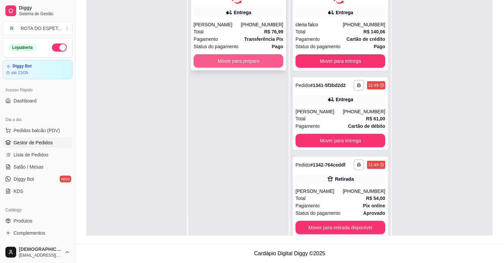
click at [245, 65] on button "Mover para preparo" at bounding box center [239, 61] width 90 height 14
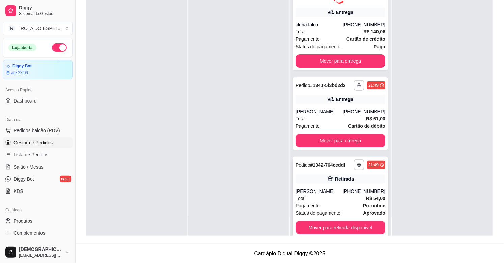
click at [343, 195] on div "Total R$ 54,00" at bounding box center [341, 198] width 90 height 7
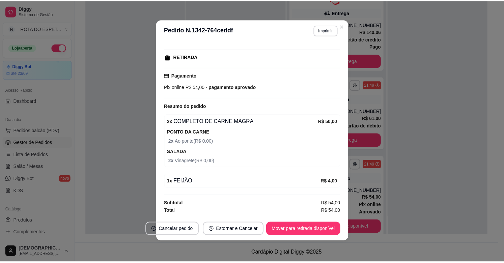
scroll to position [1, 0]
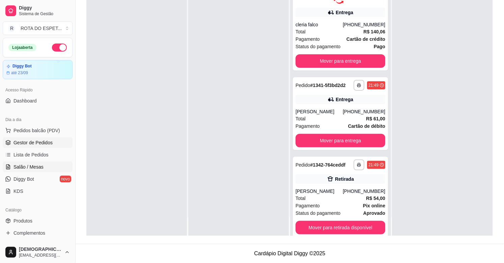
click at [60, 169] on link "Salão / Mesas" at bounding box center [38, 167] width 70 height 11
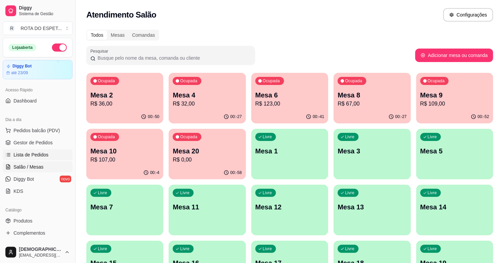
click at [63, 157] on link "Lista de Pedidos" at bounding box center [38, 155] width 70 height 11
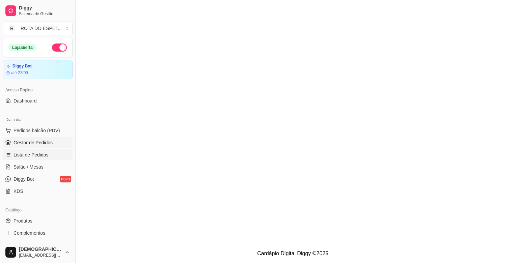
click at [61, 146] on link "Gestor de Pedidos" at bounding box center [38, 142] width 70 height 11
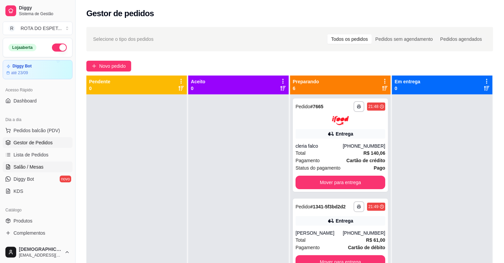
click at [31, 164] on span "Salão / Mesas" at bounding box center [29, 167] width 30 height 7
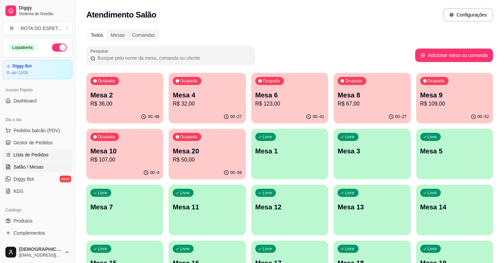
click at [44, 153] on span "Lista de Pedidos" at bounding box center [31, 155] width 35 height 7
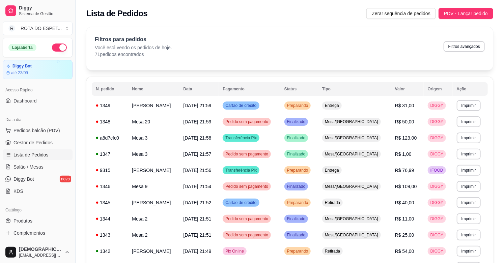
click at [21, 166] on span "Salão / Mesas" at bounding box center [29, 167] width 30 height 7
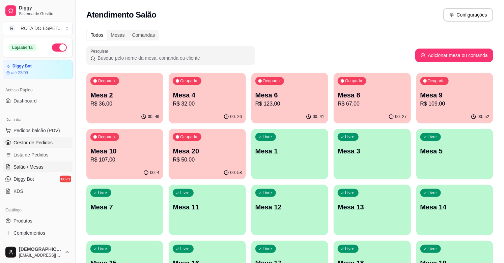
click at [27, 137] on link "Gestor de Pedidos" at bounding box center [38, 142] width 70 height 11
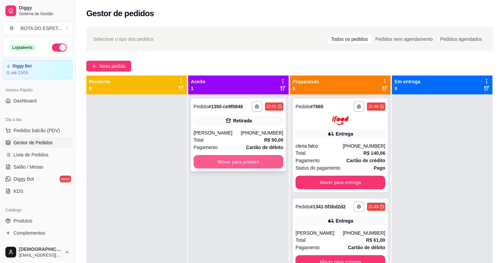
click at [254, 167] on button "Mover para preparo" at bounding box center [239, 162] width 90 height 14
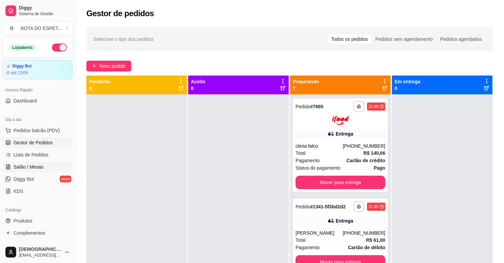
click at [41, 166] on span "Salão / Mesas" at bounding box center [29, 167] width 30 height 7
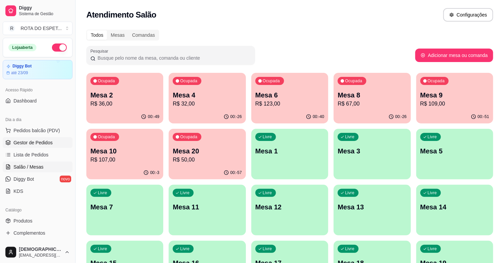
click at [43, 145] on span "Gestor de Pedidos" at bounding box center [33, 142] width 39 height 7
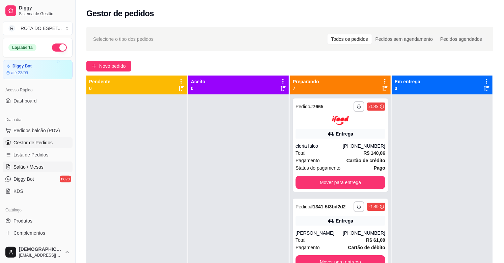
click at [37, 166] on span "Salão / Mesas" at bounding box center [29, 167] width 30 height 7
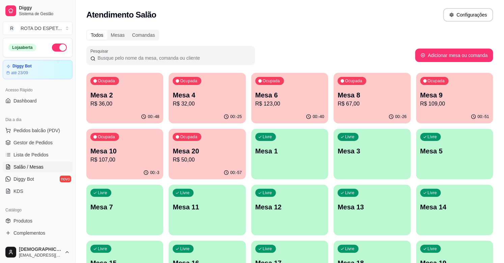
click at [201, 100] on p "R$ 32,00" at bounding box center [207, 104] width 69 height 8
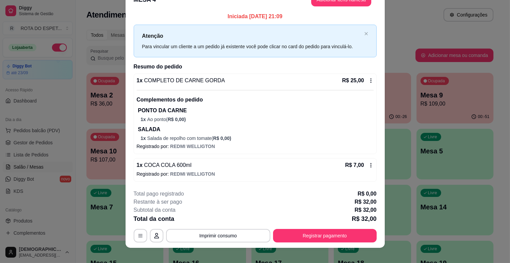
scroll to position [20, 0]
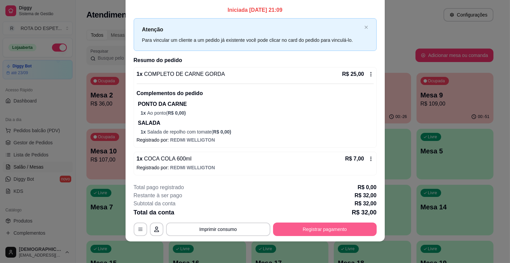
click at [325, 235] on button "Registrar pagamento" at bounding box center [325, 230] width 104 height 14
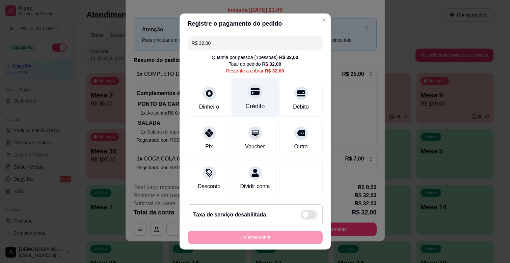
click at [245, 110] on div "Crédito" at bounding box center [254, 106] width 19 height 9
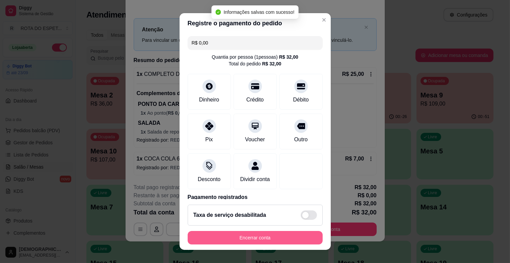
type input "R$ 0,00"
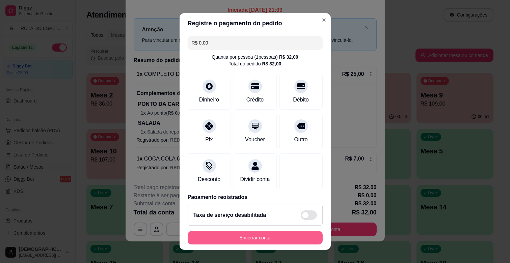
click at [245, 239] on button "Encerrar conta" at bounding box center [255, 238] width 135 height 14
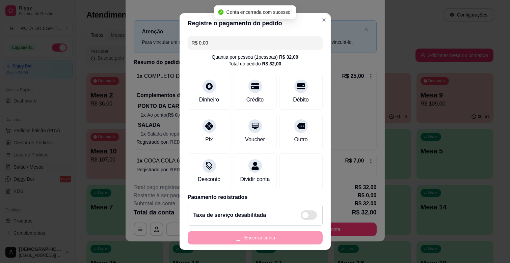
scroll to position [0, 0]
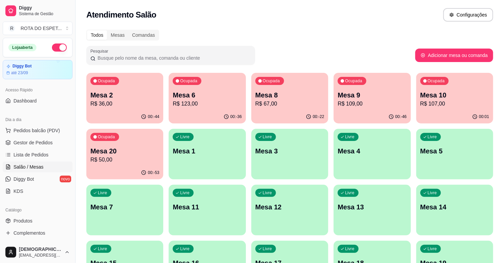
click at [130, 151] on p "Mesa 20" at bounding box center [124, 150] width 69 height 9
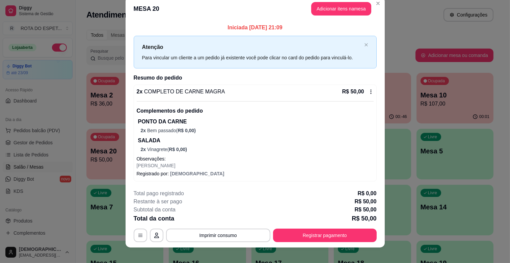
scroll to position [16, 0]
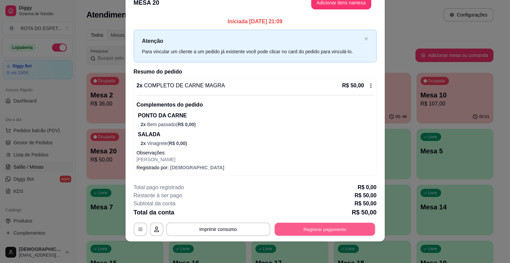
click at [335, 226] on button "Registrar pagamento" at bounding box center [324, 229] width 101 height 13
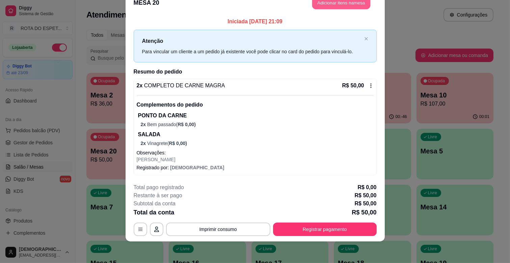
click at [343, 1] on button "Adicionar itens na mesa" at bounding box center [341, 2] width 58 height 13
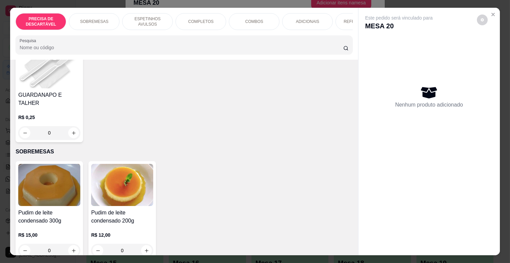
scroll to position [112, 0]
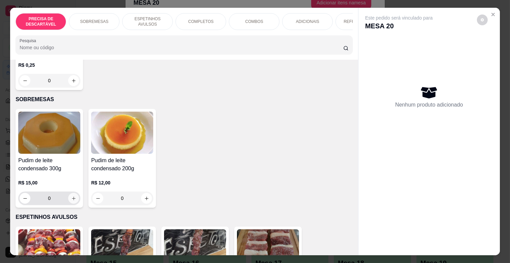
click at [71, 196] on icon "increase-product-quantity" at bounding box center [73, 198] width 5 height 5
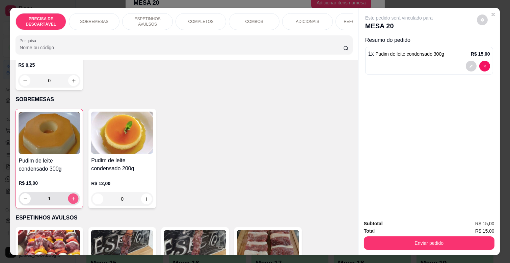
click at [71, 196] on icon "increase-product-quantity" at bounding box center [73, 198] width 5 height 5
type input "2"
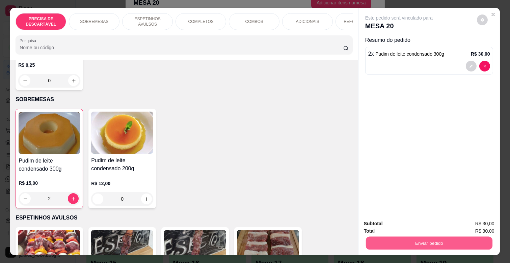
click at [421, 237] on button "Enviar pedido" at bounding box center [429, 243] width 127 height 13
click at [411, 219] on button "Não registrar e enviar pedido" at bounding box center [406, 223] width 70 height 13
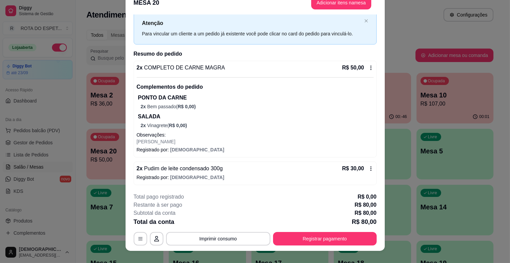
scroll to position [18, 0]
click at [302, 242] on button "Registrar pagamento" at bounding box center [325, 239] width 104 height 14
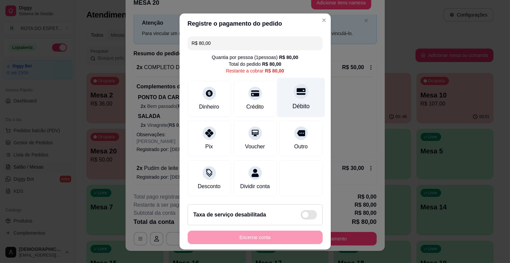
click at [296, 89] on icon at bounding box center [300, 91] width 9 height 9
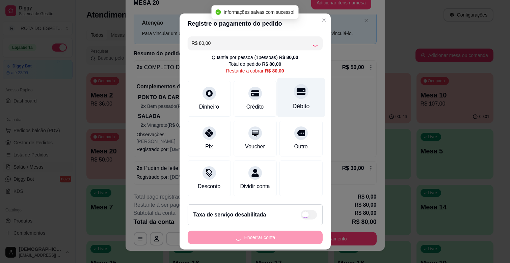
type input "R$ 0,00"
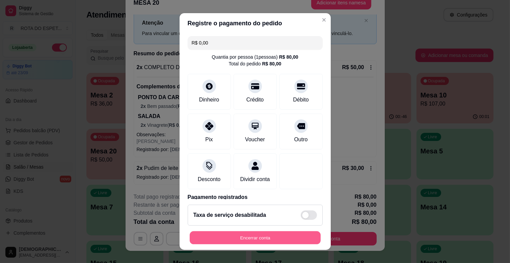
click at [242, 238] on button "Encerrar conta" at bounding box center [255, 238] width 131 height 13
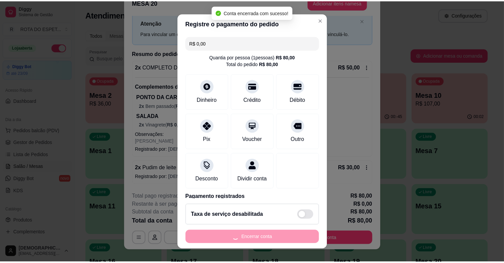
scroll to position [0, 0]
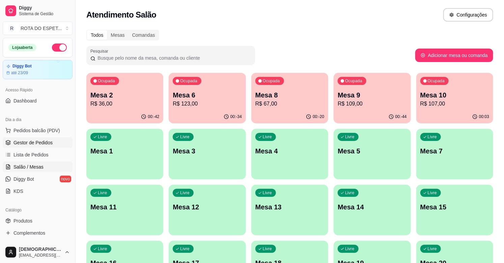
click at [45, 143] on span "Gestor de Pedidos" at bounding box center [33, 142] width 39 height 7
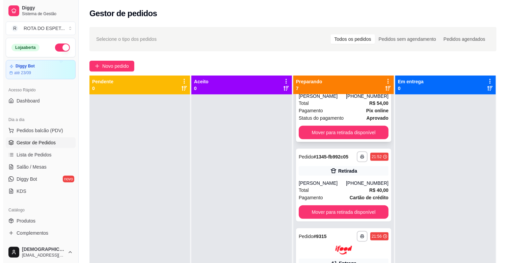
scroll to position [225, 0]
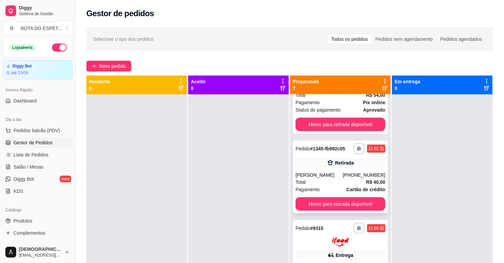
click at [333, 182] on div "Total R$ 40,00" at bounding box center [341, 182] width 90 height 7
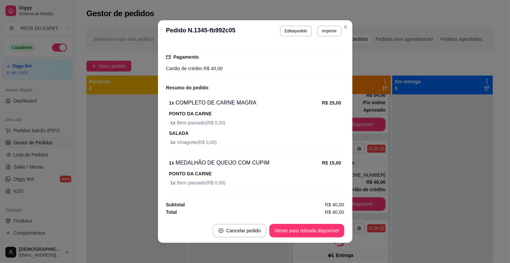
scroll to position [1, 0]
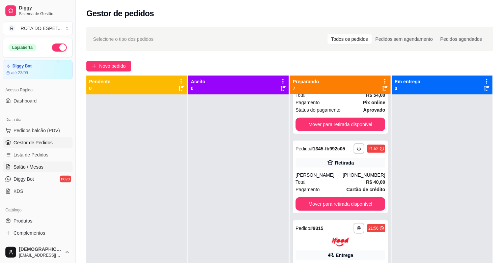
click at [21, 167] on span "Salão / Mesas" at bounding box center [29, 167] width 30 height 7
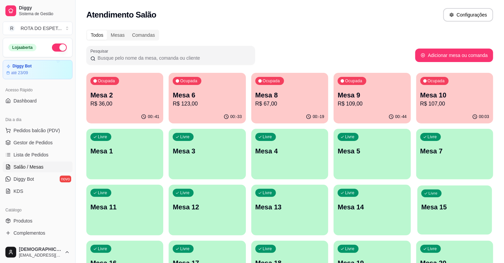
click at [446, 204] on p "Mesa 15" at bounding box center [455, 207] width 67 height 9
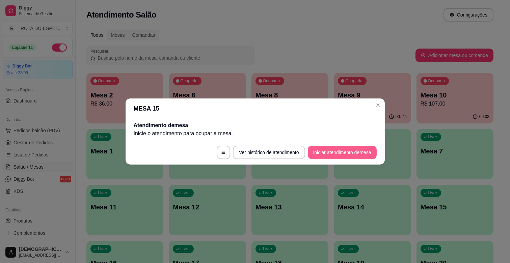
click at [340, 151] on button "Iniciar atendimento de mesa" at bounding box center [342, 153] width 69 height 14
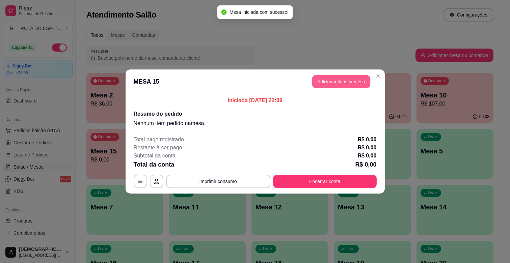
click at [344, 83] on button "Adicionar itens na mesa" at bounding box center [341, 81] width 58 height 13
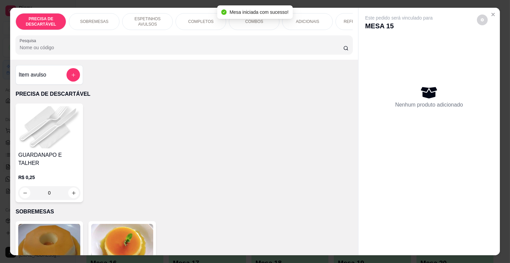
click at [345, 19] on p "REFRIGERANTES" at bounding box center [361, 21] width 34 height 5
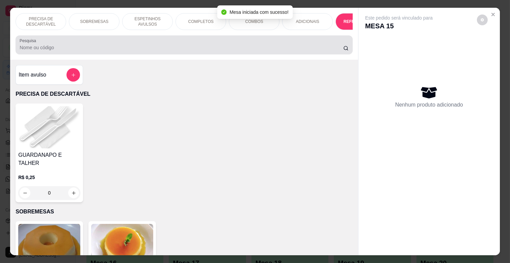
scroll to position [16, 0]
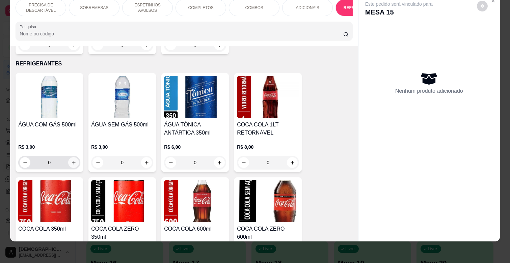
click at [73, 160] on icon "increase-product-quantity" at bounding box center [73, 162] width 5 height 5
type input "1"
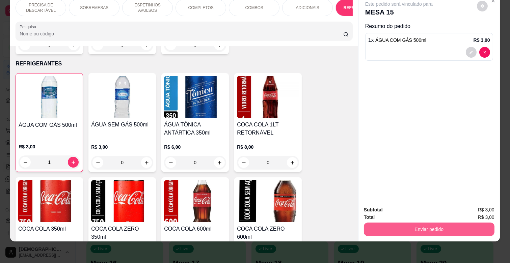
click at [426, 223] on button "Enviar pedido" at bounding box center [429, 230] width 131 height 14
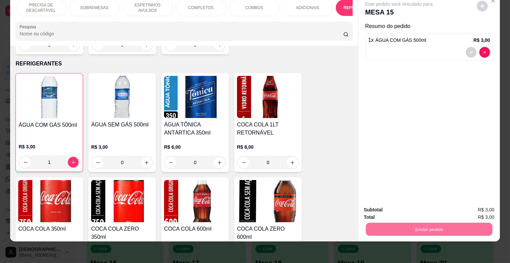
click at [407, 204] on button "Não registrar e enviar pedido" at bounding box center [406, 207] width 70 height 13
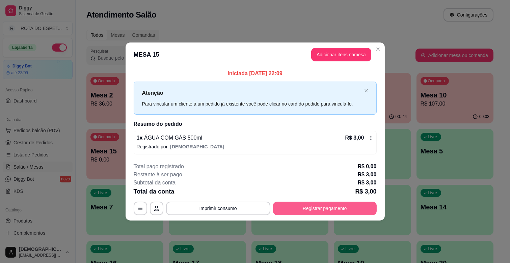
click at [352, 211] on button "Registrar pagamento" at bounding box center [325, 209] width 104 height 14
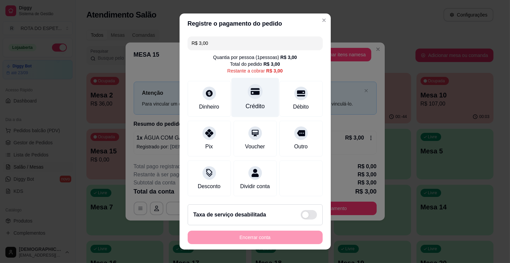
click at [250, 89] on icon at bounding box center [254, 91] width 9 height 7
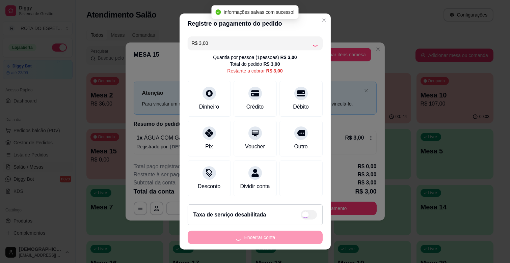
type input "R$ 0,00"
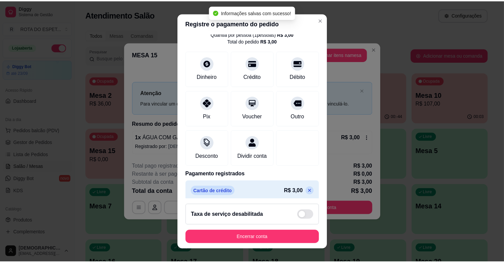
scroll to position [36, 0]
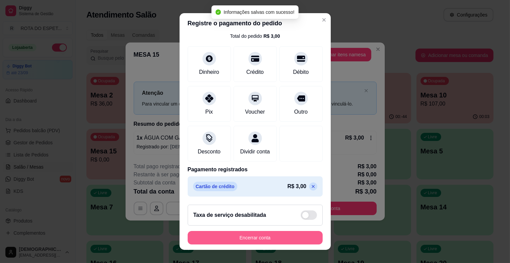
click at [257, 233] on button "Encerrar conta" at bounding box center [255, 238] width 135 height 14
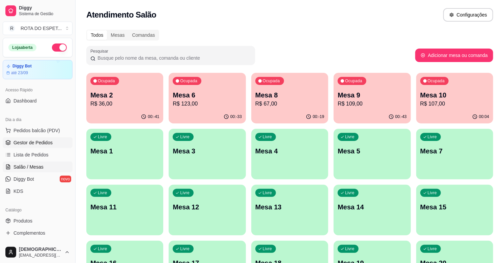
click at [50, 146] on link "Gestor de Pedidos" at bounding box center [38, 142] width 70 height 11
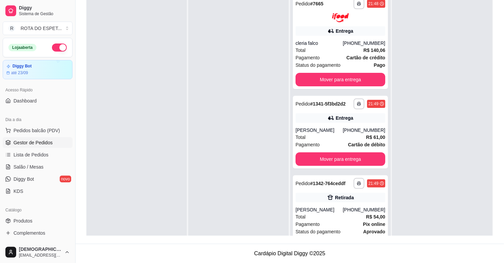
click at [457, 112] on div at bounding box center [442, 123] width 101 height 263
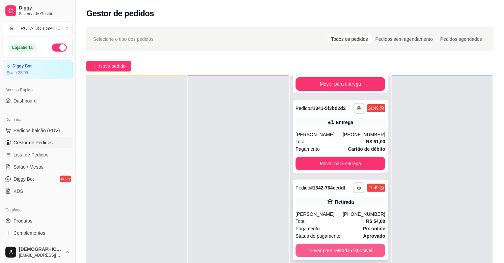
scroll to position [75, 0]
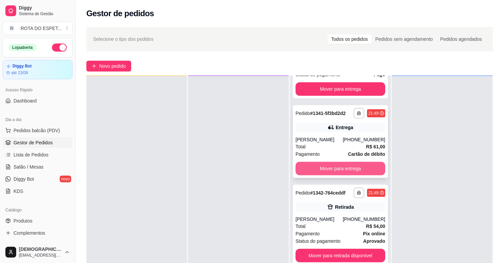
click at [345, 172] on button "Mover para entrega" at bounding box center [341, 169] width 90 height 14
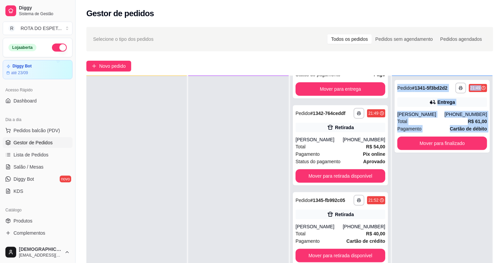
click at [443, 178] on div "**********" at bounding box center [442, 207] width 101 height 263
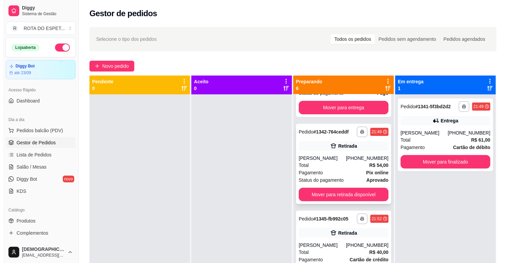
scroll to position [0, 0]
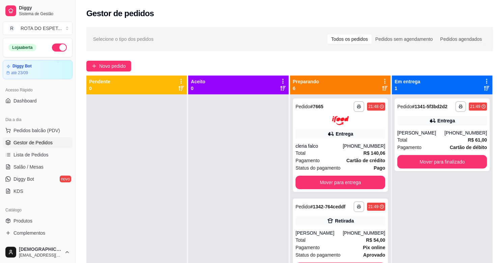
click at [213, 232] on div at bounding box center [238, 226] width 101 height 263
click at [31, 169] on span "Salão / Mesas" at bounding box center [29, 167] width 30 height 7
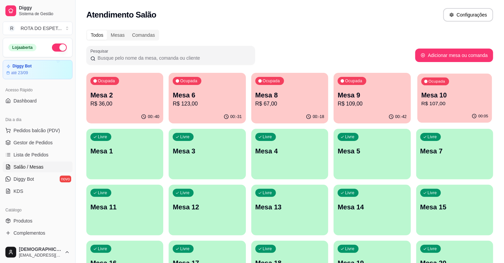
click at [464, 104] on p "R$ 107,00" at bounding box center [455, 104] width 67 height 8
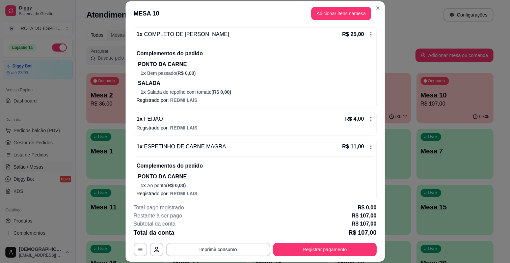
scroll to position [334, 0]
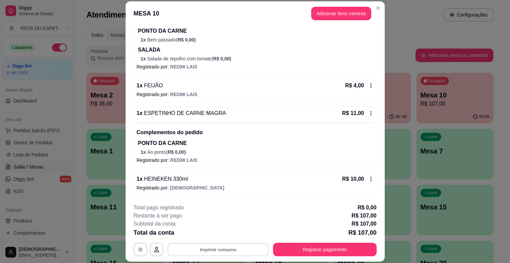
click at [201, 251] on button "Imprimir consumo" at bounding box center [217, 249] width 101 height 13
click at [211, 233] on button "IMPRESSORA CAIXA" at bounding box center [217, 234] width 54 height 10
click at [325, 252] on button "Registrar pagamento" at bounding box center [324, 249] width 101 height 13
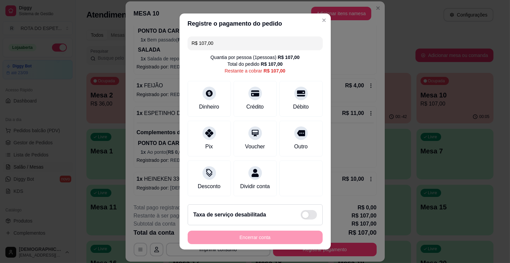
click at [224, 41] on input "R$ 107,00" at bounding box center [255, 43] width 127 height 14
click at [200, 97] on div "Dinheiro" at bounding box center [209, 97] width 48 height 39
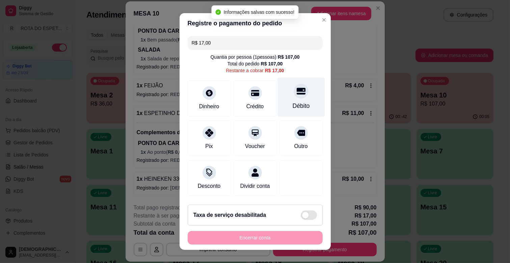
click at [292, 103] on div "Débito" at bounding box center [300, 106] width 17 height 9
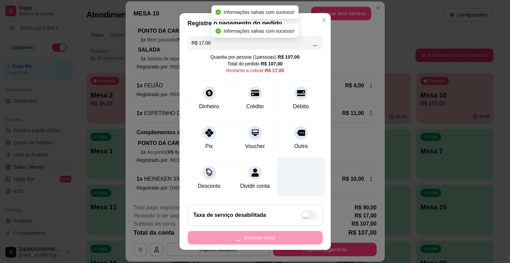
type input "R$ 0,00"
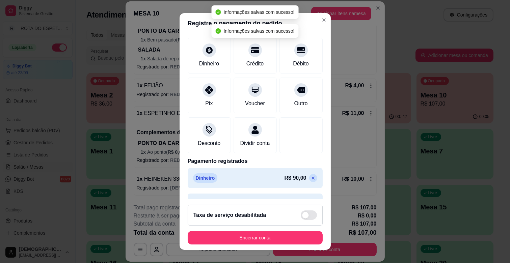
scroll to position [61, 0]
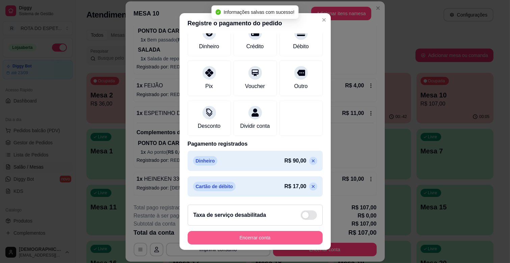
click at [281, 237] on button "Encerrar conta" at bounding box center [255, 238] width 135 height 14
click at [281, 237] on div "Encerrar conta" at bounding box center [255, 238] width 135 height 14
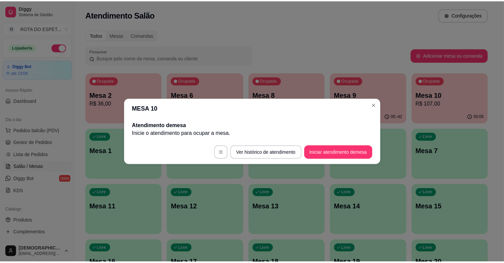
scroll to position [0, 0]
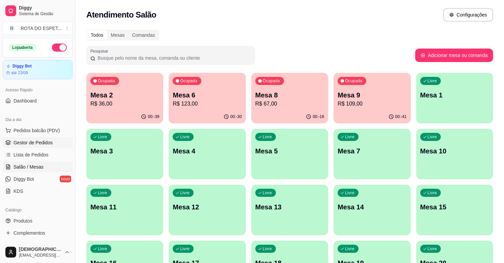
click at [48, 142] on span "Gestor de Pedidos" at bounding box center [33, 142] width 39 height 7
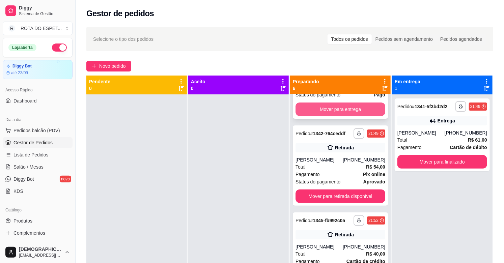
scroll to position [112, 0]
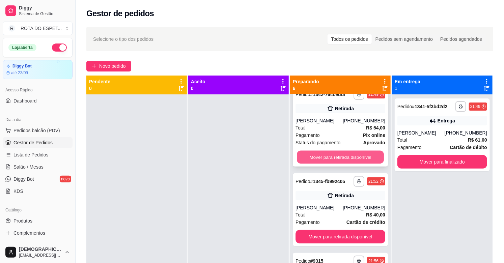
click at [344, 156] on button "Mover para retirada disponível" at bounding box center [340, 157] width 87 height 13
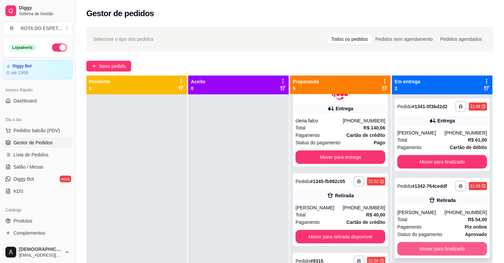
click at [448, 247] on button "Mover para finalizado" at bounding box center [443, 249] width 90 height 14
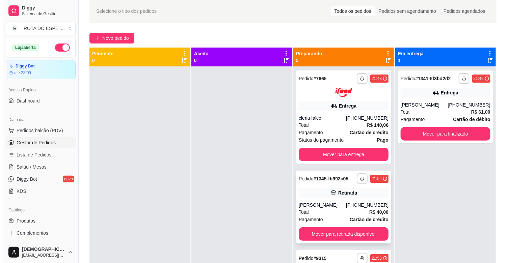
scroll to position [0, 0]
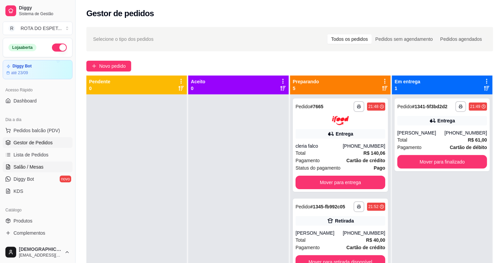
click at [28, 164] on span "Salão / Mesas" at bounding box center [29, 167] width 30 height 7
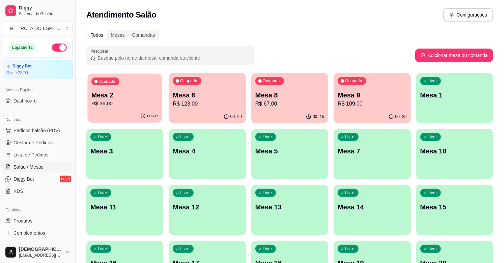
click at [120, 96] on p "Mesa 2" at bounding box center [124, 95] width 67 height 9
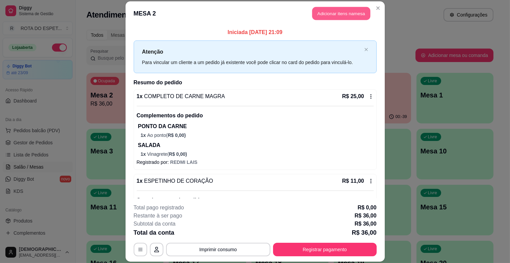
click at [341, 12] on button "Adicionar itens na mesa" at bounding box center [341, 13] width 58 height 13
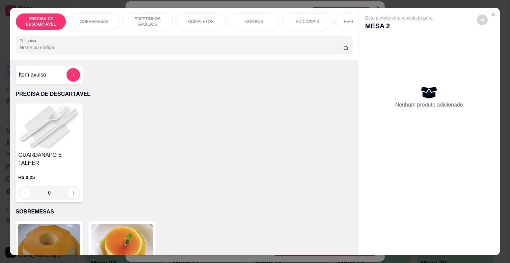
click at [338, 18] on div "REFRIGERANTES" at bounding box center [360, 21] width 51 height 17
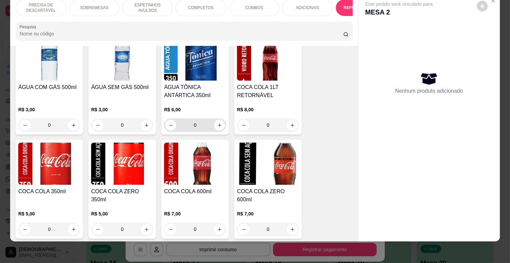
scroll to position [1547, 0]
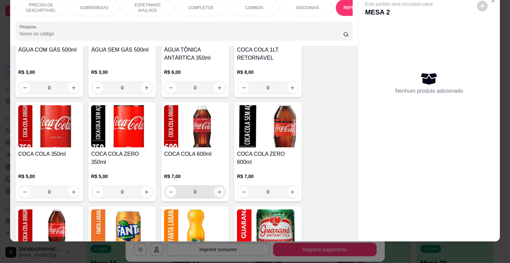
click at [217, 190] on icon "increase-product-quantity" at bounding box center [219, 192] width 5 height 5
type input "1"
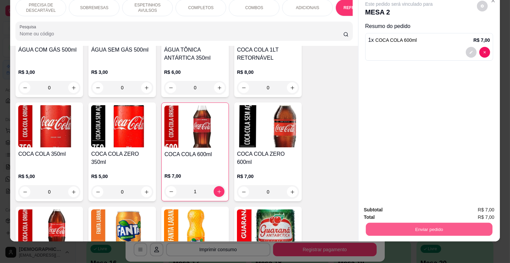
click at [441, 223] on button "Enviar pedido" at bounding box center [429, 229] width 127 height 13
click at [415, 210] on button "Não registrar e enviar pedido" at bounding box center [406, 207] width 70 height 13
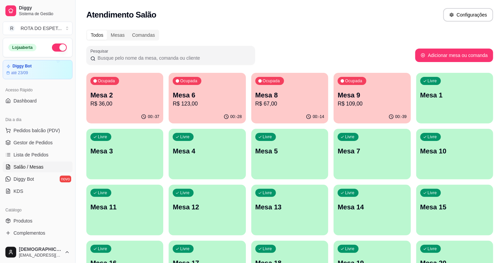
click at [213, 102] on p "R$ 123,00" at bounding box center [207, 104] width 69 height 8
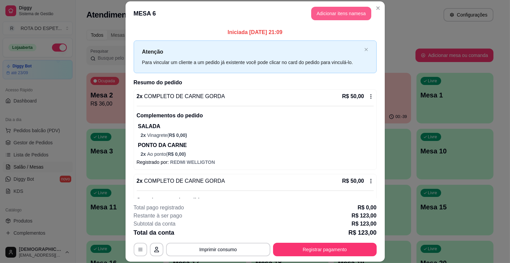
click at [349, 18] on button "Adicionar itens na mesa" at bounding box center [341, 14] width 60 height 14
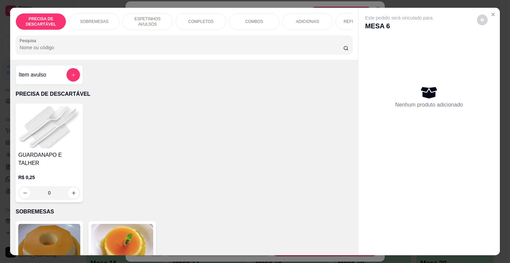
click at [344, 19] on p "REFRIGERANTES" at bounding box center [361, 21] width 34 height 5
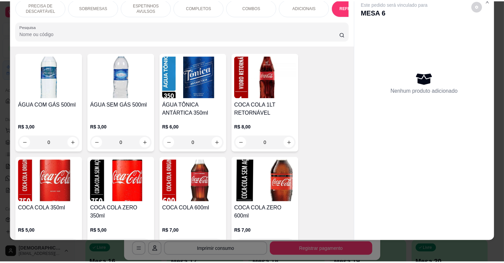
scroll to position [1510, 0]
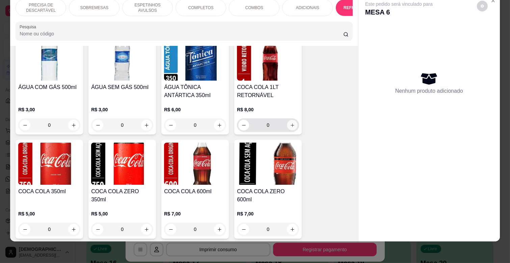
click at [290, 123] on icon "increase-product-quantity" at bounding box center [292, 125] width 5 height 5
type input "1"
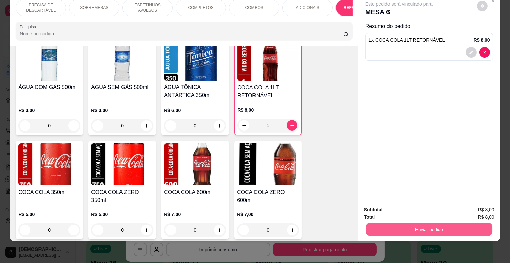
click at [460, 225] on button "Enviar pedido" at bounding box center [429, 229] width 127 height 13
click at [420, 209] on button "Não registrar e enviar pedido" at bounding box center [407, 207] width 68 height 12
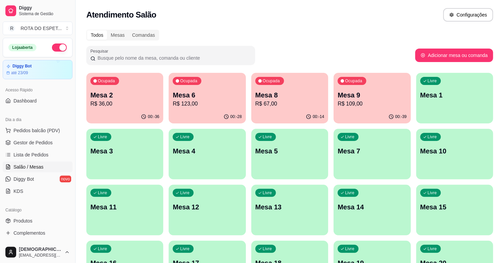
click at [41, 146] on span "Gestor de Pedidos" at bounding box center [33, 142] width 39 height 7
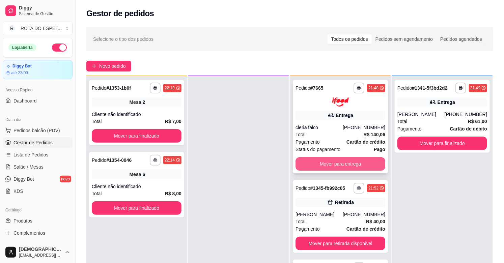
click at [344, 164] on button "Mover para entrega" at bounding box center [341, 164] width 90 height 14
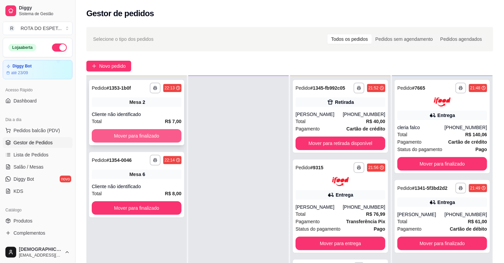
click at [154, 140] on button "Mover para finalizado" at bounding box center [137, 136] width 90 height 14
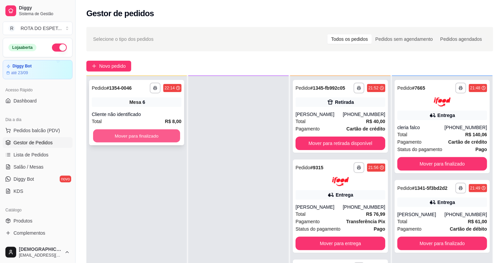
click at [159, 133] on button "Mover para finalizado" at bounding box center [136, 136] width 87 height 13
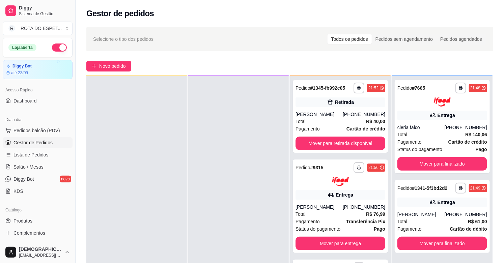
click at [252, 204] on div at bounding box center [238, 207] width 101 height 263
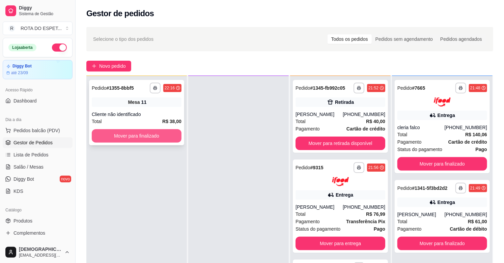
click at [116, 134] on button "Mover para finalizado" at bounding box center [137, 136] width 90 height 14
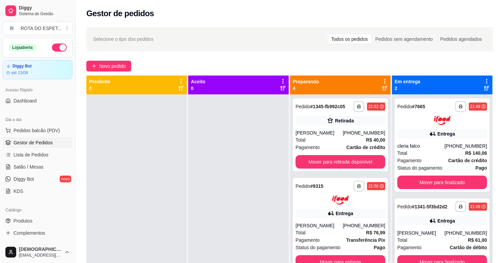
scroll to position [19, 0]
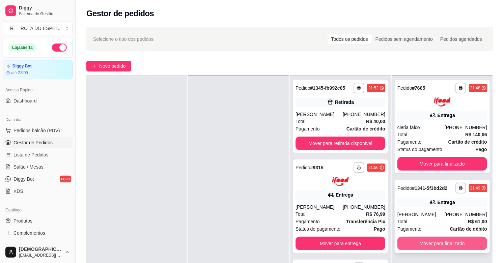
click at [425, 246] on button "Mover para finalizado" at bounding box center [443, 244] width 90 height 14
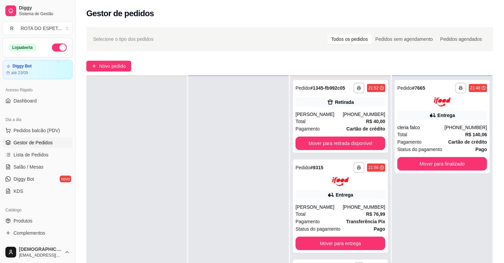
click at [234, 217] on div at bounding box center [238, 207] width 101 height 263
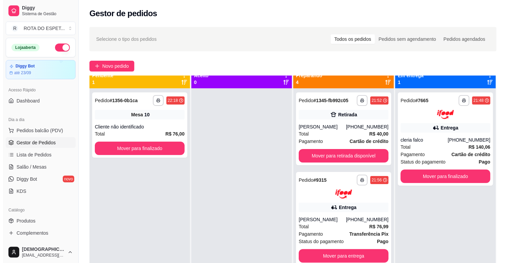
scroll to position [0, 0]
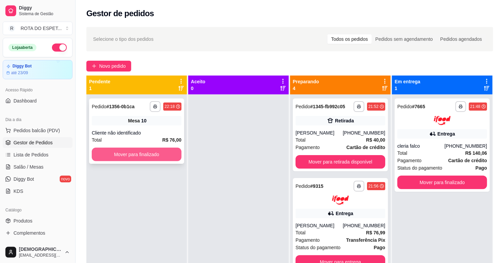
click at [161, 154] on button "Mover para finalizado" at bounding box center [137, 155] width 90 height 14
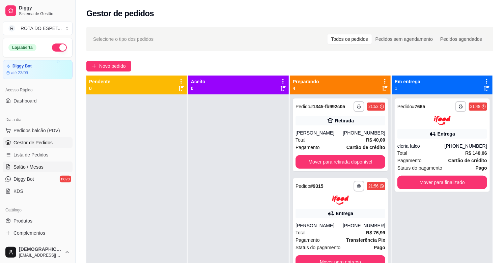
click at [28, 166] on span "Salão / Mesas" at bounding box center [29, 167] width 30 height 7
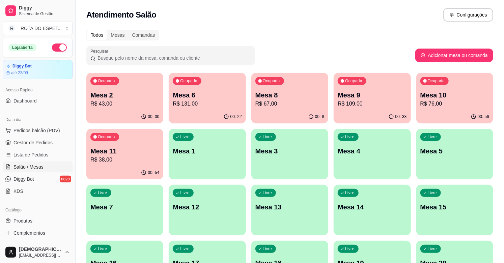
click at [427, 103] on p "R$ 76,00" at bounding box center [455, 104] width 69 height 8
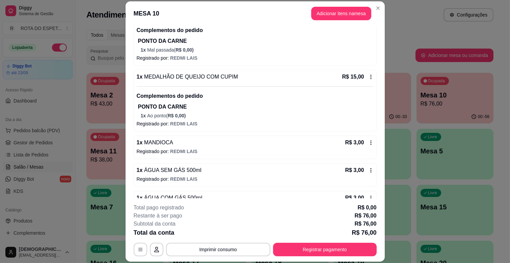
scroll to position [132, 0]
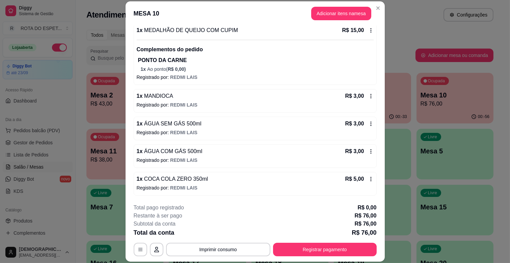
click at [368, 177] on icon at bounding box center [370, 179] width 5 height 5
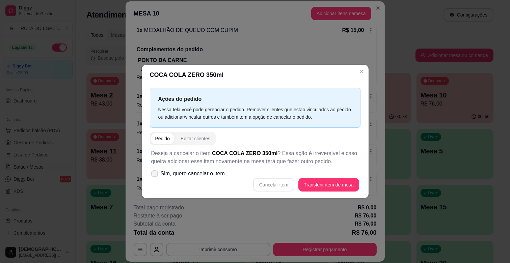
click at [215, 171] on span "Sim, quero cancelar o item." at bounding box center [194, 174] width 66 height 8
click at [155, 175] on input "Sim, quero cancelar o item." at bounding box center [153, 177] width 4 height 4
checkbox input "true"
click at [265, 187] on button "Cancelar item" at bounding box center [273, 185] width 41 height 14
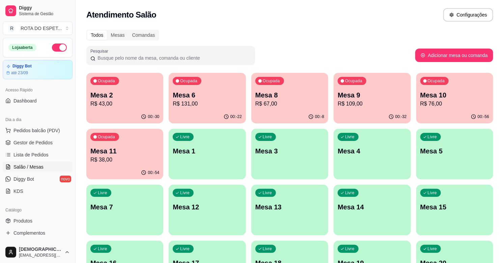
click at [290, 102] on p "R$ 67,00" at bounding box center [289, 104] width 69 height 8
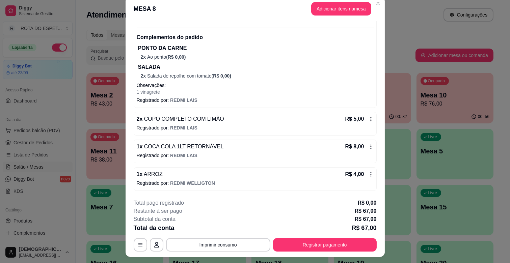
scroll to position [20, 0]
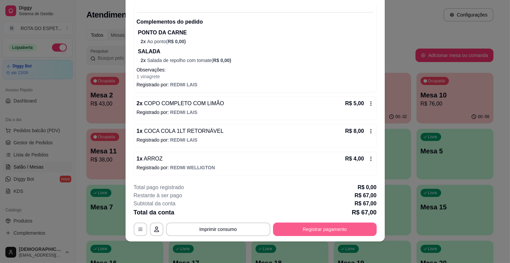
click at [296, 227] on button "Registrar pagamento" at bounding box center [325, 230] width 104 height 14
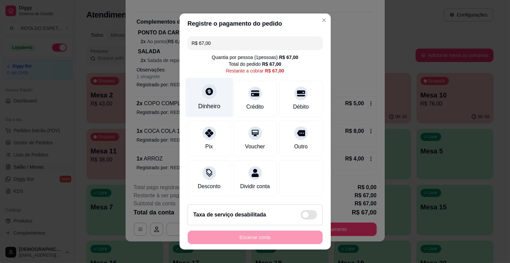
click at [210, 91] on div at bounding box center [209, 91] width 15 height 15
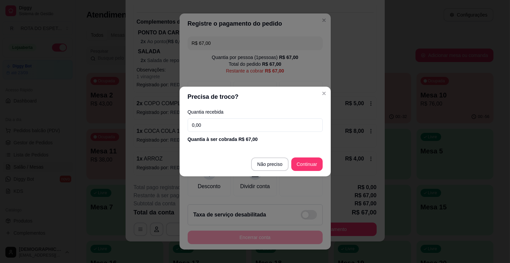
click at [225, 128] on input "0,00" at bounding box center [255, 125] width 135 height 14
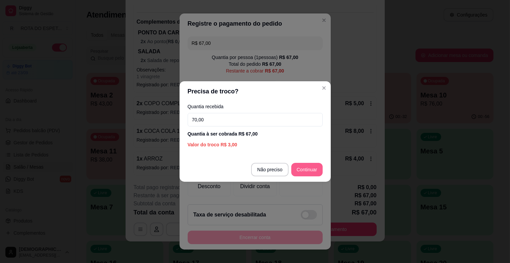
type input "70,00"
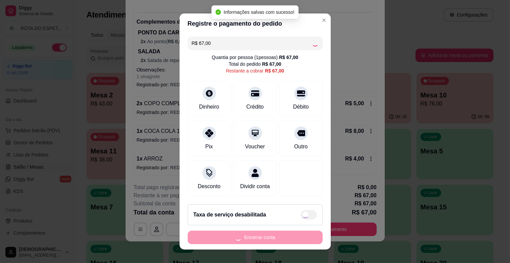
type input "R$ 0,00"
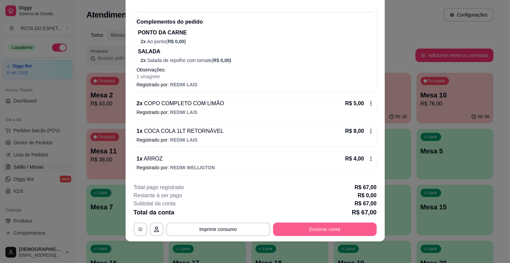
click at [335, 230] on button "Encerrar conta" at bounding box center [325, 230] width 104 height 14
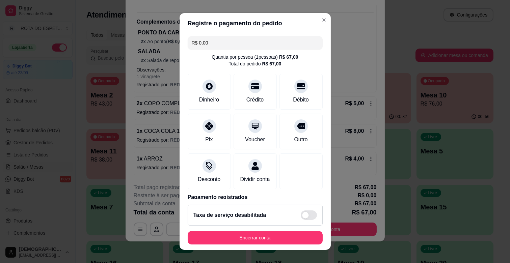
scroll to position [36, 0]
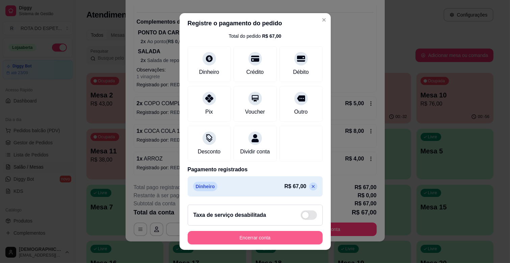
click at [248, 241] on button "Encerrar conta" at bounding box center [255, 238] width 135 height 14
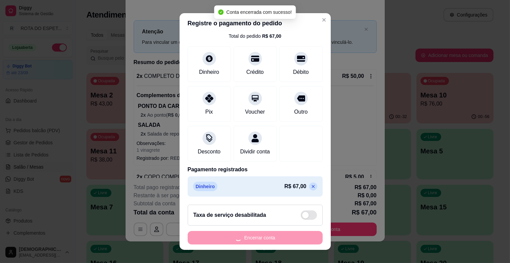
scroll to position [0, 0]
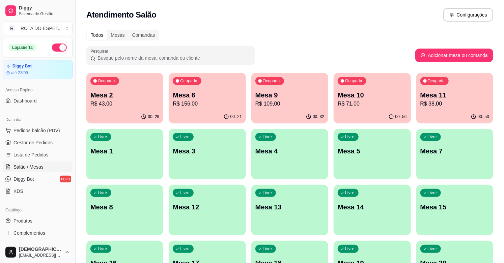
click at [106, 79] on p "Ocupada" at bounding box center [106, 80] width 17 height 5
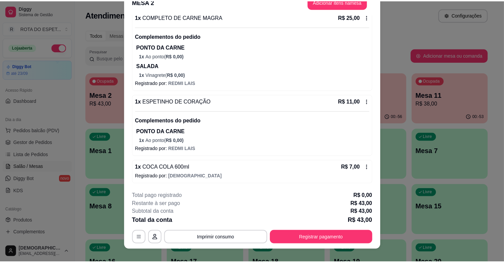
scroll to position [20, 0]
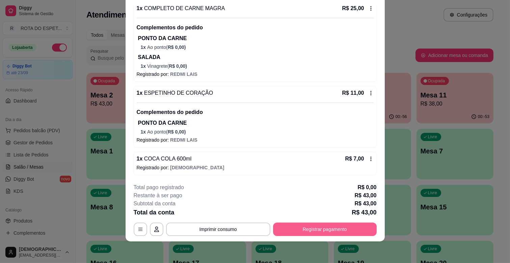
click at [305, 231] on button "Registrar pagamento" at bounding box center [325, 230] width 104 height 14
click at [319, 225] on button "Registrar pagamento" at bounding box center [325, 230] width 104 height 14
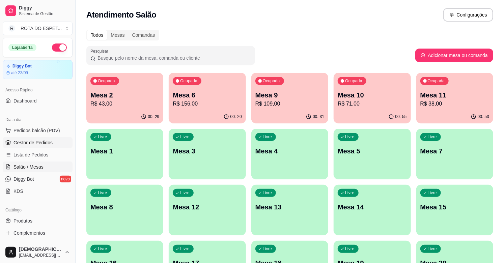
click at [27, 139] on span "Gestor de Pedidos" at bounding box center [33, 142] width 39 height 7
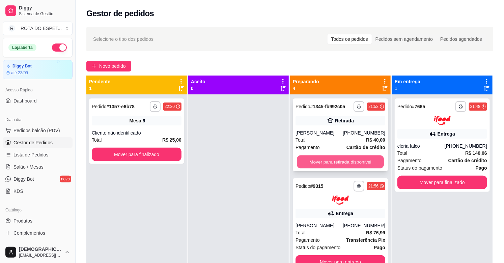
click at [320, 164] on button "Mover para retirada disponível" at bounding box center [340, 162] width 87 height 13
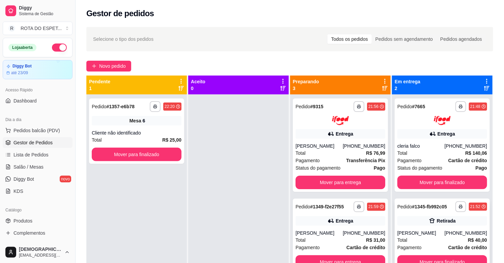
scroll to position [19, 0]
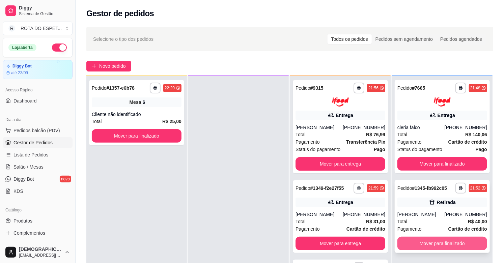
click at [414, 241] on button "Mover para finalizado" at bounding box center [443, 244] width 90 height 14
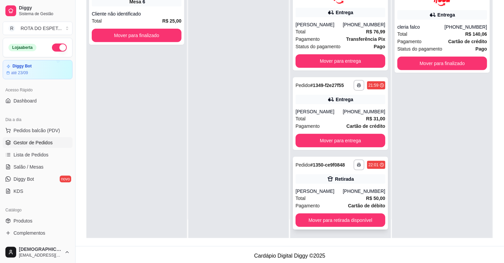
scroll to position [103, 0]
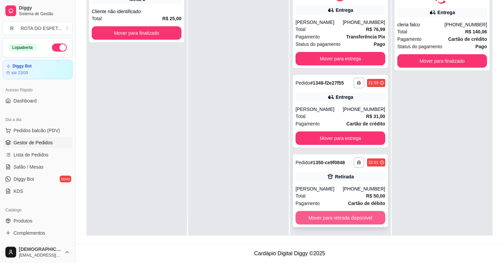
click at [354, 213] on button "Mover para retirada disponível" at bounding box center [341, 218] width 90 height 14
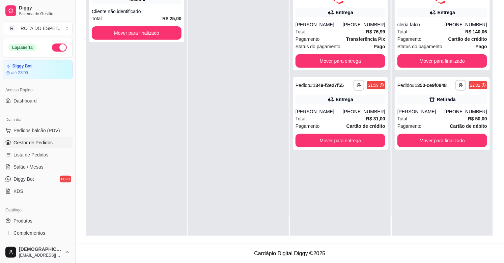
scroll to position [0, 0]
click at [47, 168] on link "Salão / Mesas" at bounding box center [38, 167] width 70 height 11
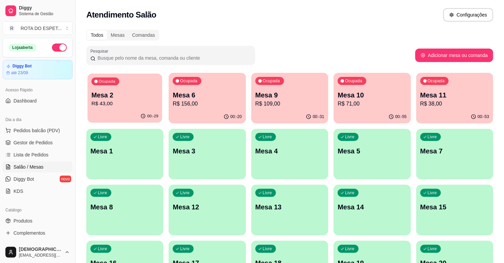
click at [110, 93] on p "Mesa 2" at bounding box center [124, 95] width 67 height 9
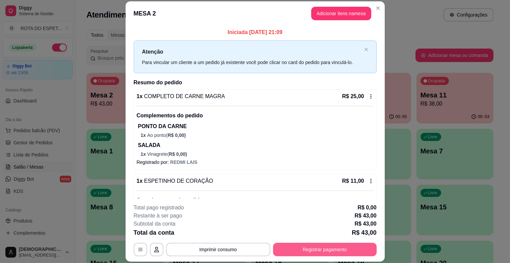
click at [333, 247] on button "Registrar pagamento" at bounding box center [325, 250] width 104 height 14
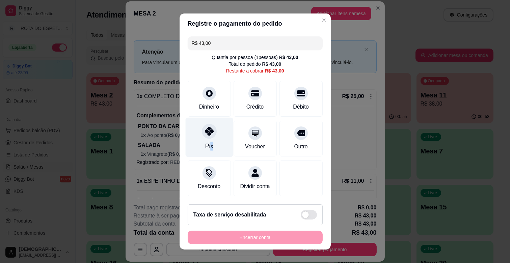
click at [207, 142] on div "Pix" at bounding box center [209, 146] width 8 height 9
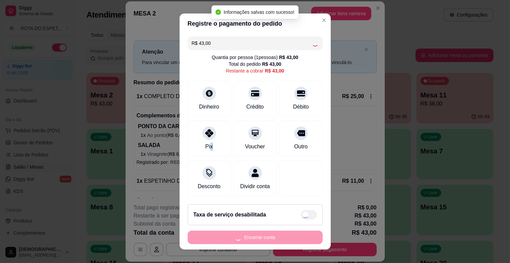
type input "R$ 0,00"
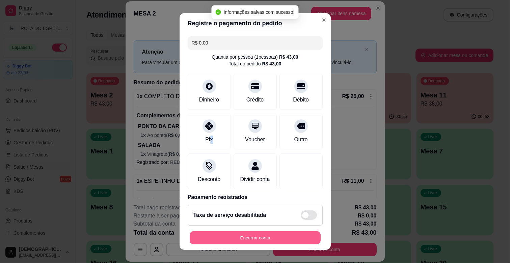
click at [266, 238] on button "Encerrar conta" at bounding box center [255, 238] width 131 height 13
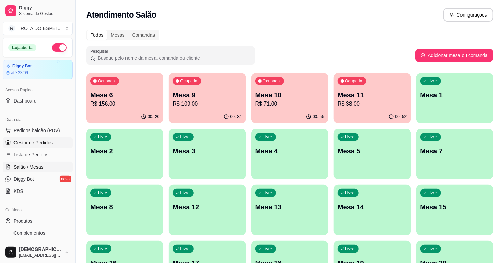
click at [29, 141] on span "Gestor de Pedidos" at bounding box center [33, 142] width 39 height 7
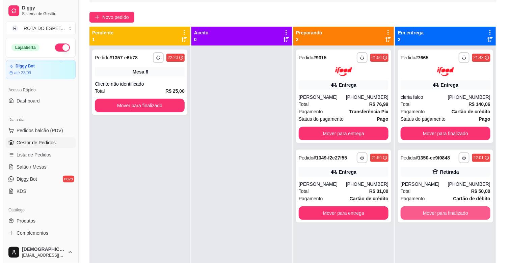
scroll to position [103, 0]
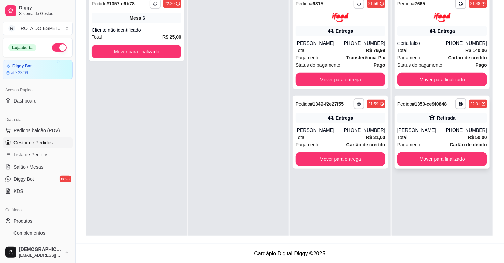
click at [406, 123] on div "**********" at bounding box center [442, 132] width 95 height 73
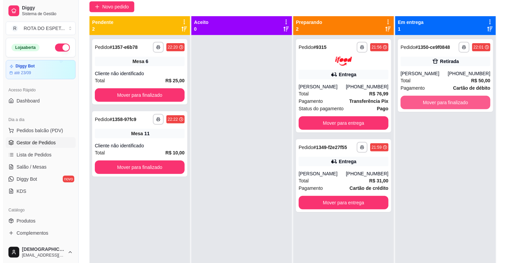
scroll to position [0, 0]
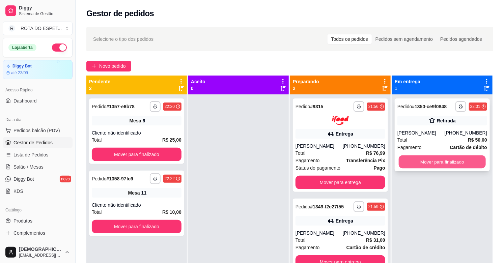
click at [432, 156] on button "Mover para finalizado" at bounding box center [442, 162] width 87 height 13
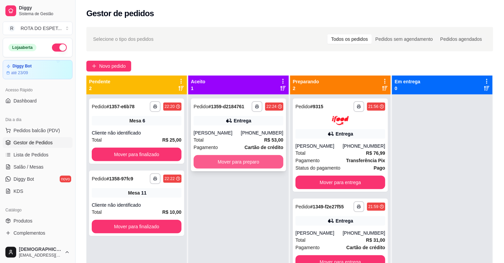
click at [246, 157] on button "Mover para preparo" at bounding box center [239, 162] width 90 height 14
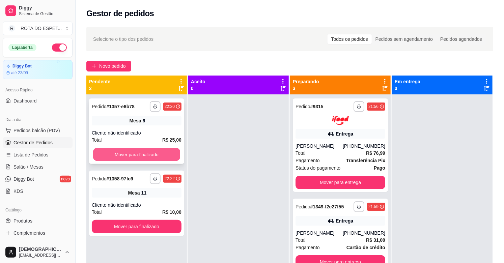
click at [126, 155] on button "Mover para finalizado" at bounding box center [136, 154] width 87 height 13
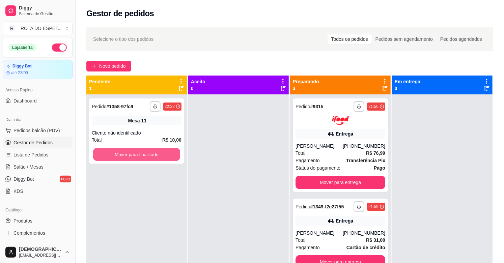
click at [126, 155] on button "Mover para finalizado" at bounding box center [136, 154] width 87 height 13
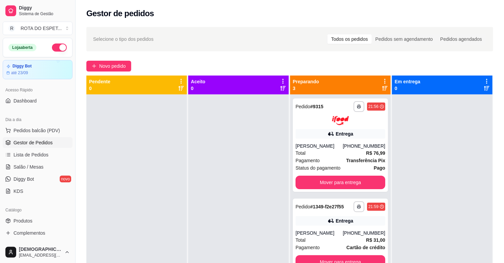
click at [261, 188] on div at bounding box center [238, 226] width 101 height 263
click at [29, 165] on span "Salão / Mesas" at bounding box center [29, 167] width 30 height 7
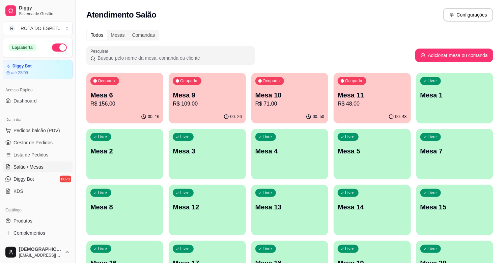
click at [354, 107] on p "R$ 48,00" at bounding box center [372, 104] width 69 height 8
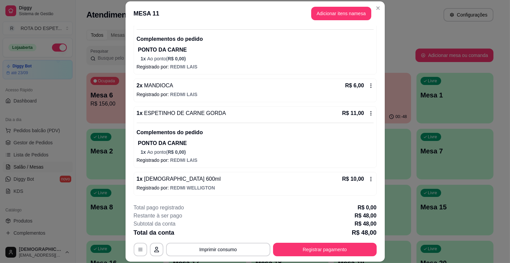
scroll to position [20, 0]
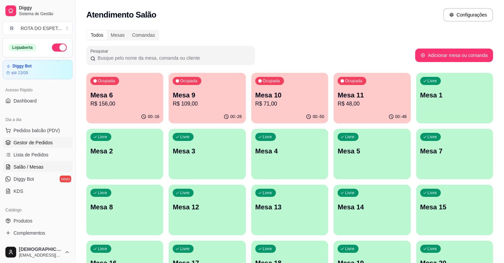
click at [51, 144] on span "Gestor de Pedidos" at bounding box center [33, 142] width 39 height 7
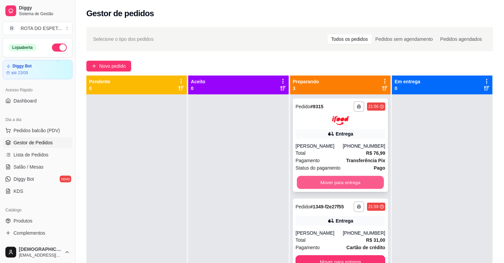
click at [305, 183] on button "Mover para entrega" at bounding box center [340, 182] width 87 height 13
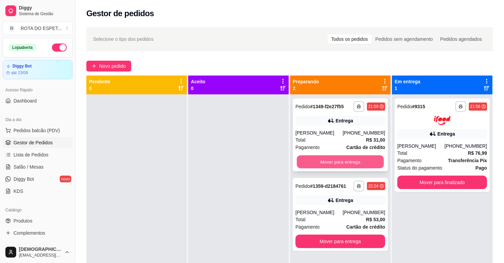
click at [335, 161] on button "Mover para entrega" at bounding box center [340, 162] width 87 height 13
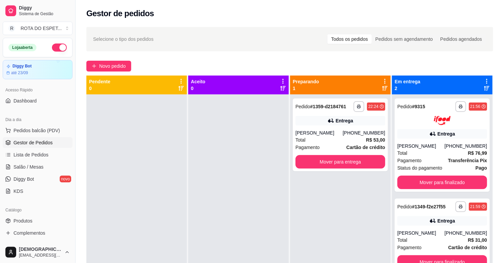
click at [211, 219] on div at bounding box center [238, 226] width 101 height 263
click at [183, 181] on div at bounding box center [136, 226] width 101 height 263
click at [24, 167] on span "Salão / Mesas" at bounding box center [29, 167] width 30 height 7
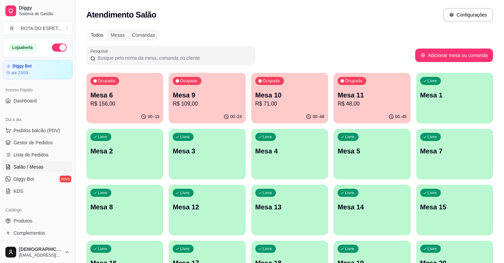
click at [118, 89] on div "Ocupada Mesa 6 R$ 156,00" at bounding box center [124, 91] width 77 height 37
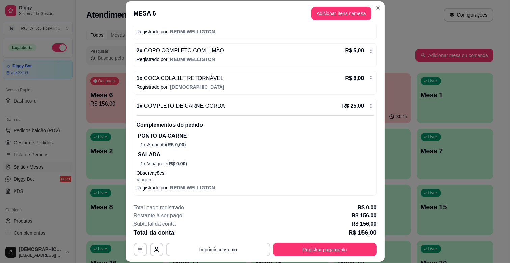
scroll to position [20, 0]
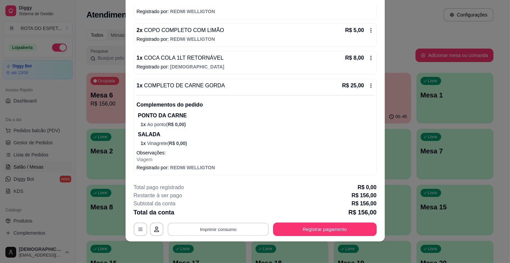
click at [208, 227] on button "Imprimir consumo" at bounding box center [217, 229] width 101 height 13
click at [222, 209] on button "IMPRESSORA CAIXA" at bounding box center [217, 214] width 54 height 10
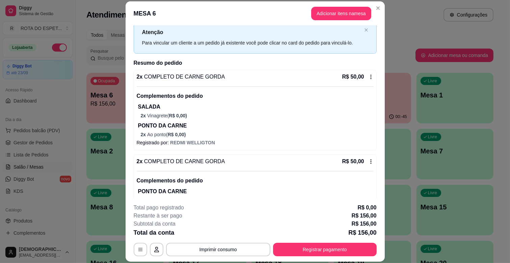
scroll to position [0, 0]
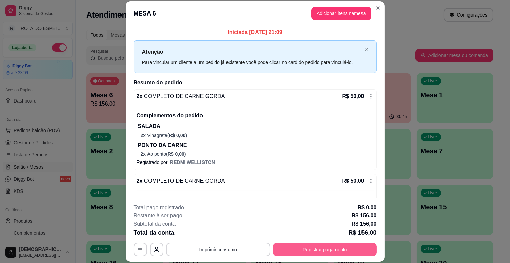
click at [327, 251] on button "Registrar pagamento" at bounding box center [325, 250] width 104 height 14
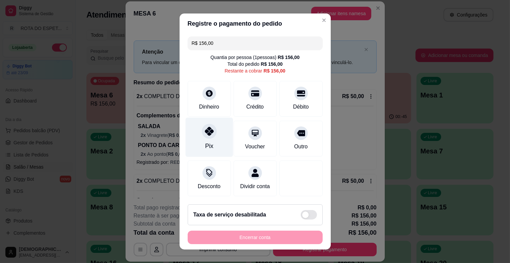
click at [202, 134] on div at bounding box center [209, 131] width 15 height 15
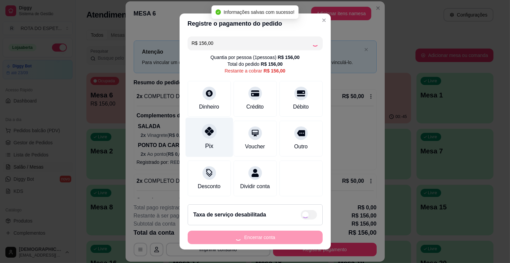
type input "R$ 0,00"
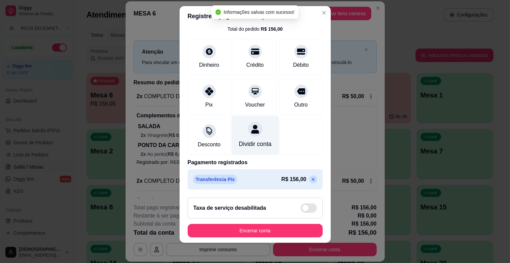
scroll to position [8, 0]
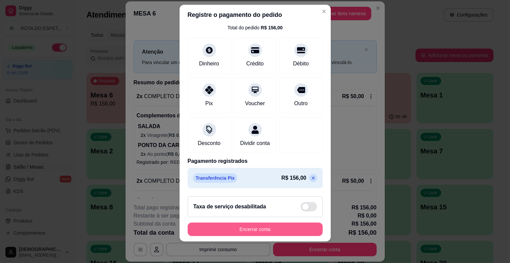
click at [260, 227] on button "Encerrar conta" at bounding box center [255, 230] width 135 height 14
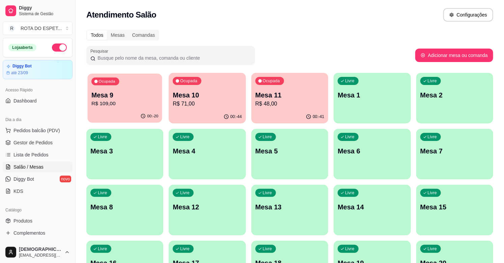
click at [124, 103] on p "R$ 109,00" at bounding box center [124, 104] width 67 height 8
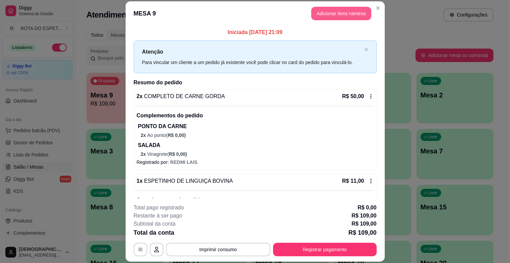
click at [351, 11] on button "Adicionar itens na mesa" at bounding box center [341, 14] width 60 height 14
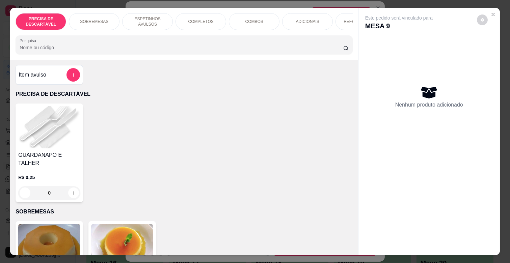
click at [345, 19] on p "REFRIGERANTES" at bounding box center [361, 21] width 34 height 5
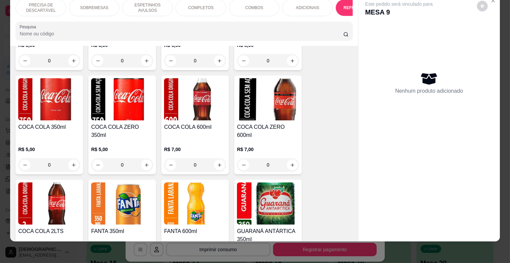
scroll to position [1585, 0]
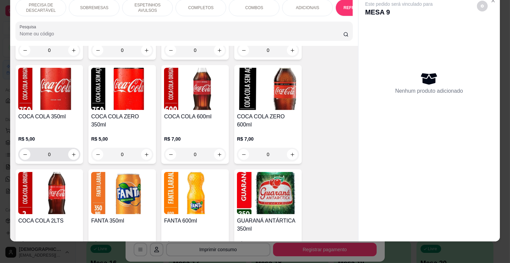
click at [70, 148] on div "0" at bounding box center [49, 155] width 59 height 14
click at [70, 150] on button "increase-product-quantity" at bounding box center [74, 155] width 10 height 10
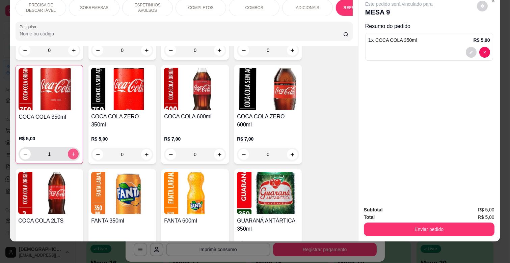
click at [70, 149] on button "increase-product-quantity" at bounding box center [73, 154] width 11 height 11
type input "2"
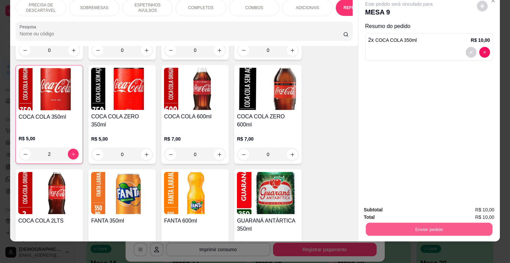
click at [423, 223] on button "Enviar pedido" at bounding box center [429, 229] width 127 height 13
click at [421, 204] on button "Não registrar e enviar pedido" at bounding box center [407, 207] width 68 height 12
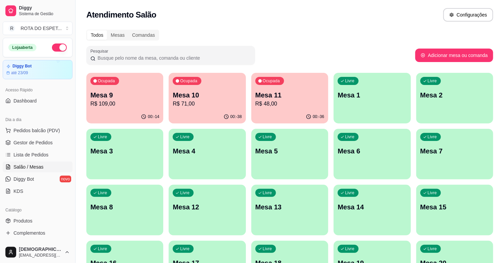
click at [32, 141] on span "Gestor de Pedidos" at bounding box center [33, 142] width 39 height 7
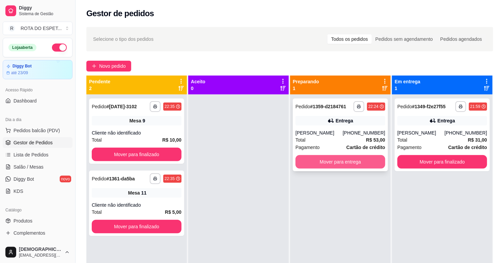
click at [334, 158] on button "Mover para entrega" at bounding box center [341, 162] width 90 height 14
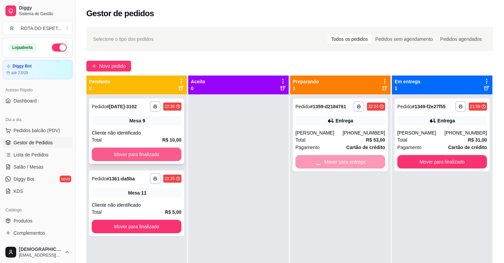
click at [156, 149] on button "Mover para finalizado" at bounding box center [137, 155] width 90 height 14
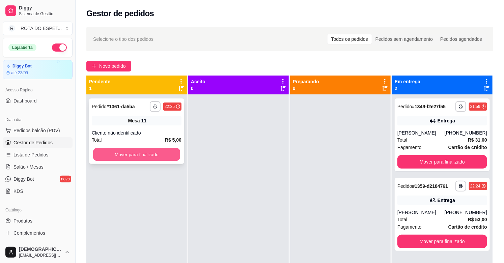
click at [146, 149] on button "Mover para finalizado" at bounding box center [136, 154] width 87 height 13
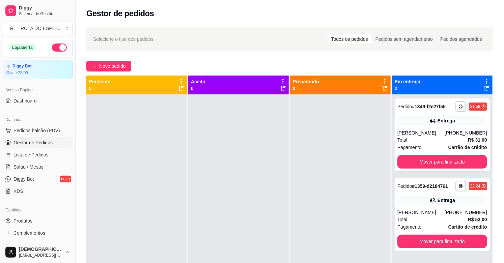
click at [213, 224] on div at bounding box center [238, 226] width 101 height 263
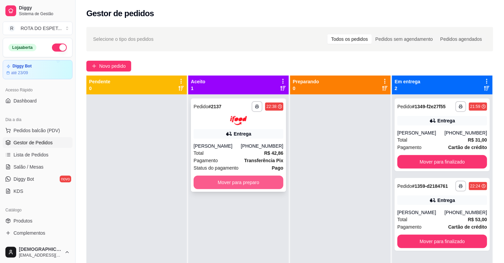
click at [251, 184] on button "Mover para preparo" at bounding box center [239, 183] width 90 height 14
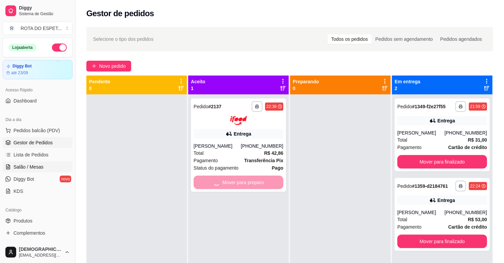
click at [23, 164] on span "Salão / Mesas" at bounding box center [29, 167] width 30 height 7
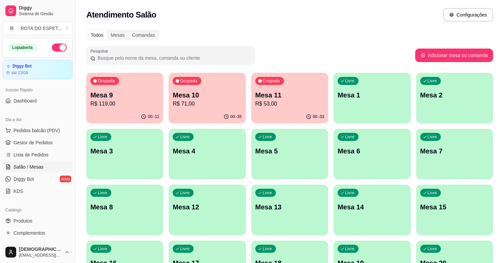
click at [120, 91] on p "Mesa 9" at bounding box center [124, 94] width 69 height 9
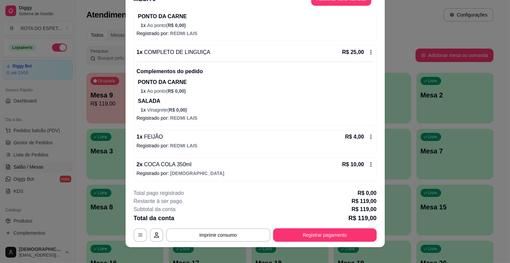
scroll to position [20, 0]
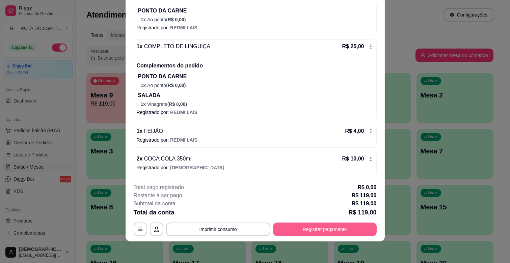
click at [338, 234] on button "Registrar pagamento" at bounding box center [325, 230] width 104 height 14
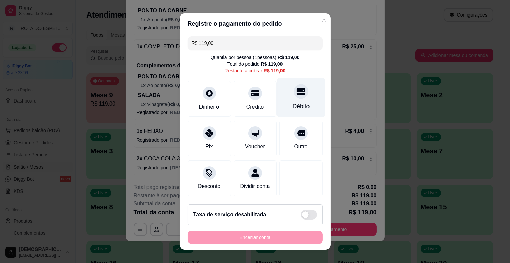
click at [279, 96] on div "Débito" at bounding box center [301, 97] width 48 height 39
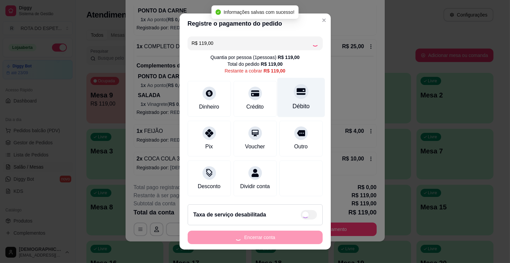
type input "R$ 0,00"
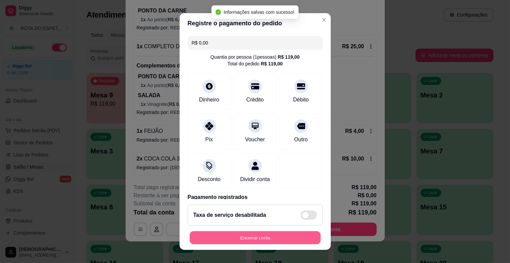
click at [237, 241] on button "Encerrar conta" at bounding box center [255, 238] width 131 height 13
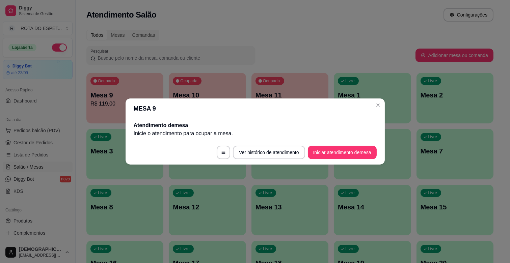
scroll to position [0, 0]
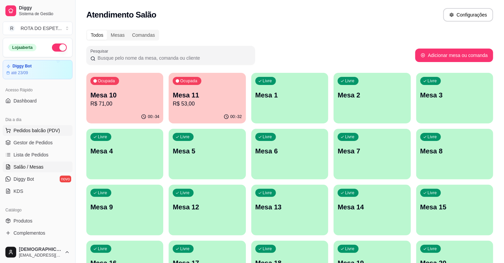
click at [49, 134] on button "Pedidos balcão (PDV)" at bounding box center [38, 130] width 70 height 11
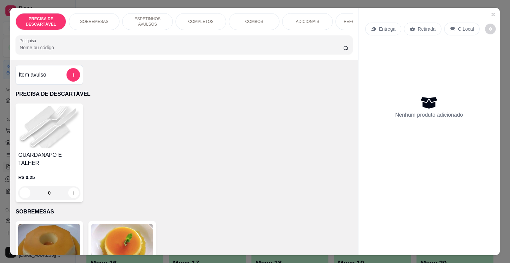
click at [386, 27] on p "Entrega" at bounding box center [387, 29] width 17 height 7
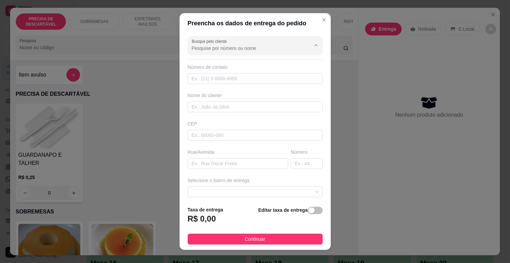
click at [229, 45] on input "Busque pelo cliente" at bounding box center [246, 48] width 108 height 7
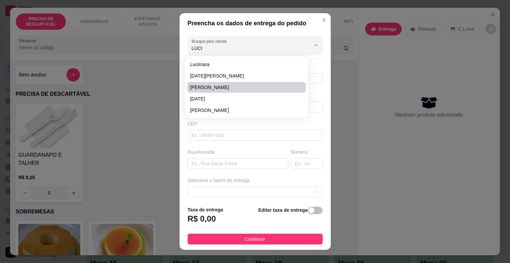
click at [204, 85] on span "[PERSON_NAME]" at bounding box center [243, 87] width 106 height 7
type input "[PERSON_NAME]"
type input "67991248708"
type input "[PERSON_NAME]"
type input "Rua Semiramis"
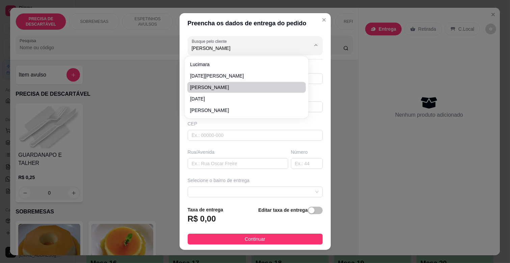
type input "300"
type input "CAMPO GRANDE"
type input "Casa de esquina"
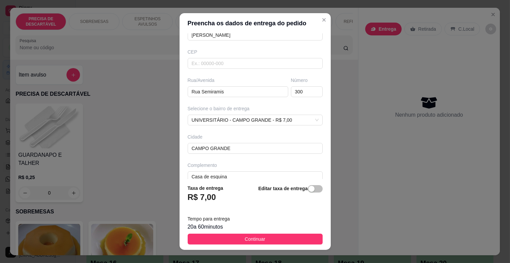
scroll to position [75, 0]
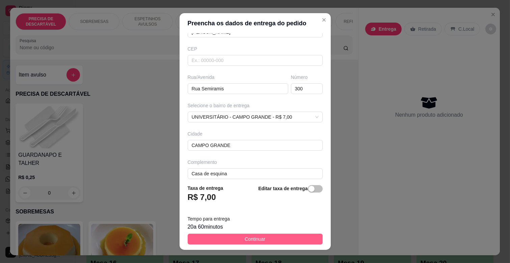
type input "[PERSON_NAME]"
click at [245, 242] on span "Continuar" at bounding box center [255, 239] width 21 height 7
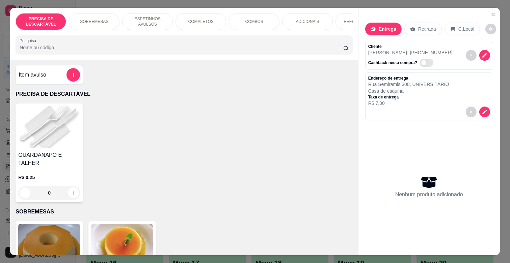
click at [101, 19] on p "SOBREMESAS" at bounding box center [94, 21] width 28 height 5
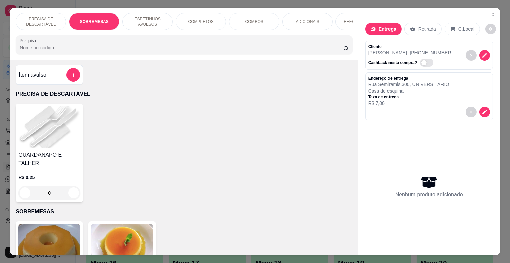
scroll to position [16, 0]
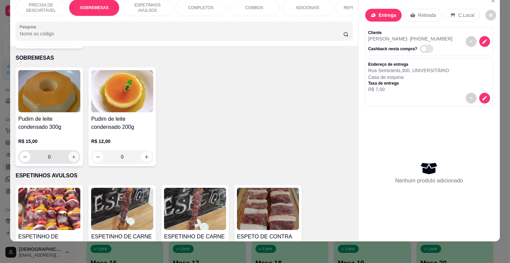
click at [71, 155] on icon "increase-product-quantity" at bounding box center [73, 157] width 5 height 5
type input "1"
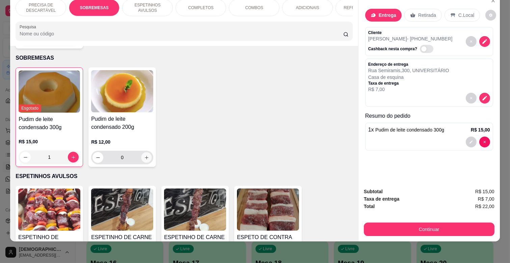
click at [144, 155] on icon "increase-product-quantity" at bounding box center [146, 157] width 5 height 5
type input "1"
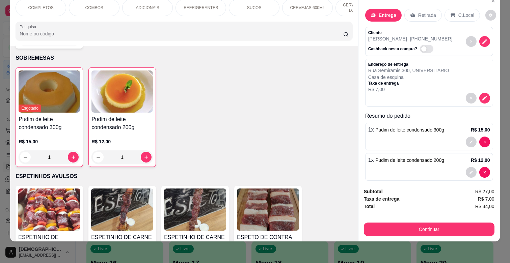
scroll to position [0, 180]
click at [223, 1] on div "SUCOS" at bounding box center [234, 7] width 51 height 17
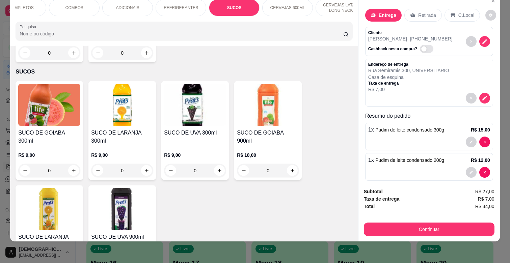
scroll to position [2029, 0]
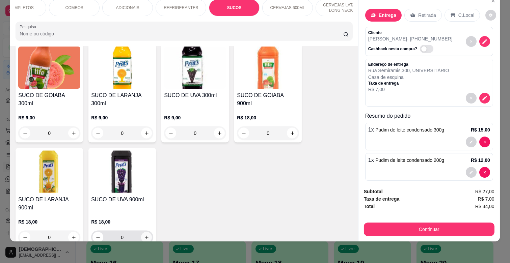
click at [141, 232] on button "increase-product-quantity" at bounding box center [146, 237] width 11 height 11
type input "1"
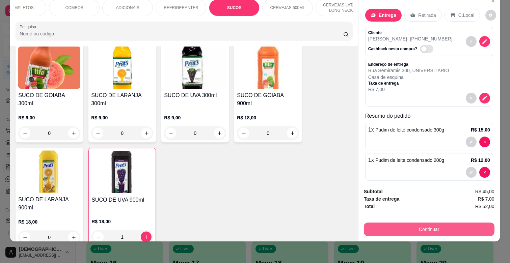
click at [445, 223] on button "Continuar" at bounding box center [429, 230] width 131 height 14
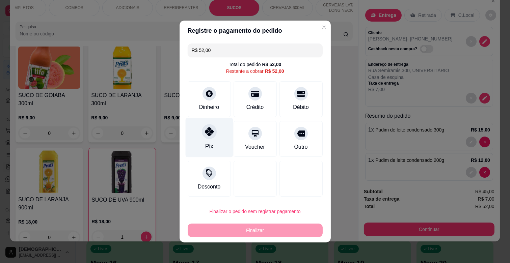
click at [205, 137] on div at bounding box center [209, 131] width 15 height 15
type input "R$ 0,00"
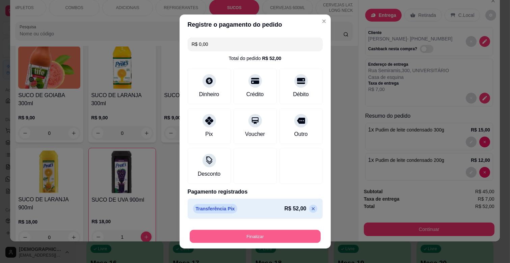
click at [266, 235] on button "Finalizar" at bounding box center [255, 236] width 131 height 13
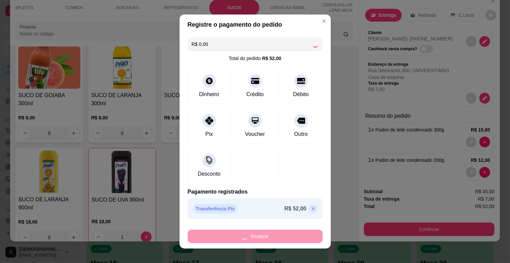
click at [266, 235] on div "Finalizar" at bounding box center [255, 237] width 135 height 14
type input "0"
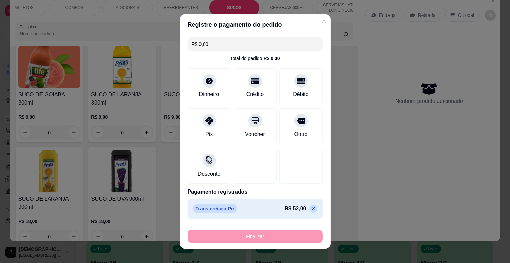
type input "-R$ 52,00"
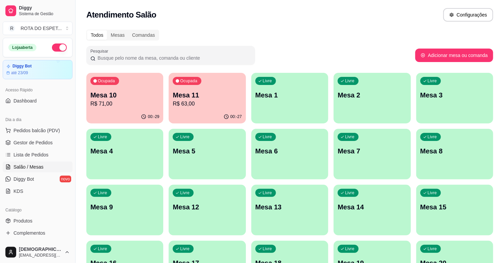
click at [138, 98] on p "Mesa 10" at bounding box center [124, 94] width 69 height 9
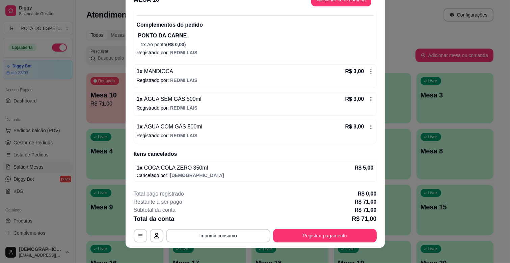
scroll to position [20, 0]
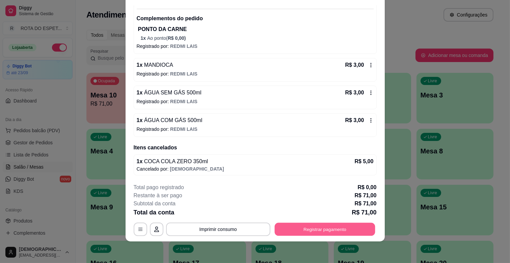
click at [304, 228] on button "Registrar pagamento" at bounding box center [324, 229] width 101 height 13
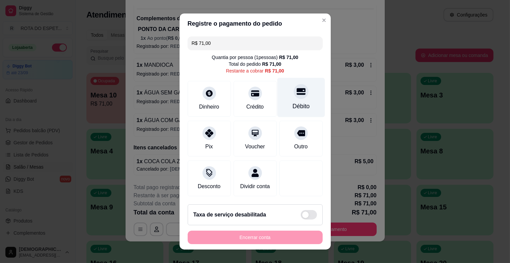
click at [282, 87] on div "Débito" at bounding box center [301, 97] width 48 height 39
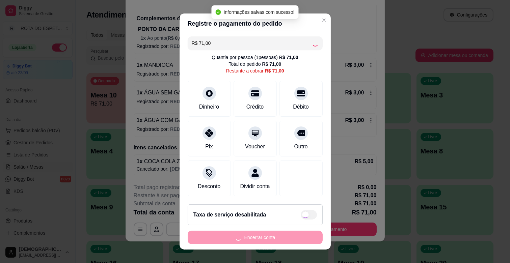
type input "R$ 0,00"
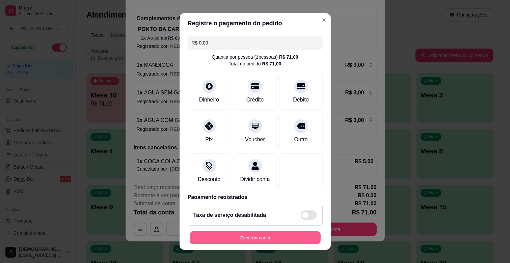
click at [265, 236] on button "Encerrar conta" at bounding box center [255, 238] width 131 height 13
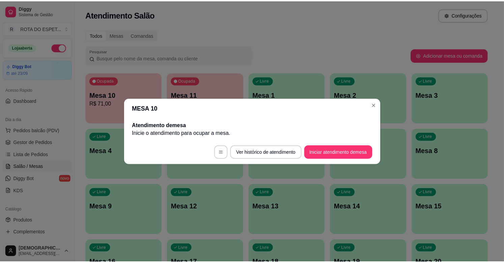
scroll to position [0, 0]
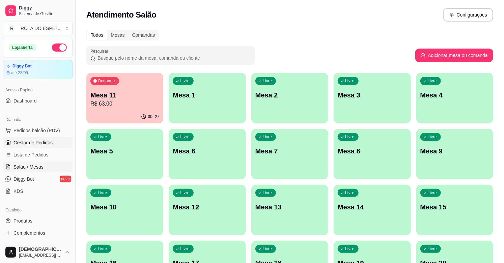
click at [37, 140] on span "Gestor de Pedidos" at bounding box center [33, 142] width 39 height 7
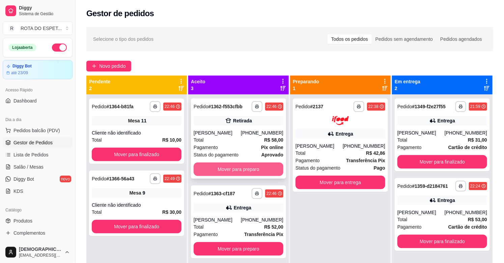
click at [222, 172] on button "Mover para preparo" at bounding box center [239, 170] width 90 height 14
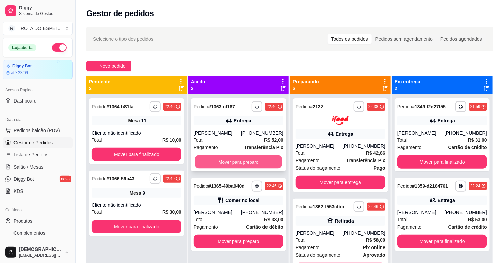
click at [240, 163] on button "Mover para preparo" at bounding box center [238, 162] width 87 height 13
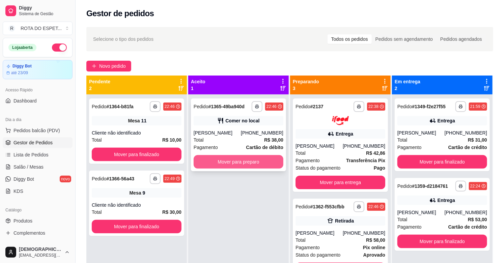
click at [248, 163] on button "Mover para preparo" at bounding box center [239, 162] width 90 height 14
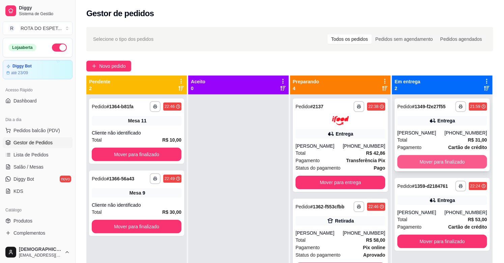
click at [445, 156] on button "Mover para finalizado" at bounding box center [443, 162] width 90 height 14
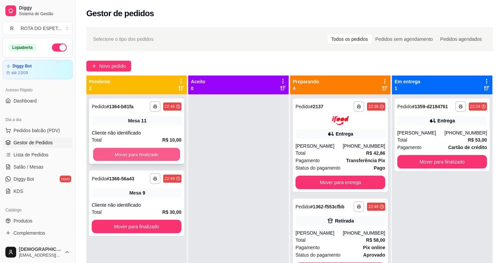
click at [163, 153] on button "Mover para finalizado" at bounding box center [136, 154] width 87 height 13
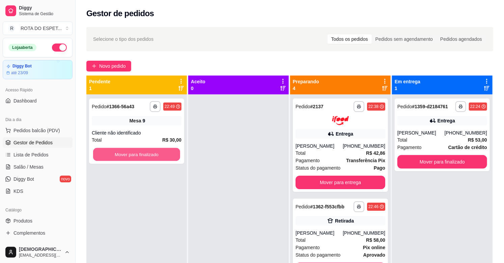
click at [161, 153] on button "Mover para finalizado" at bounding box center [136, 154] width 87 height 13
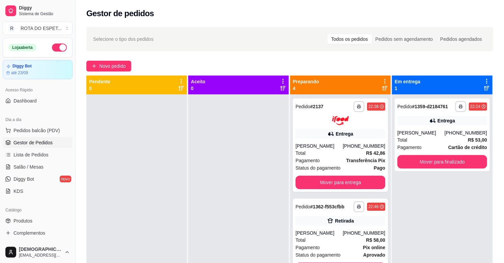
click at [198, 212] on div at bounding box center [238, 226] width 101 height 263
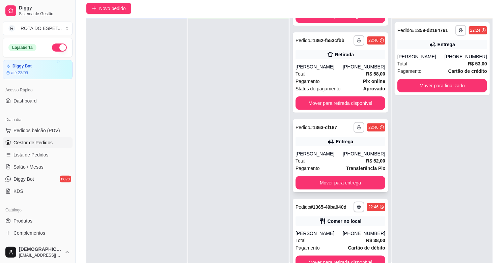
scroll to position [103, 0]
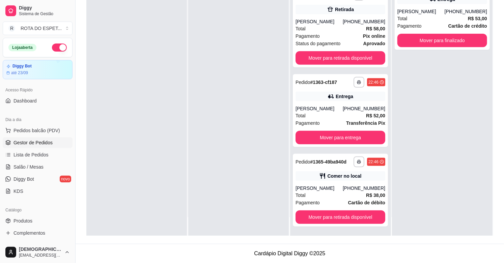
click at [437, 161] on div "**********" at bounding box center [442, 104] width 101 height 263
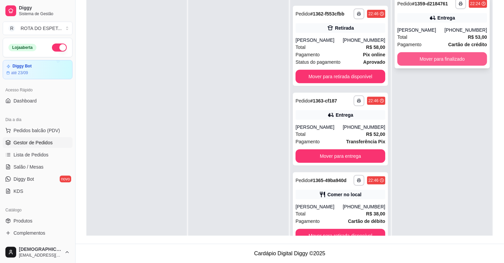
click at [441, 58] on button "Mover para finalizado" at bounding box center [443, 59] width 90 height 14
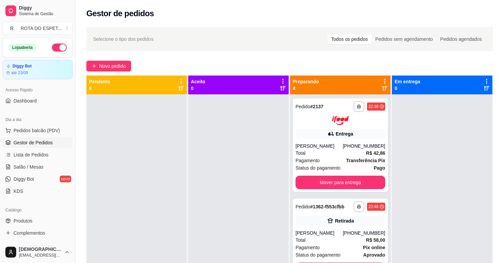
click at [226, 217] on div at bounding box center [238, 226] width 101 height 263
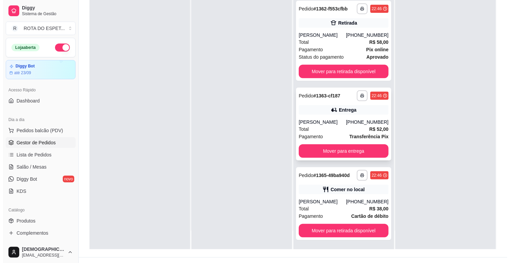
scroll to position [103, 0]
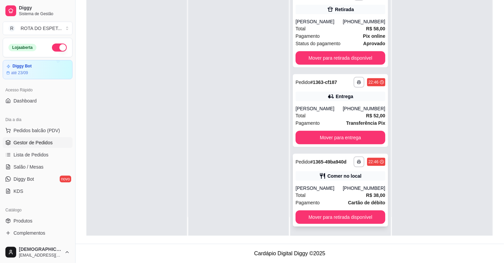
click at [326, 192] on div "Total R$ 38,00" at bounding box center [341, 195] width 90 height 7
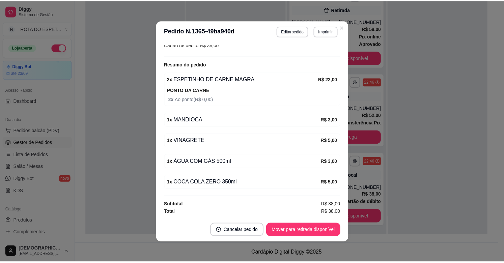
scroll to position [1, 0]
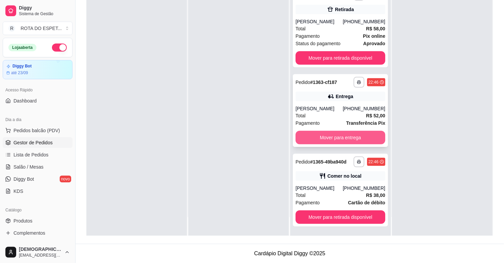
click at [351, 139] on button "Mover para entrega" at bounding box center [341, 138] width 90 height 14
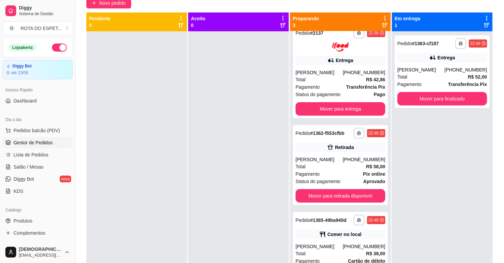
scroll to position [0, 0]
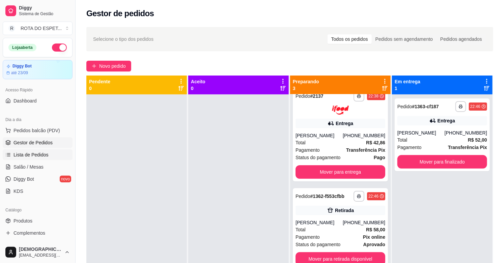
click at [44, 153] on span "Lista de Pedidos" at bounding box center [31, 155] width 35 height 7
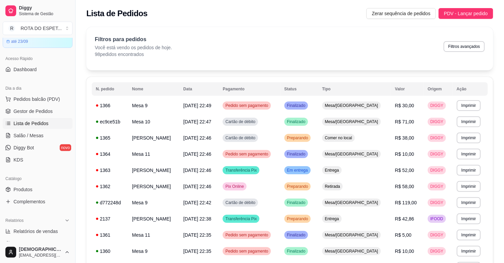
scroll to position [75, 0]
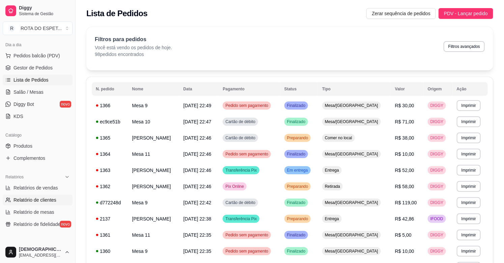
click at [33, 197] on span "Relatório de clientes" at bounding box center [35, 200] width 43 height 7
select select "30"
select select "HIGHEST_TOTAL_SPENT_WITH_ORDERS"
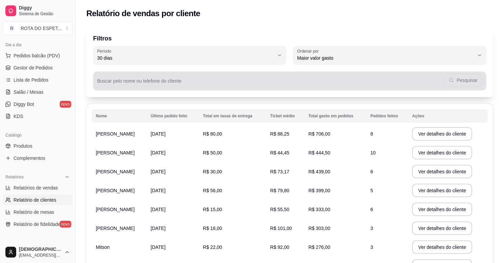
click at [201, 80] on div "Pesquisar" at bounding box center [289, 81] width 385 height 14
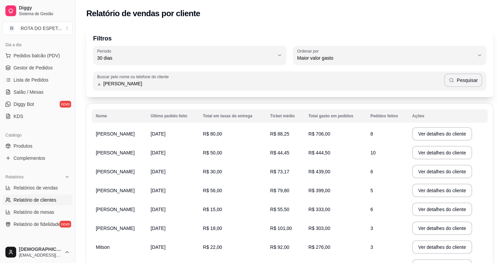
type input "[PERSON_NAME]"
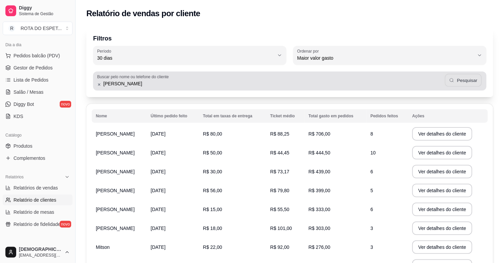
click at [473, 79] on button "Pesquisar" at bounding box center [463, 80] width 37 height 13
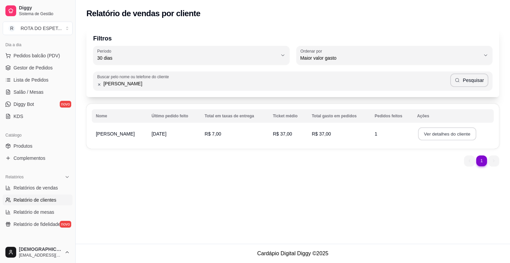
click at [433, 133] on button "Ver detalhes do cliente" at bounding box center [447, 134] width 58 height 13
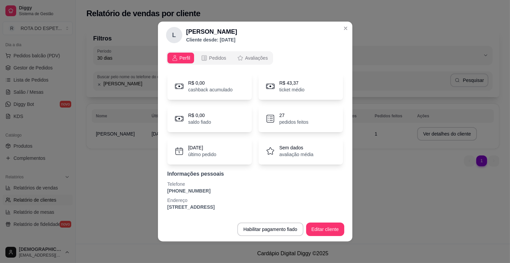
click at [333, 22] on header "[PERSON_NAME] desde: [DATE]" at bounding box center [255, 35] width 194 height 27
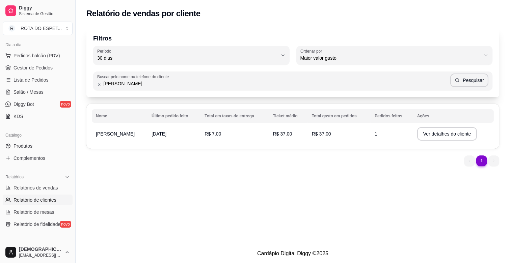
click at [365, 16] on div "Relatório de vendas por cliente" at bounding box center [292, 13] width 413 height 11
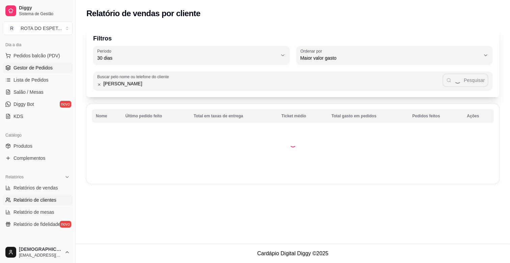
click at [38, 67] on span "Gestor de Pedidos" at bounding box center [33, 67] width 39 height 7
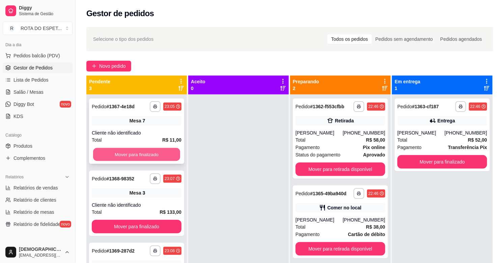
click at [158, 149] on button "Mover para finalizado" at bounding box center [136, 154] width 87 height 13
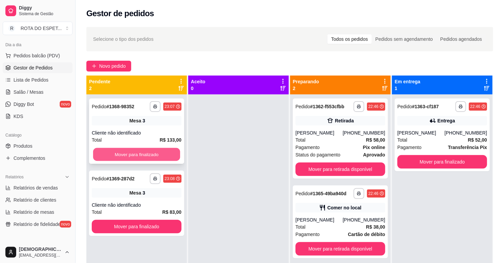
click at [153, 150] on button "Mover para finalizado" at bounding box center [136, 154] width 87 height 13
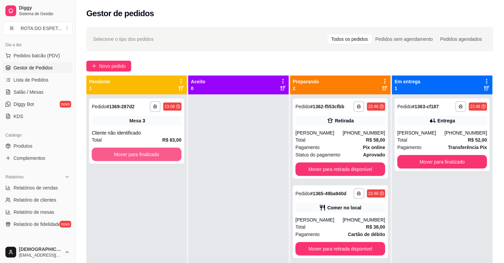
click at [153, 150] on button "Mover para finalizado" at bounding box center [137, 155] width 90 height 14
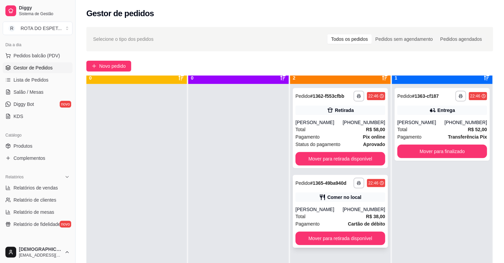
scroll to position [19, 0]
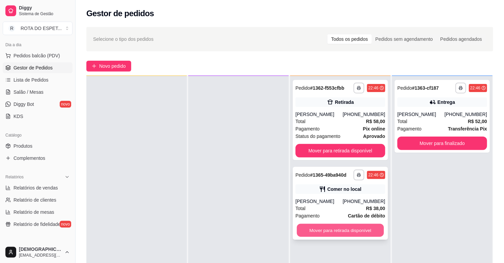
click at [354, 235] on button "Mover para retirada disponível" at bounding box center [340, 230] width 87 height 13
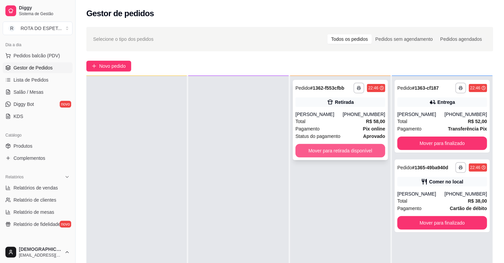
click at [352, 158] on button "Mover para retirada disponível" at bounding box center [341, 151] width 90 height 14
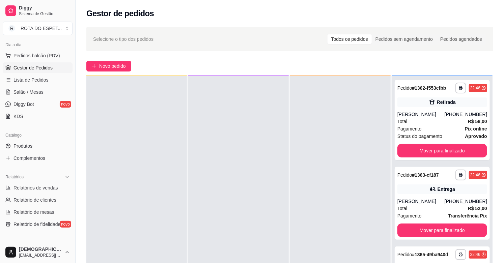
scroll to position [0, 0]
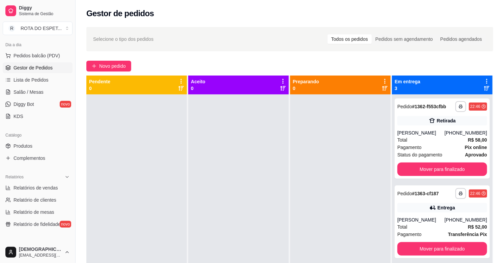
click at [259, 204] on div at bounding box center [238, 226] width 101 height 263
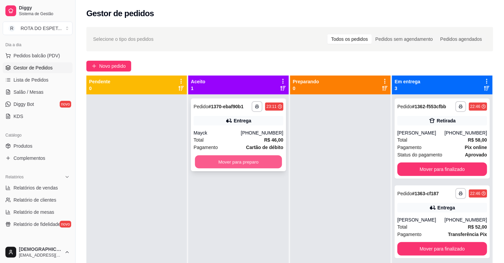
click at [247, 156] on button "Mover para preparo" at bounding box center [238, 162] width 87 height 13
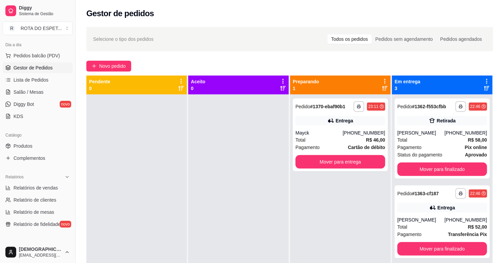
click at [214, 214] on div at bounding box center [238, 226] width 101 height 263
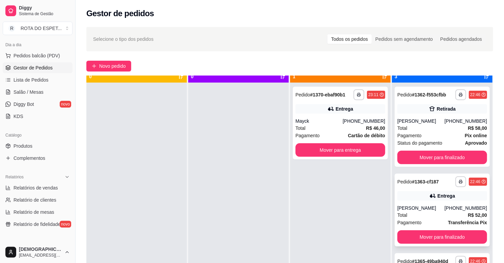
scroll to position [19, 0]
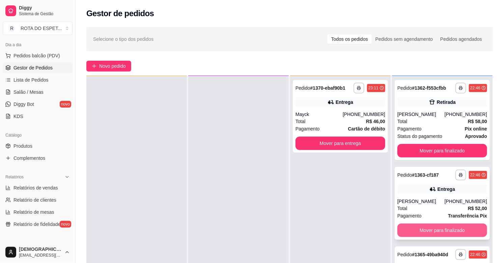
click at [436, 235] on button "Mover para finalizado" at bounding box center [443, 231] width 90 height 14
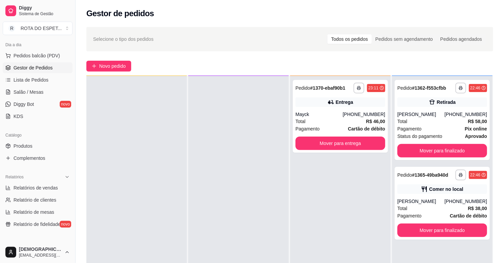
click at [225, 202] on div at bounding box center [238, 207] width 101 height 263
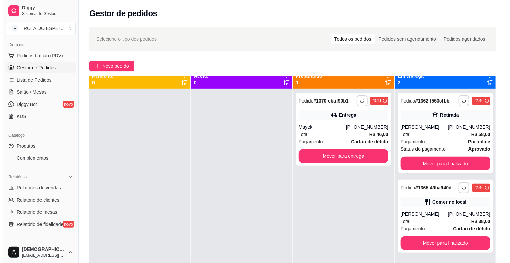
scroll to position [0, 0]
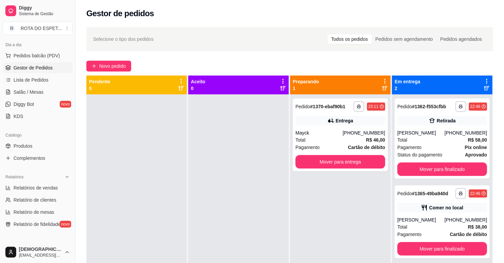
click at [225, 202] on div at bounding box center [238, 226] width 101 height 263
click at [306, 132] on div "Mayck" at bounding box center [319, 133] width 47 height 7
click at [430, 223] on div "[PERSON_NAME]" at bounding box center [421, 220] width 47 height 7
click at [35, 89] on span "Salão / Mesas" at bounding box center [29, 92] width 30 height 7
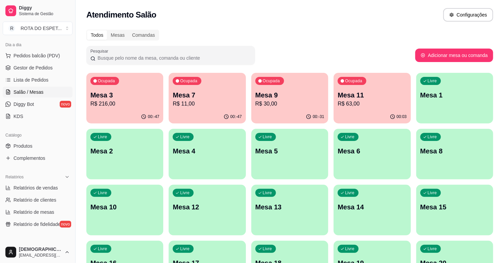
click at [188, 107] on p "R$ 11,00" at bounding box center [207, 104] width 69 height 8
click at [204, 95] on p "Mesa 7" at bounding box center [207, 95] width 67 height 9
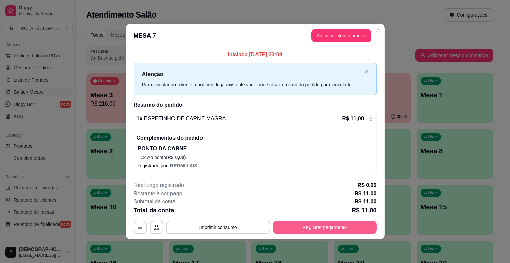
click at [339, 231] on button "Registrar pagamento" at bounding box center [325, 228] width 104 height 14
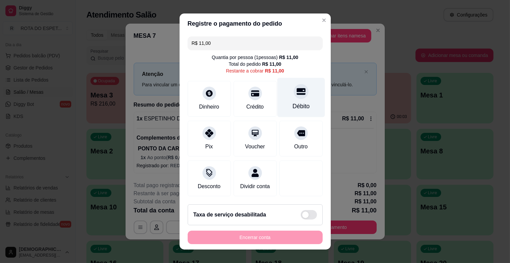
click at [288, 100] on div "Débito" at bounding box center [301, 97] width 48 height 39
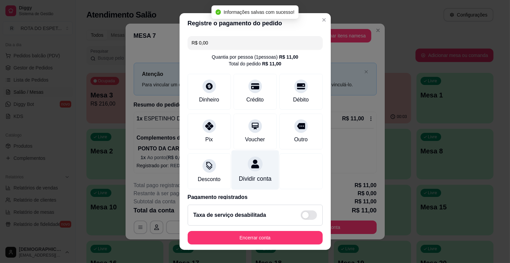
type input "R$ 0,00"
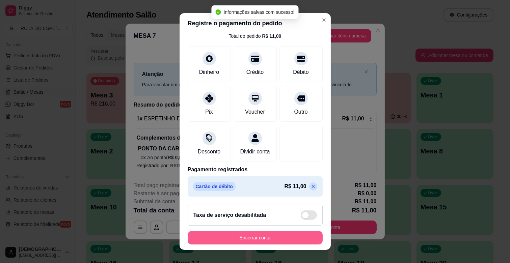
click at [264, 235] on button "Encerrar conta" at bounding box center [255, 238] width 135 height 14
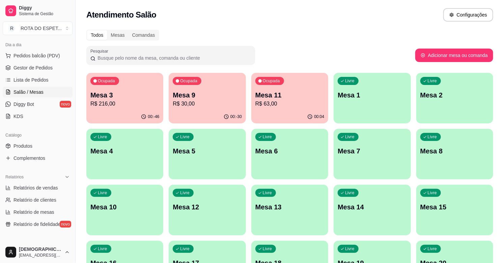
click at [39, 68] on span "Gestor de Pedidos" at bounding box center [33, 67] width 39 height 7
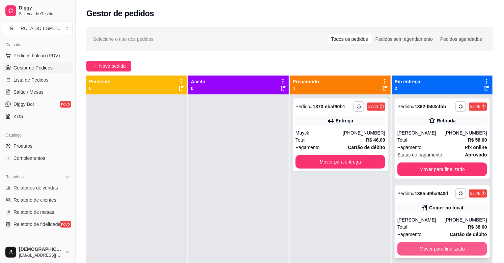
click at [440, 251] on button "Mover para finalizado" at bounding box center [443, 249] width 90 height 14
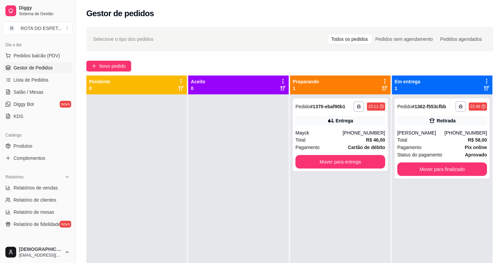
click at [262, 222] on div at bounding box center [238, 226] width 101 height 263
click at [465, 150] on strong "Pix online" at bounding box center [476, 147] width 22 height 5
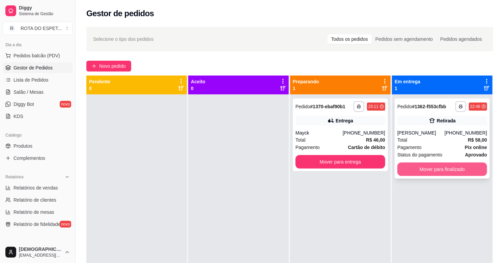
click at [429, 176] on button "Mover para finalizado" at bounding box center [443, 170] width 90 height 14
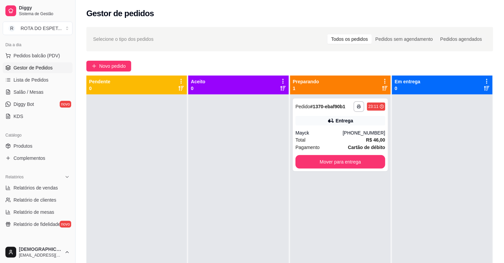
click at [426, 200] on div at bounding box center [442, 226] width 101 height 263
click at [222, 226] on div at bounding box center [238, 226] width 101 height 263
click at [53, 90] on link "Salão / Mesas" at bounding box center [38, 92] width 70 height 11
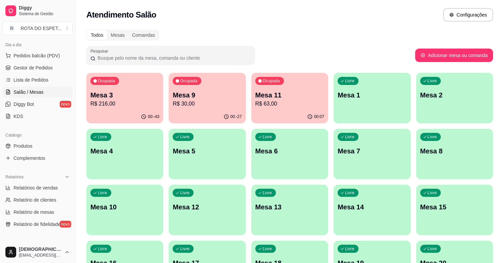
click at [284, 103] on p "R$ 63,00" at bounding box center [289, 104] width 69 height 8
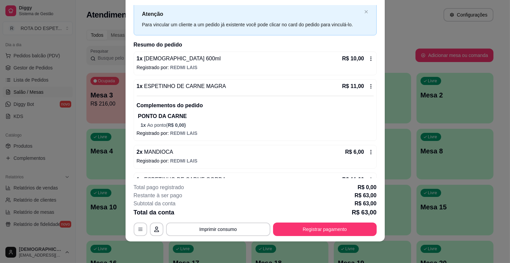
scroll to position [160, 0]
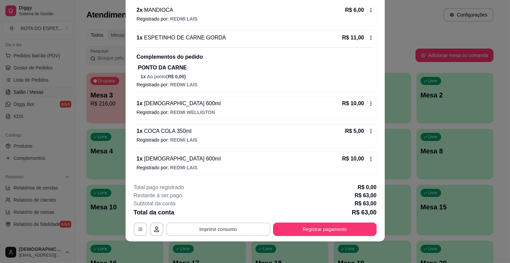
click at [197, 228] on button "Imprimir consumo" at bounding box center [218, 230] width 104 height 14
click at [226, 213] on button "IMPRESSORA CAIXA" at bounding box center [217, 214] width 54 height 10
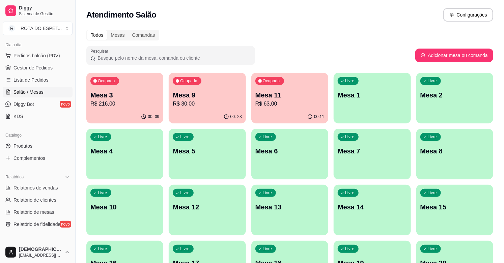
click at [178, 101] on p "R$ 30,00" at bounding box center [207, 104] width 69 height 8
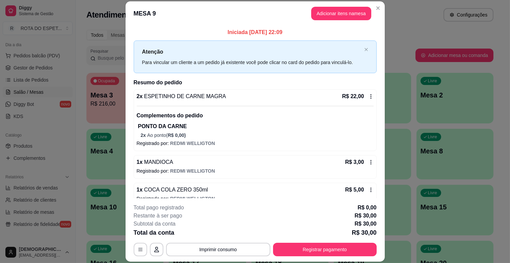
scroll to position [11, 0]
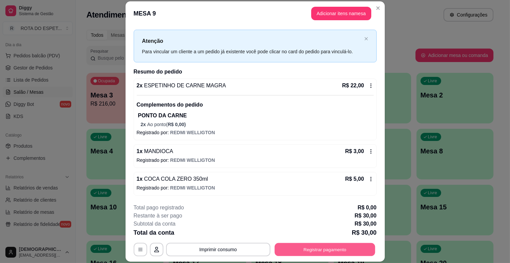
click at [323, 247] on button "Registrar pagamento" at bounding box center [324, 249] width 101 height 13
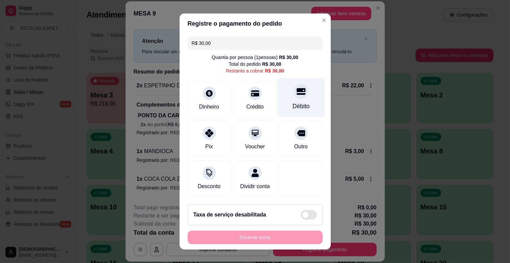
click at [292, 107] on div "Débito" at bounding box center [300, 106] width 17 height 9
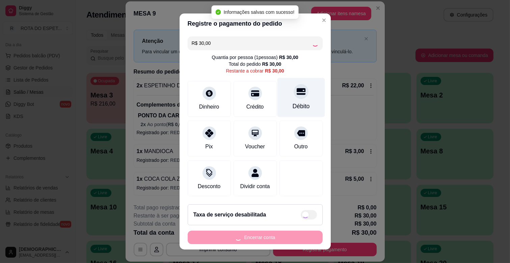
type input "R$ 0,00"
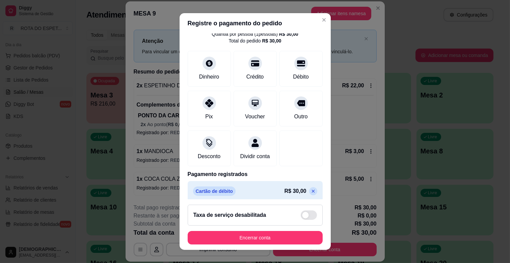
scroll to position [36, 0]
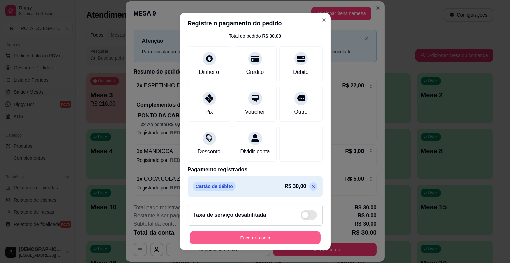
click at [271, 234] on button "Encerrar conta" at bounding box center [255, 238] width 131 height 13
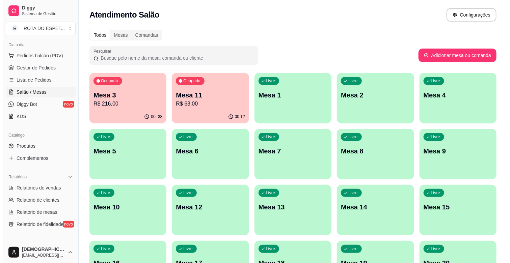
scroll to position [37, 0]
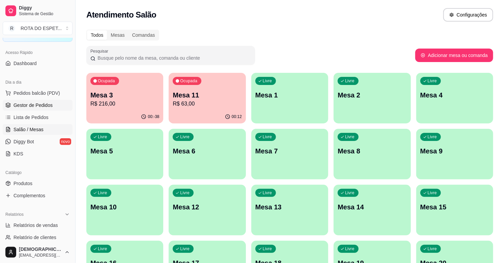
click at [41, 108] on span "Gestor de Pedidos" at bounding box center [33, 105] width 39 height 7
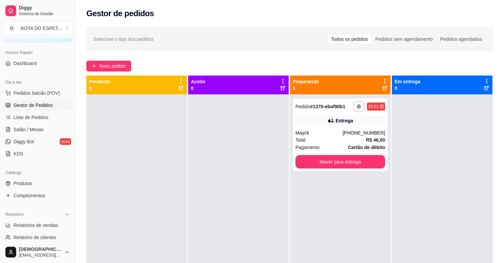
click at [148, 161] on div at bounding box center [136, 226] width 101 height 263
click at [220, 225] on div at bounding box center [238, 226] width 101 height 263
click at [180, 189] on div at bounding box center [136, 226] width 101 height 263
click at [25, 127] on span "Salão / Mesas" at bounding box center [29, 129] width 30 height 7
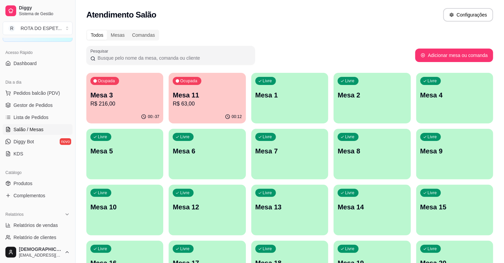
click at [231, 105] on p "R$ 63,00" at bounding box center [207, 104] width 69 height 8
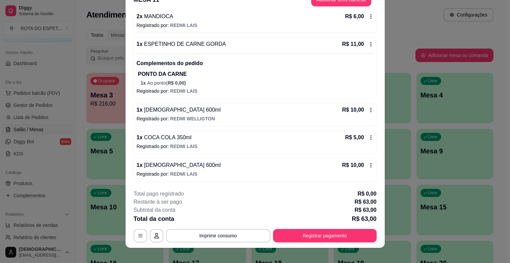
scroll to position [20, 0]
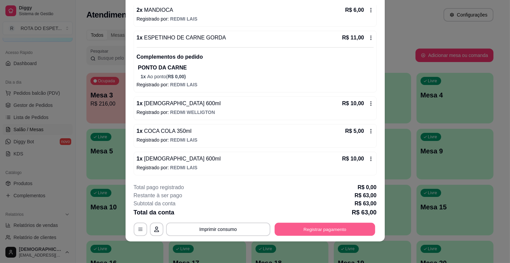
click at [309, 230] on button "Registrar pagamento" at bounding box center [324, 229] width 101 height 13
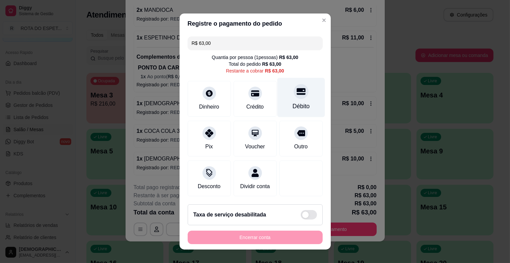
click at [292, 103] on div "Débito" at bounding box center [300, 106] width 17 height 9
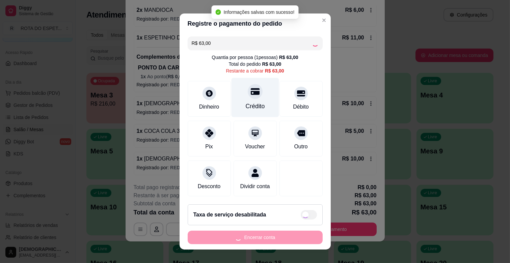
type input "R$ 0,00"
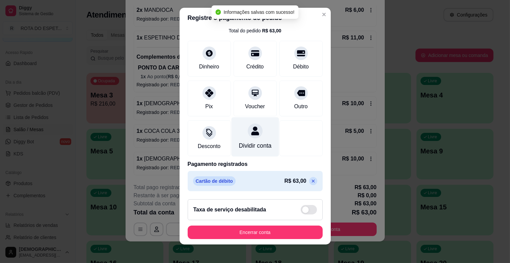
scroll to position [8, 0]
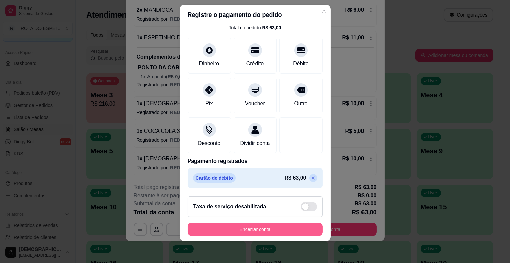
click at [273, 229] on button "Encerrar conta" at bounding box center [255, 230] width 135 height 14
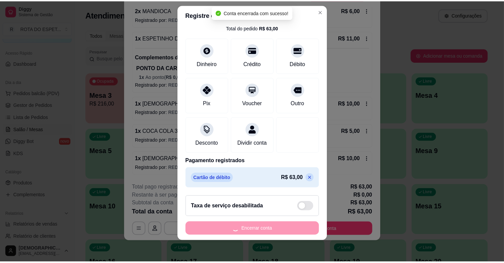
scroll to position [0, 0]
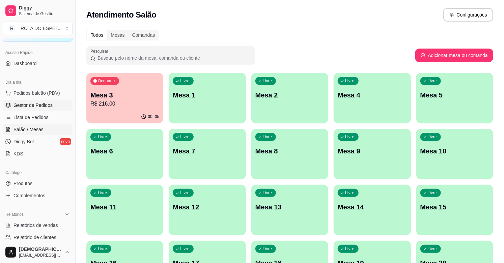
click at [46, 108] on span "Gestor de Pedidos" at bounding box center [33, 105] width 39 height 7
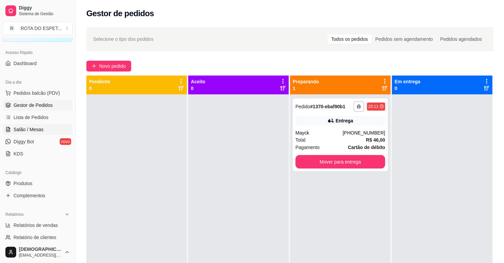
click at [41, 130] on span "Salão / Mesas" at bounding box center [29, 129] width 30 height 7
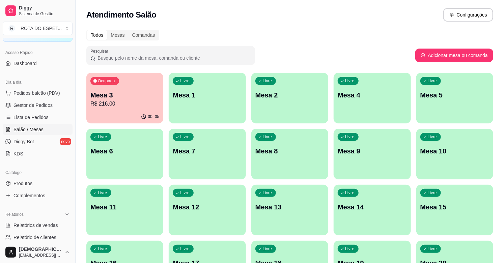
click at [122, 109] on div "Ocupada Mesa 3 R$ 216,00" at bounding box center [124, 91] width 77 height 37
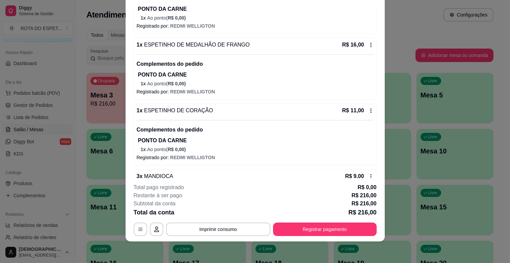
scroll to position [358, 0]
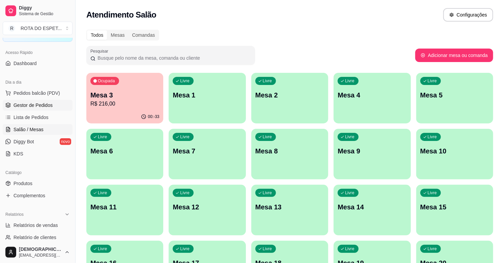
click at [42, 103] on span "Gestor de Pedidos" at bounding box center [33, 105] width 39 height 7
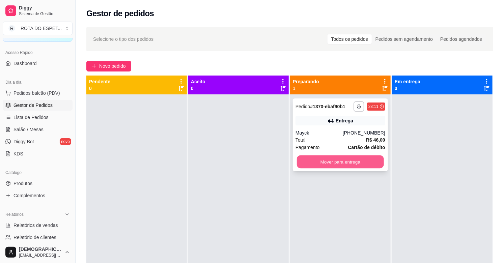
click at [332, 163] on button "Mover para entrega" at bounding box center [340, 162] width 87 height 13
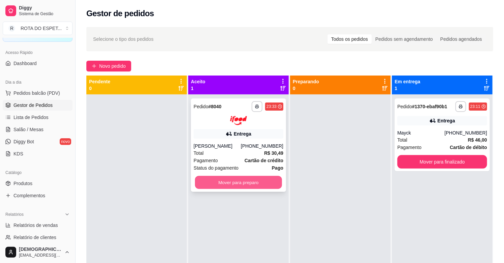
click at [230, 184] on button "Mover para preparo" at bounding box center [238, 182] width 87 height 13
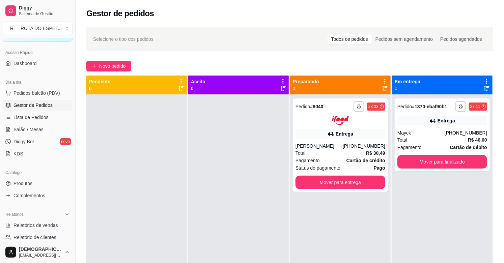
click at [179, 262] on div at bounding box center [136, 226] width 101 height 263
click at [33, 129] on span "Salão / Mesas" at bounding box center [29, 129] width 30 height 7
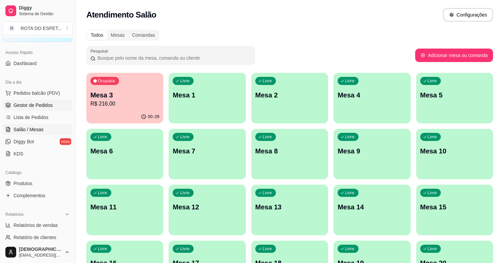
click at [56, 103] on link "Gestor de Pedidos" at bounding box center [38, 105] width 70 height 11
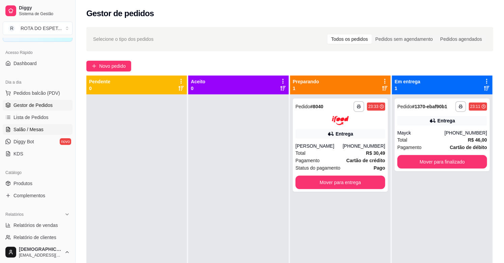
click at [20, 127] on span "Salão / Mesas" at bounding box center [29, 129] width 30 height 7
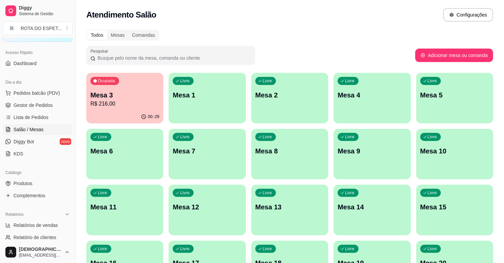
click at [386, 36] on div "Todos Mesas Comandas" at bounding box center [289, 35] width 407 height 11
click at [140, 109] on div "Ocupada Mesa 3 R$ 216,00" at bounding box center [124, 91] width 77 height 37
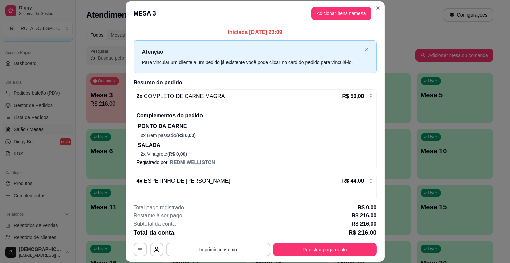
click at [332, 21] on header "MESA 3 Adicionar itens na mesa" at bounding box center [255, 13] width 259 height 24
click at [337, 17] on button "Adicionar itens na mesa" at bounding box center [341, 13] width 58 height 13
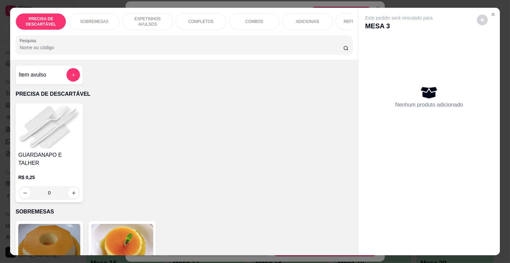
click at [344, 19] on p "REFRIGERANTES" at bounding box center [361, 21] width 34 height 5
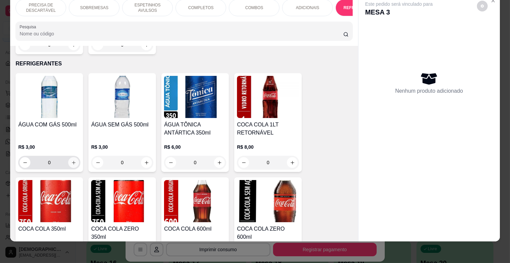
click at [71, 160] on icon "increase-product-quantity" at bounding box center [73, 162] width 5 height 5
type input "1"
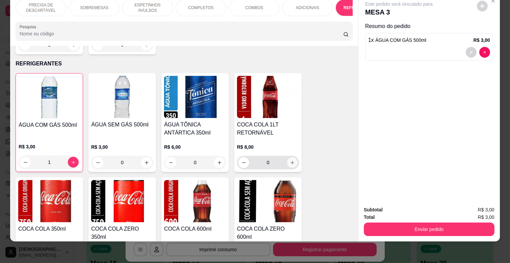
click at [289, 158] on button "increase-product-quantity" at bounding box center [292, 163] width 10 height 10
type input "1"
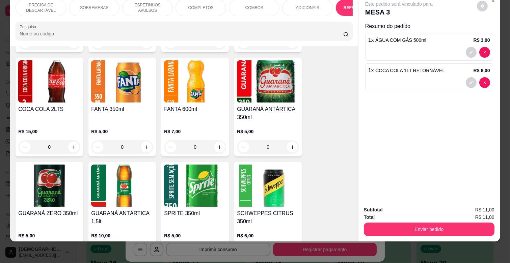
scroll to position [1772, 0]
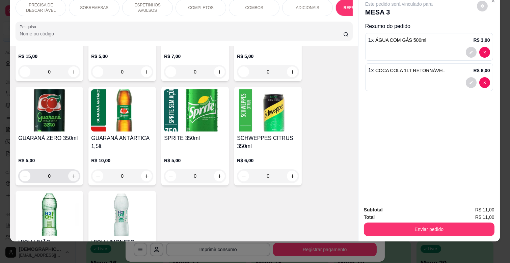
click at [72, 171] on button "increase-product-quantity" at bounding box center [73, 176] width 11 height 11
type input "1"
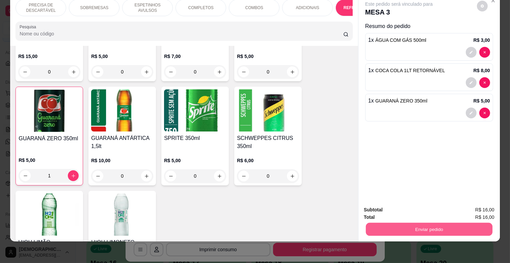
click at [391, 223] on button "Enviar pedido" at bounding box center [429, 229] width 127 height 13
click at [403, 207] on button "Não registrar e enviar pedido" at bounding box center [407, 207] width 68 height 12
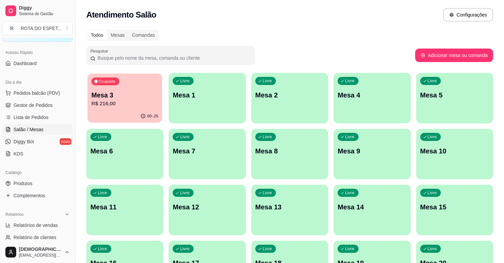
click at [135, 111] on div "00:-25" at bounding box center [124, 116] width 75 height 13
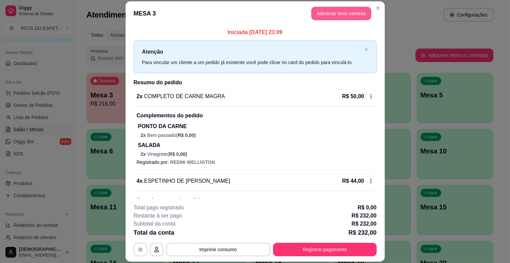
click at [350, 9] on button "Adicionar itens na mesa" at bounding box center [341, 14] width 60 height 14
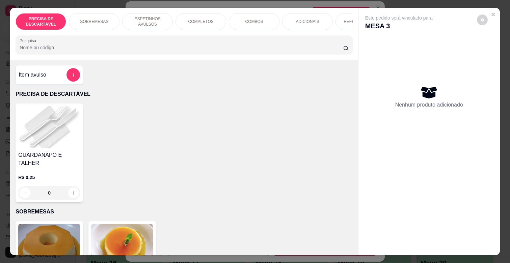
click at [309, 19] on p "ADICIONAIS" at bounding box center [307, 21] width 23 height 5
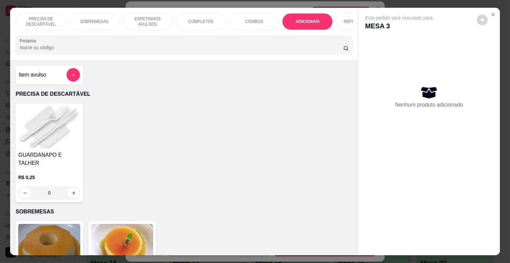
scroll to position [16, 0]
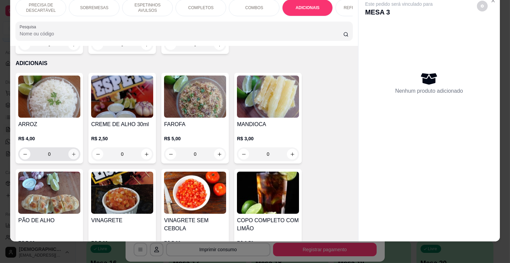
click at [73, 149] on button "increase-product-quantity" at bounding box center [74, 154] width 10 height 10
type input "1"
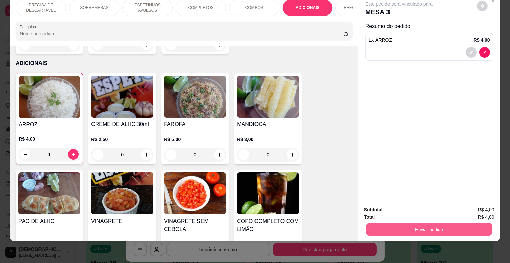
click at [430, 223] on button "Enviar pedido" at bounding box center [429, 229] width 127 height 13
click at [420, 208] on button "Não registrar e enviar pedido" at bounding box center [406, 207] width 70 height 13
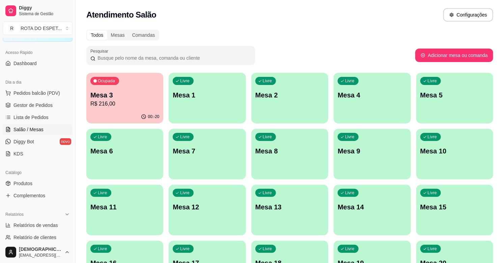
click at [47, 107] on span "Gestor de Pedidos" at bounding box center [33, 105] width 39 height 7
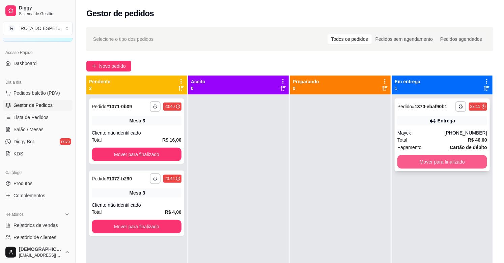
click at [449, 156] on button "Mover para finalizado" at bounding box center [443, 162] width 90 height 14
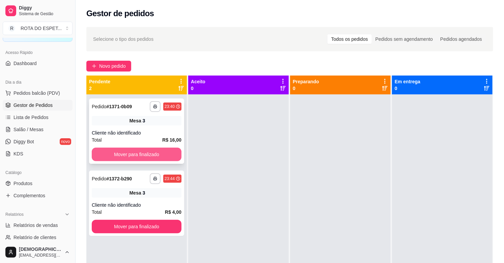
click at [126, 151] on button "Mover para finalizado" at bounding box center [137, 155] width 90 height 14
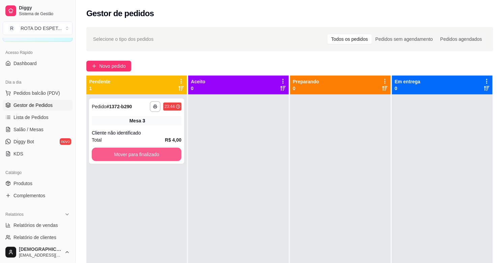
click at [126, 151] on button "Mover para finalizado" at bounding box center [137, 155] width 90 height 14
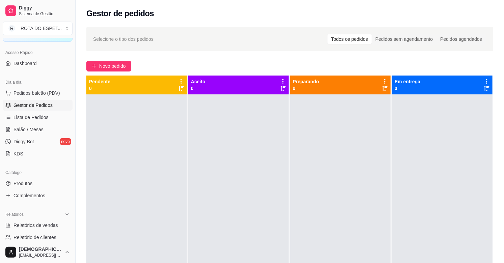
click at [42, 123] on ul "Pedidos balcão (PDV) Gestor de Pedidos Lista de Pedidos Salão / Mesas Diggy Bot…" at bounding box center [38, 124] width 70 height 72
click at [49, 130] on link "Salão / Mesas" at bounding box center [38, 129] width 70 height 11
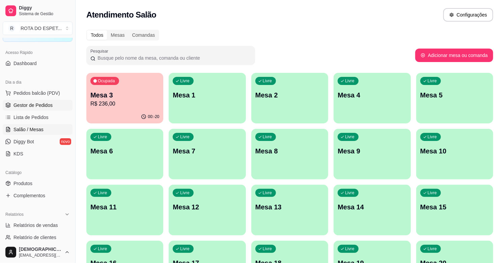
click at [33, 104] on span "Gestor de Pedidos" at bounding box center [33, 105] width 39 height 7
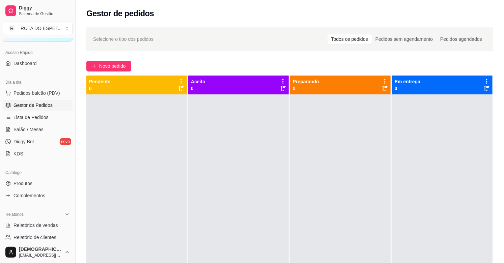
click at [33, 104] on span "Gestor de Pedidos" at bounding box center [33, 105] width 39 height 7
click at [33, 129] on span "Salão / Mesas" at bounding box center [29, 129] width 30 height 7
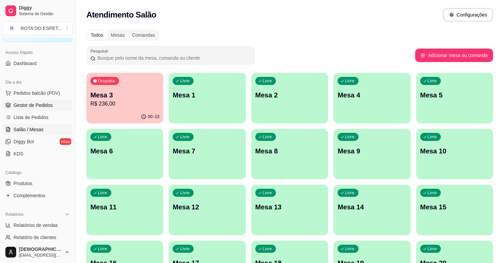
click at [48, 107] on span "Gestor de Pedidos" at bounding box center [33, 105] width 39 height 7
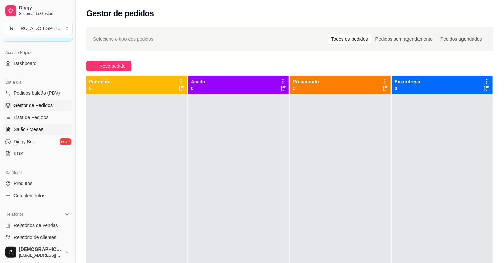
click at [33, 126] on span "Salão / Mesas" at bounding box center [29, 129] width 30 height 7
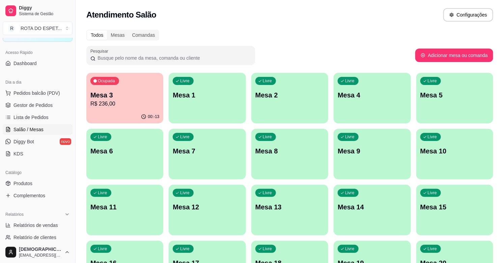
click at [116, 116] on div "00:-13" at bounding box center [124, 116] width 77 height 13
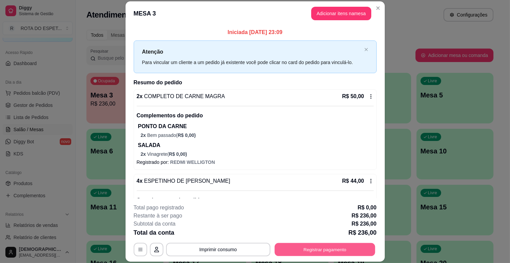
click at [319, 247] on button "Registrar pagamento" at bounding box center [324, 249] width 101 height 13
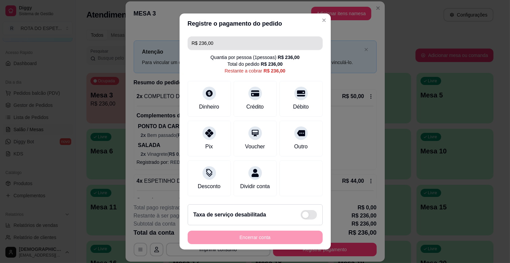
click at [252, 46] on input "R$ 236,00" at bounding box center [255, 43] width 127 height 14
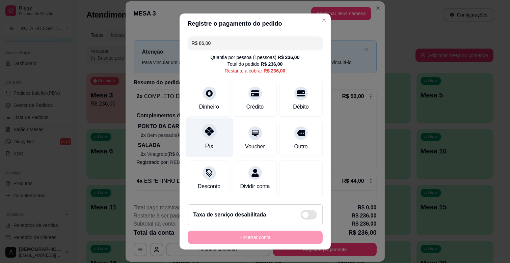
click at [210, 139] on div "Pix" at bounding box center [209, 137] width 48 height 39
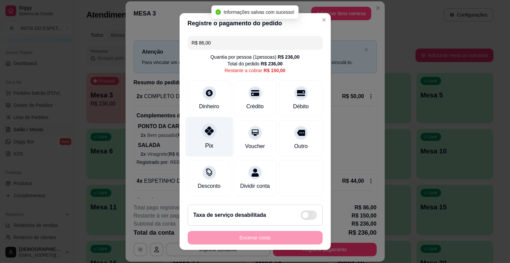
type input "R$ 150,00"
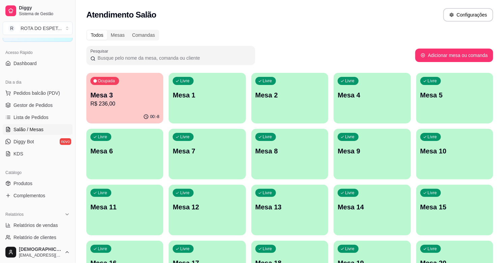
click at [107, 112] on div "00:-8" at bounding box center [124, 116] width 77 height 13
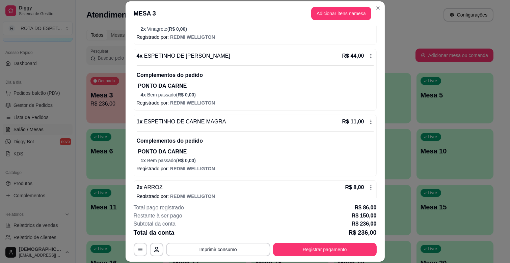
scroll to position [225, 0]
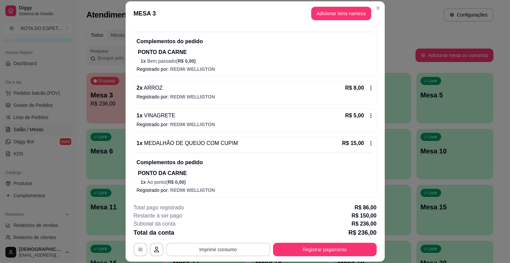
click at [224, 247] on button "Imprimir consumo" at bounding box center [218, 250] width 104 height 14
click at [232, 232] on button "IMPRESSORA CAIXA" at bounding box center [218, 234] width 56 height 11
click at [321, 248] on button "Registrar pagamento" at bounding box center [324, 249] width 101 height 13
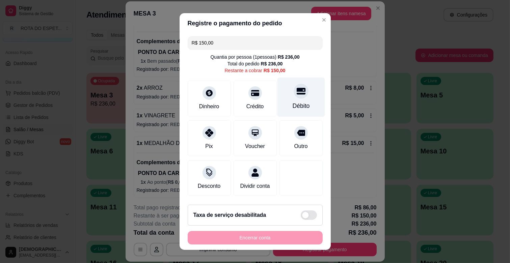
click at [294, 96] on div at bounding box center [301, 91] width 15 height 15
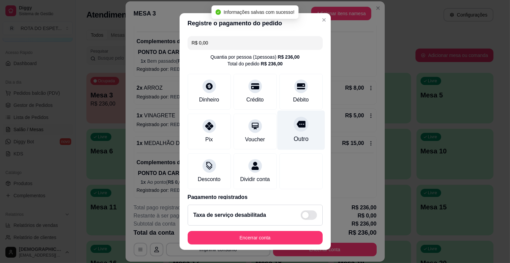
type input "R$ 0,00"
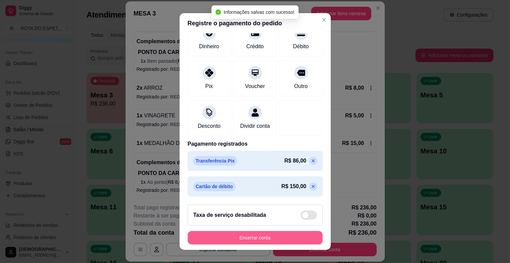
click at [280, 239] on button "Encerrar conta" at bounding box center [255, 238] width 135 height 14
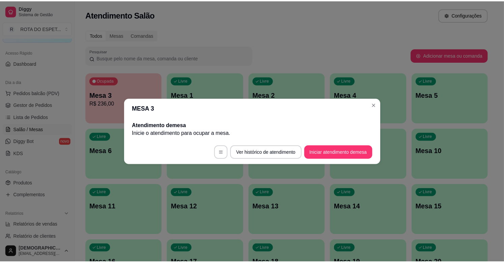
scroll to position [0, 0]
